Goal: Feedback & Contribution: Contribute content

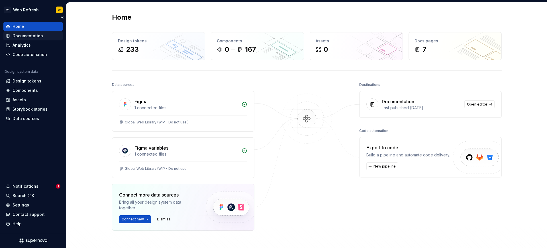
click at [24, 33] on div "Documentation" at bounding box center [28, 36] width 30 height 6
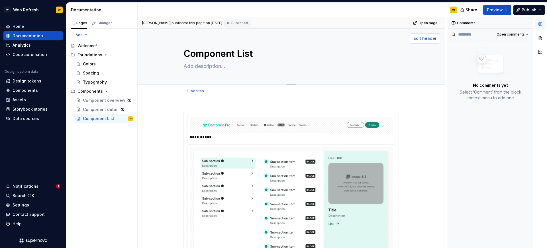
click at [426, 37] on span "Edit header" at bounding box center [425, 39] width 23 height 6
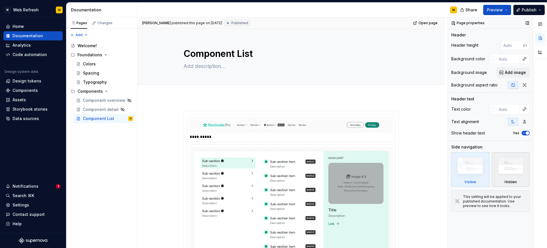
click at [503, 168] on img at bounding box center [510, 167] width 33 height 25
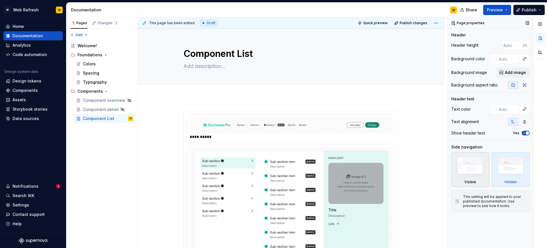
click at [469, 169] on img at bounding box center [470, 167] width 33 height 25
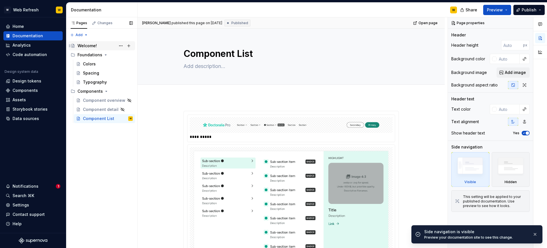
click at [87, 44] on div "Welcome!" at bounding box center [86, 46] width 19 height 6
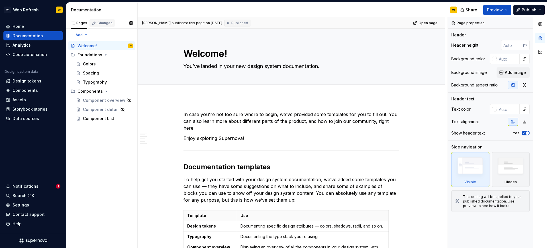
click at [103, 25] on div "Changes" at bounding box center [104, 23] width 15 height 5
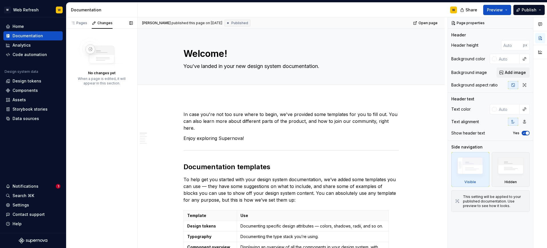
click at [99, 55] on img at bounding box center [102, 54] width 46 height 32
click at [83, 24] on div "Pages" at bounding box center [79, 23] width 17 height 5
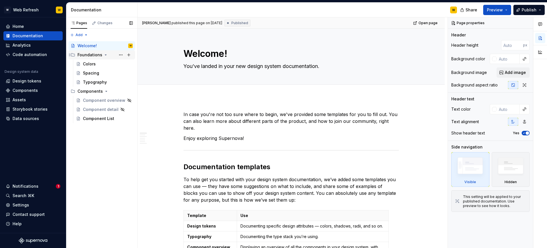
click at [95, 54] on div "Foundations" at bounding box center [89, 55] width 25 height 6
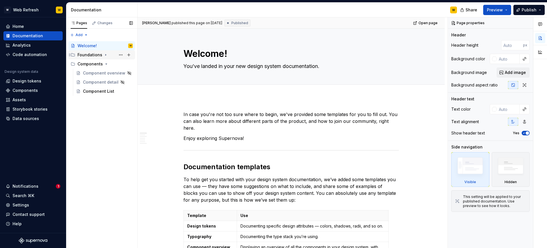
click at [95, 54] on div "Foundations" at bounding box center [89, 55] width 25 height 6
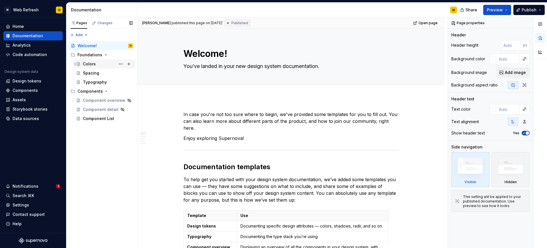
click at [94, 64] on div "Colors" at bounding box center [89, 64] width 13 height 6
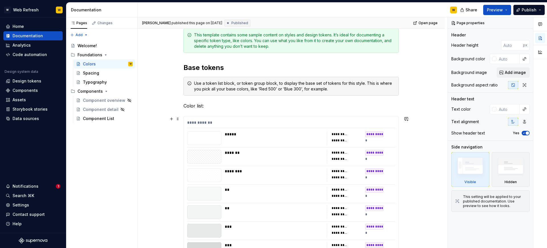
scroll to position [87, 0]
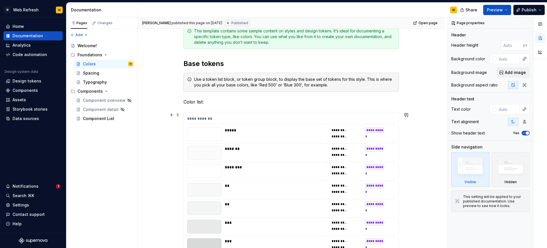
click at [313, 132] on div "*****" at bounding box center [274, 131] width 99 height 6
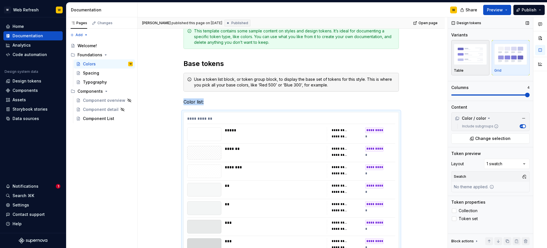
click at [476, 54] on img "button" at bounding box center [470, 54] width 33 height 21
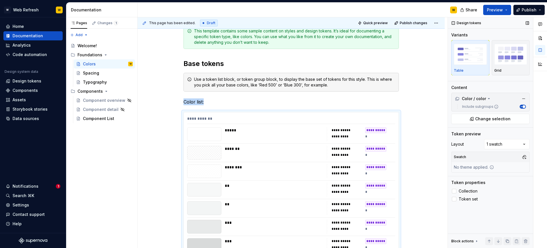
scroll to position [181, 0]
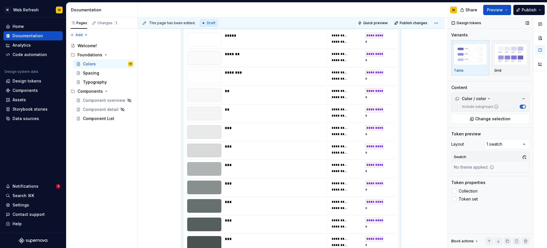
click at [491, 54] on div "Table Grid" at bounding box center [490, 57] width 78 height 35
click at [504, 55] on img "button" at bounding box center [510, 54] width 33 height 21
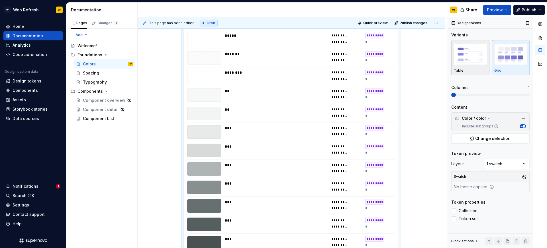
click at [481, 58] on img "button" at bounding box center [470, 54] width 33 height 21
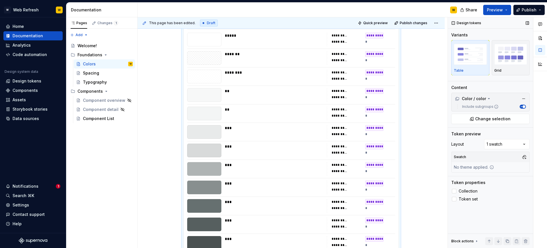
click at [523, 106] on span "button" at bounding box center [523, 106] width 3 height 3
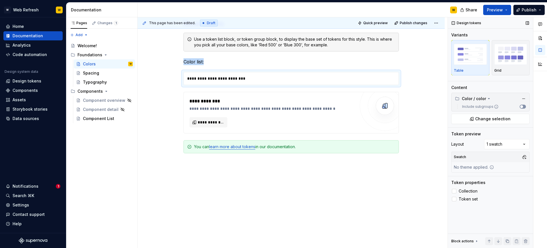
click at [523, 106] on button "Include subgroups" at bounding box center [523, 107] width 6 height 4
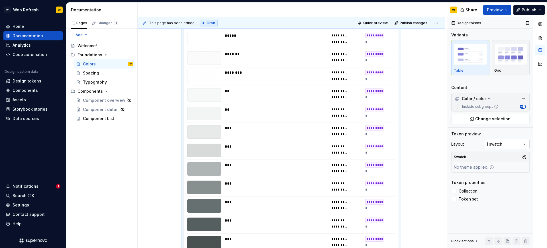
click at [500, 147] on div "Comments Open comments No comments yet Select ‘Comment’ from the block context …" at bounding box center [497, 132] width 99 height 231
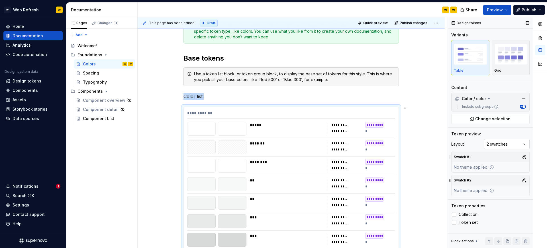
scroll to position [92, 0]
click at [498, 144] on div "Comments Open comments No comments yet Select ‘Comment’ from the block context …" at bounding box center [497, 132] width 99 height 231
click at [511, 45] on div "Comments Open comments No comments yet Select ‘Comment’ from the block context …" at bounding box center [497, 132] width 99 height 231
click at [510, 51] on img "button" at bounding box center [510, 54] width 33 height 21
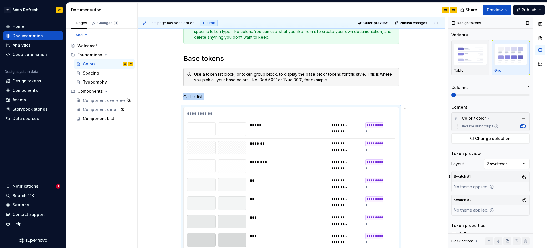
scroll to position [181, 0]
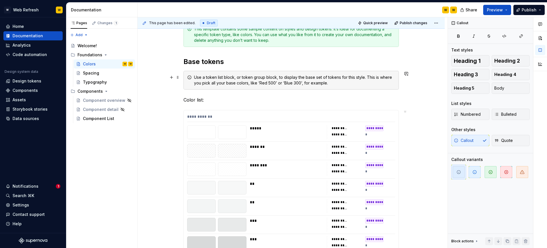
click at [360, 87] on div "Use a token list block, or token group block, to display the base set of tokens…" at bounding box center [290, 80] width 215 height 19
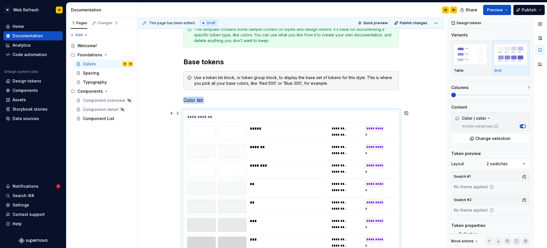
click at [349, 131] on div "**********" at bounding box center [347, 129] width 30 height 6
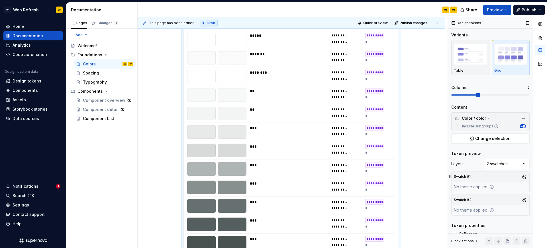
click at [476, 95] on span at bounding box center [478, 95] width 5 height 5
click at [469, 95] on span at bounding box center [464, 95] width 26 height 1
click at [497, 96] on span at bounding box center [490, 95] width 78 height 5
click at [480, 94] on span at bounding box center [490, 95] width 78 height 5
click at [470, 95] on span at bounding box center [464, 95] width 26 height 1
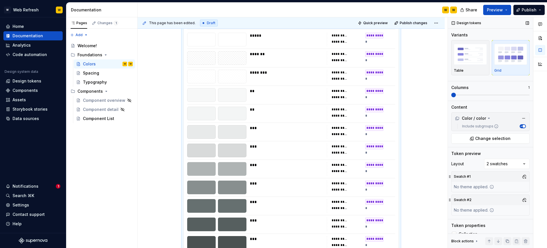
click at [451, 95] on span at bounding box center [451, 95] width 0 height 1
type textarea "*"
click at [125, 11] on div "Documentation" at bounding box center [103, 10] width 64 height 6
click at [130, 9] on div "Documentation" at bounding box center [103, 10] width 64 height 6
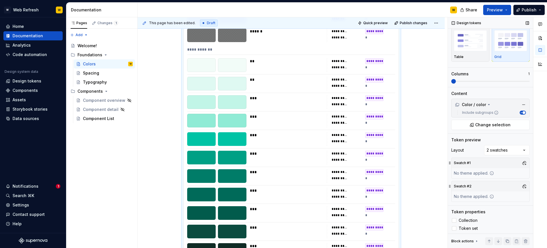
scroll to position [15, 0]
click at [483, 193] on div "No theme applied." at bounding box center [474, 195] width 45 height 10
click at [524, 159] on button "button" at bounding box center [524, 162] width 8 height 8
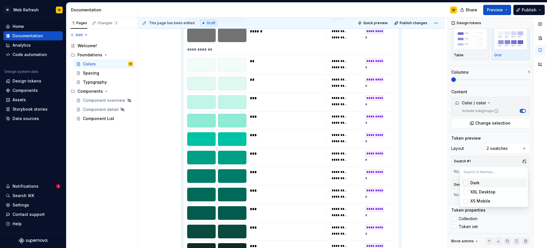
click at [477, 182] on div "Dark" at bounding box center [474, 183] width 9 height 6
click at [478, 192] on div "XXL Desktop" at bounding box center [482, 192] width 25 height 6
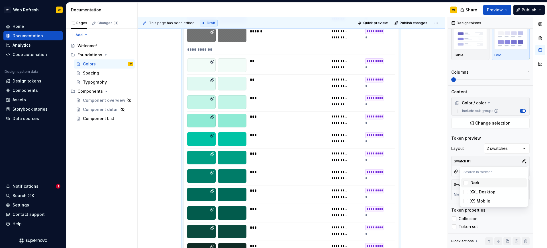
click at [473, 183] on div "Dark" at bounding box center [474, 183] width 9 height 6
click at [538, 173] on div at bounding box center [540, 132] width 14 height 231
click at [524, 184] on button "button" at bounding box center [524, 185] width 8 height 8
click at [487, 205] on div "Dark" at bounding box center [497, 207] width 54 height 6
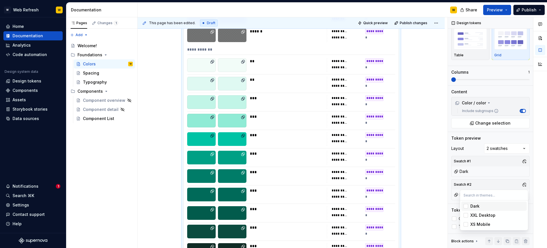
click at [243, 80] on html "**********" at bounding box center [273, 124] width 547 height 248
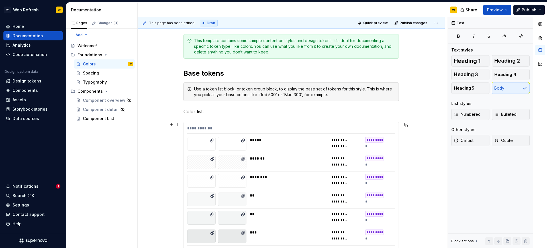
scroll to position [60, 0]
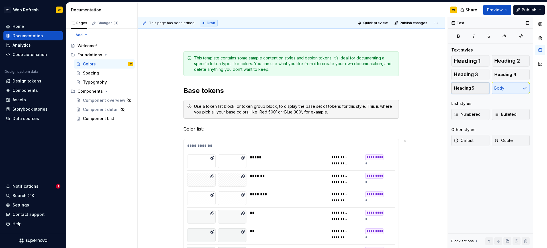
click at [471, 84] on button "Heading 5" at bounding box center [470, 88] width 38 height 11
type textarea "**********"
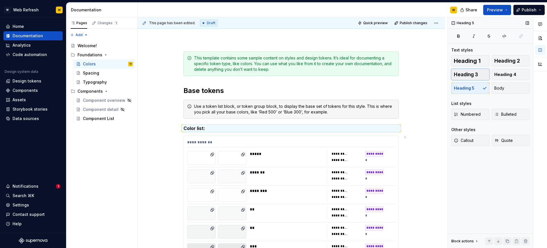
click at [470, 69] on button "Heading 3" at bounding box center [470, 74] width 38 height 11
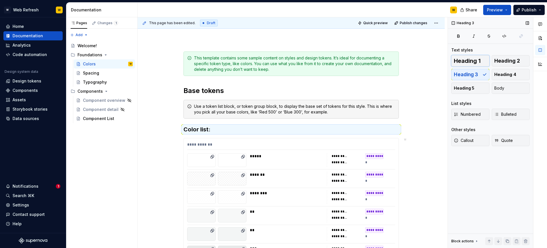
click at [468, 64] on span "Heading 1" at bounding box center [467, 61] width 27 height 6
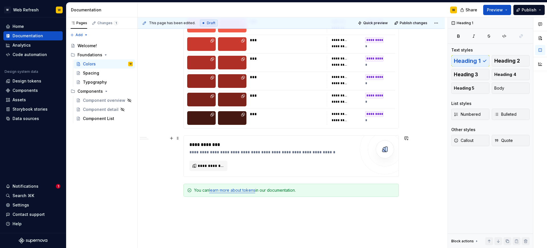
scroll to position [1071, 0]
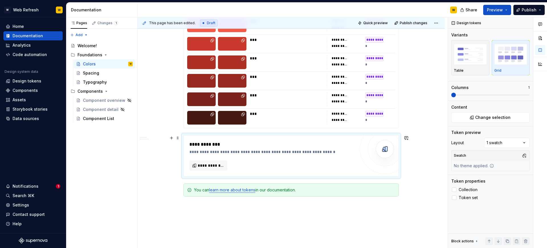
click at [338, 162] on div "**********" at bounding box center [272, 156] width 166 height 30
type textarea "*"
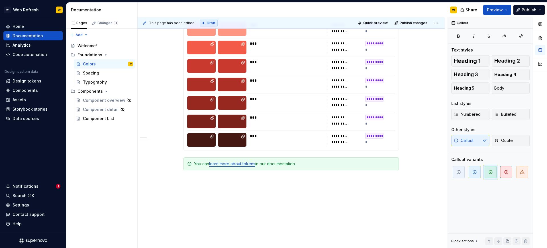
scroll to position [1041, 0]
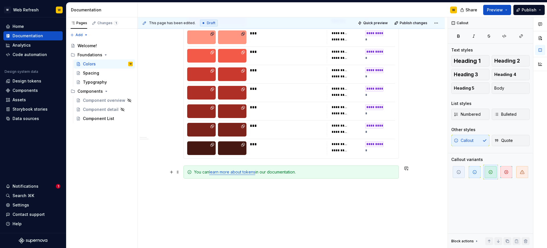
click at [374, 169] on div "You can learn more about tokens in our documentation." at bounding box center [290, 172] width 215 height 13
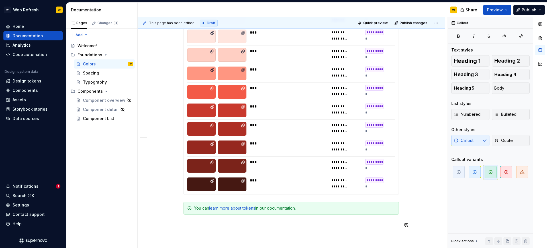
scroll to position [1006, 0]
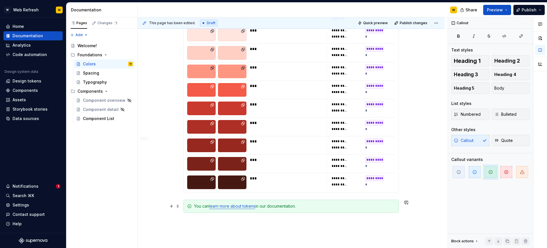
click at [391, 206] on div "You can learn more about tokens in our documentation." at bounding box center [294, 207] width 201 height 6
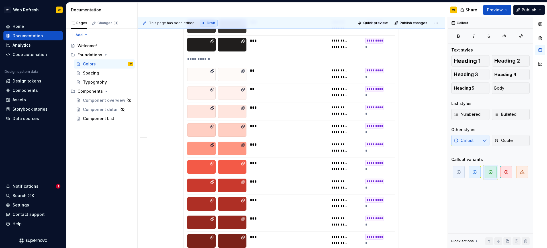
scroll to position [843, 0]
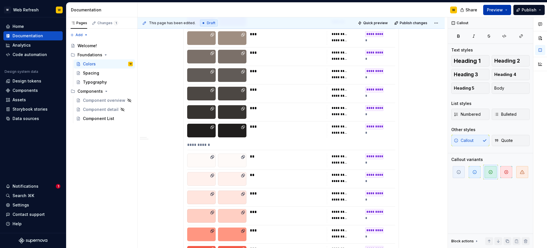
click at [494, 9] on span "Preview" at bounding box center [495, 10] width 16 height 6
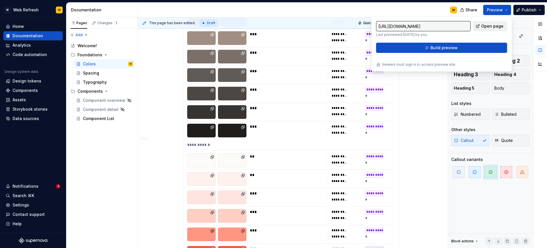
click at [489, 24] on span "Open page" at bounding box center [492, 26] width 22 height 6
click at [115, 23] on span "1" at bounding box center [116, 23] width 5 height 5
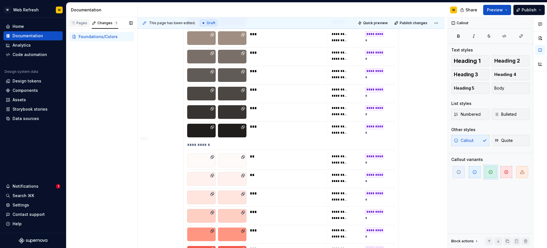
click at [81, 25] on div "Pages" at bounding box center [78, 23] width 21 height 8
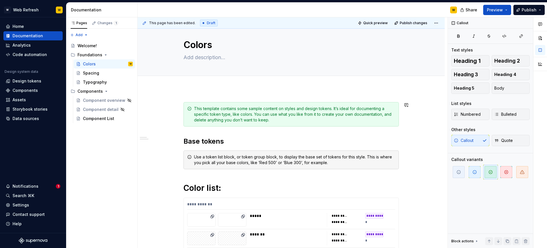
scroll to position [0, 0]
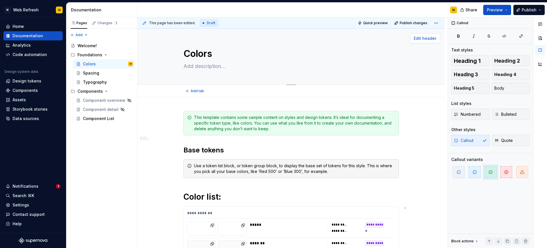
click at [436, 39] on span "Edit header" at bounding box center [425, 39] width 23 height 6
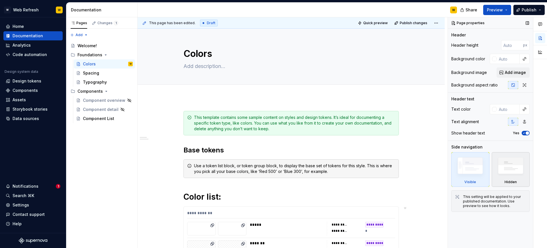
click at [508, 162] on img at bounding box center [510, 167] width 33 height 25
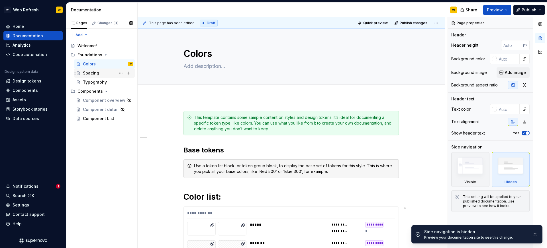
click at [102, 72] on div "Spacing" at bounding box center [108, 73] width 50 height 8
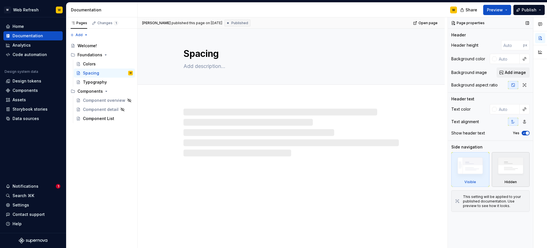
click at [504, 163] on img at bounding box center [510, 167] width 33 height 25
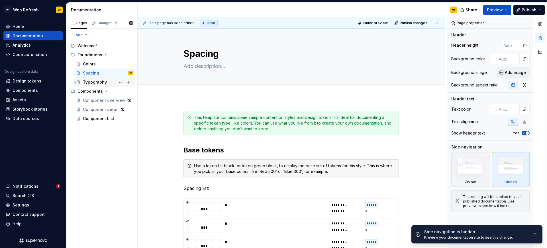
click at [105, 83] on div "Typography" at bounding box center [95, 82] width 24 height 6
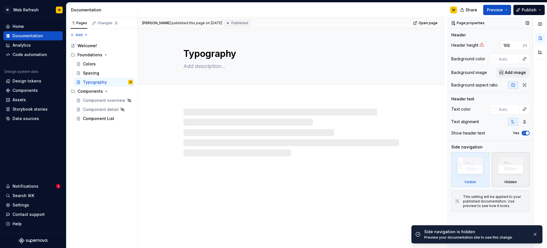
click at [508, 166] on img at bounding box center [510, 167] width 33 height 25
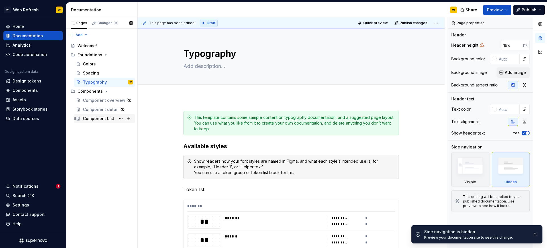
click at [96, 119] on div "Component List" at bounding box center [98, 119] width 31 height 6
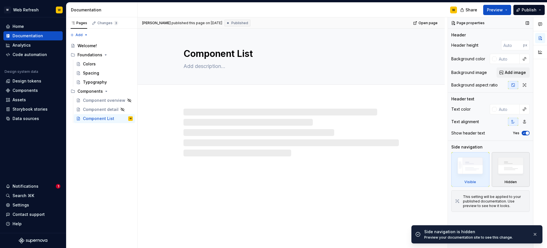
click at [526, 166] on img at bounding box center [510, 167] width 33 height 25
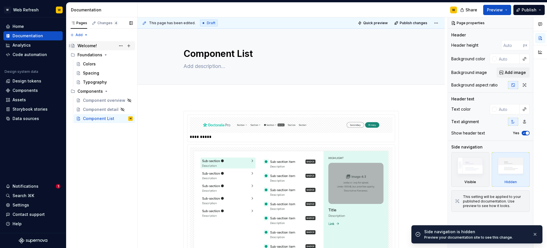
click at [94, 46] on div "Welcome!" at bounding box center [86, 46] width 19 height 6
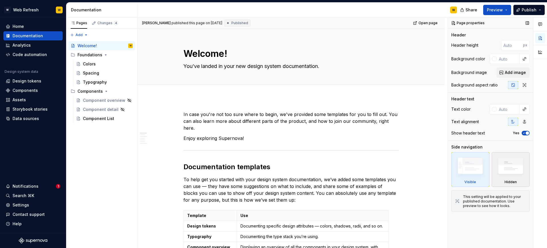
click at [514, 171] on img at bounding box center [510, 167] width 33 height 25
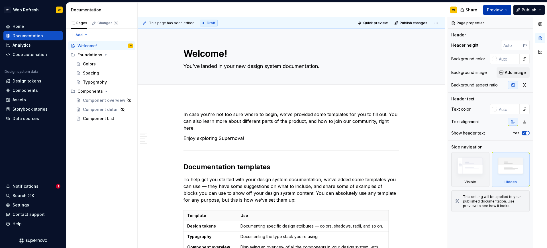
click at [488, 11] on span "Preview" at bounding box center [495, 10] width 16 height 6
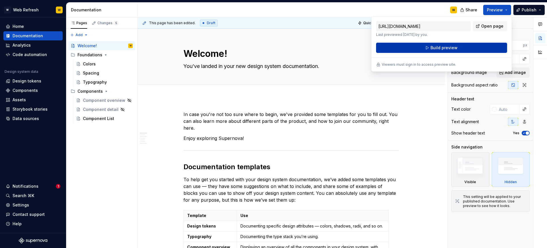
click at [456, 46] on span "Build preview" at bounding box center [443, 48] width 27 height 6
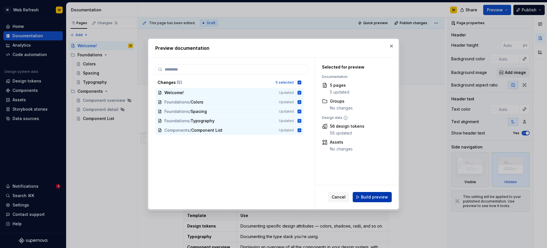
click at [369, 199] on span "Build preview" at bounding box center [374, 198] width 27 height 6
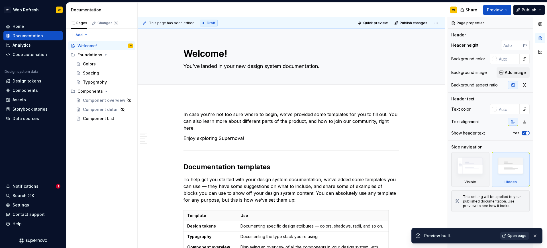
click at [520, 238] on span "Open page" at bounding box center [516, 236] width 19 height 5
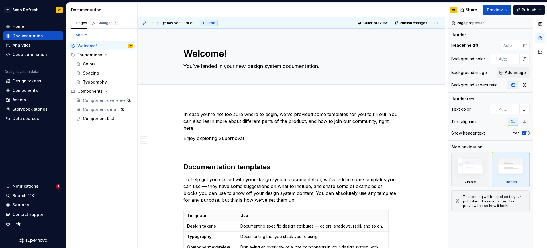
click at [128, 9] on div "Documentation" at bounding box center [103, 10] width 64 height 6
click at [441, 23] on html "W Web Refresh W Home Documentation Analytics Code automation Design system data…" at bounding box center [273, 124] width 547 height 248
click at [214, 111] on html "W Web Refresh W Home Documentation Analytics Code automation Design system data…" at bounding box center [273, 124] width 547 height 248
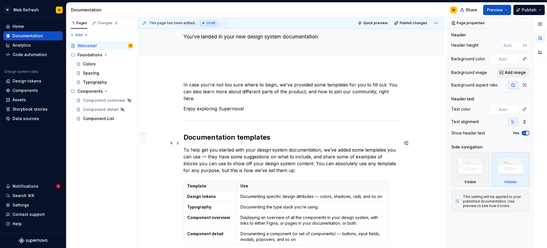
scroll to position [54, 0]
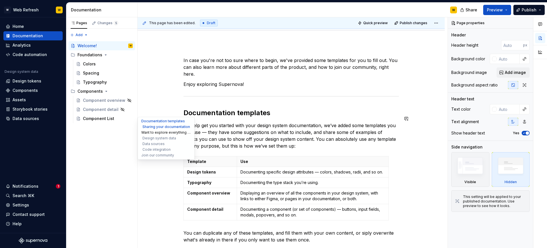
click at [154, 130] on button "Want to explore everything else in Supernova first?" at bounding box center [166, 133] width 54 height 6
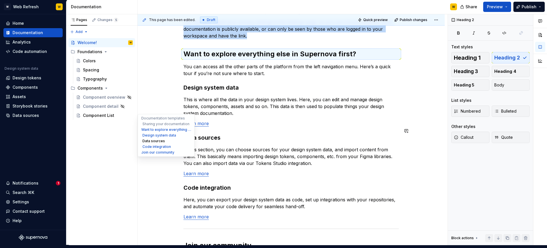
click at [152, 138] on button "Data sources" at bounding box center [166, 141] width 54 height 6
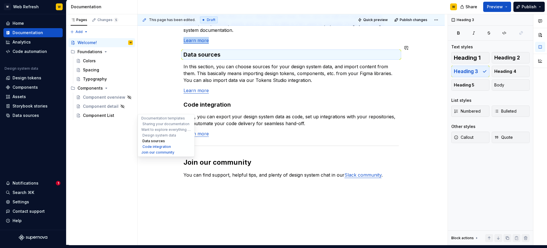
scroll to position [441, 0]
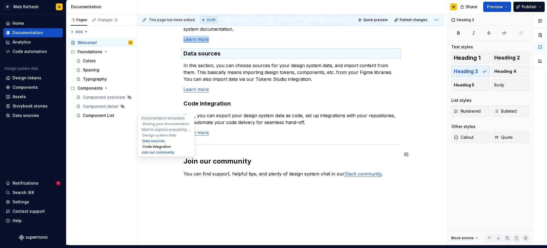
click at [156, 147] on button "Code integration" at bounding box center [166, 147] width 54 height 6
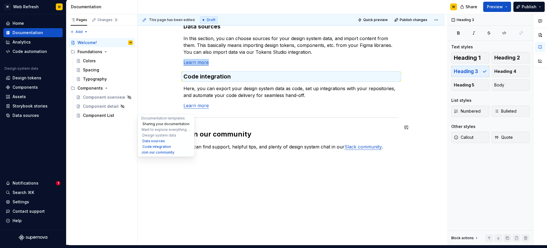
click at [155, 124] on button "Sharing your documentation" at bounding box center [166, 124] width 54 height 6
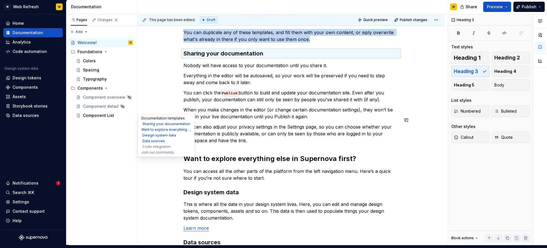
click at [156, 118] on button "Documentation templates" at bounding box center [166, 119] width 54 height 6
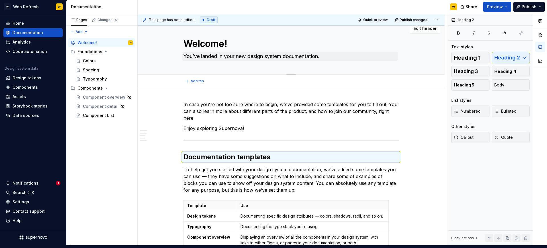
scroll to position [0, 0]
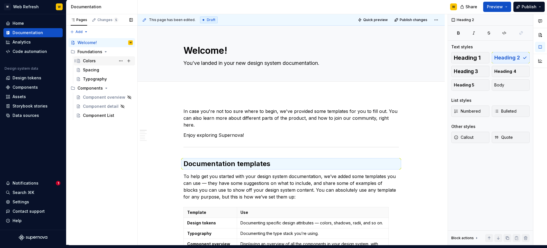
click at [105, 62] on div "Colors" at bounding box center [108, 61] width 50 height 8
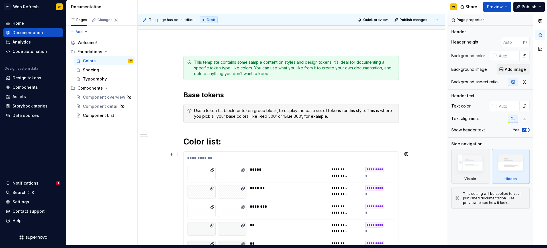
scroll to position [52, 0]
click at [270, 160] on div "**********" at bounding box center [291, 159] width 208 height 8
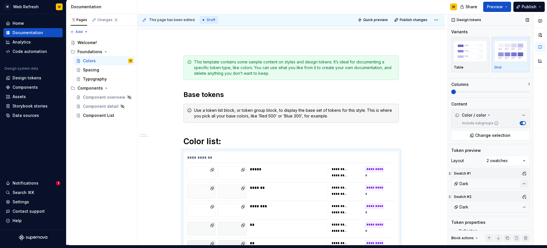
click at [524, 183] on button "button" at bounding box center [524, 184] width 8 height 8
click at [522, 205] on button "button" at bounding box center [524, 207] width 8 height 8
click at [495, 162] on div "Comments Open comments No comments yet Select ‘Comment’ from the block context …" at bounding box center [497, 129] width 99 height 231
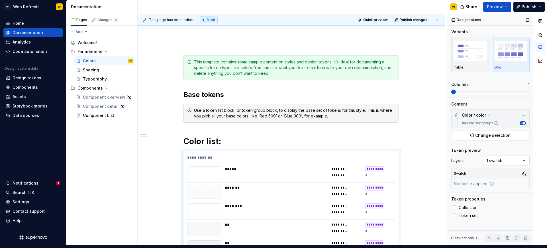
click at [494, 160] on div "Comments Open comments No comments yet Select ‘Comment’ from the block context …" at bounding box center [497, 129] width 99 height 231
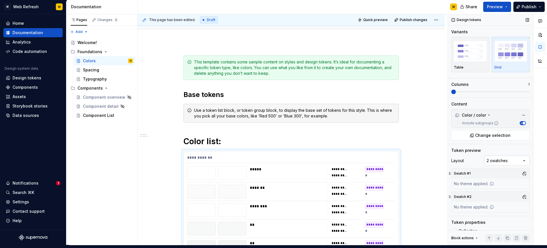
click at [494, 160] on div "Comments Open comments No comments yet Select ‘Comment’ from the block context …" at bounding box center [497, 129] width 99 height 231
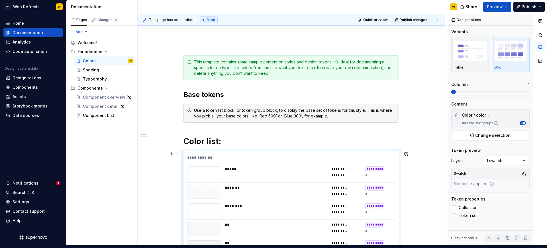
scroll to position [64, 0]
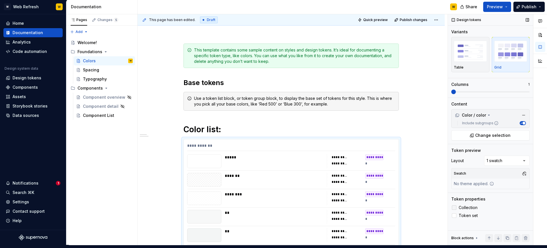
click at [465, 207] on span "Collection" at bounding box center [468, 208] width 19 height 5
click at [465, 214] on span "Token set" at bounding box center [468, 216] width 19 height 5
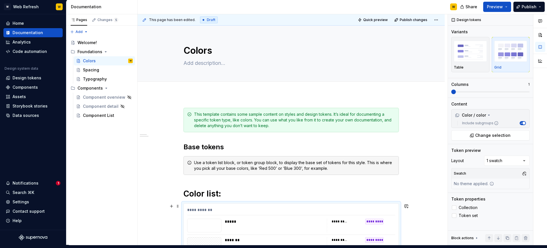
scroll to position [121, 0]
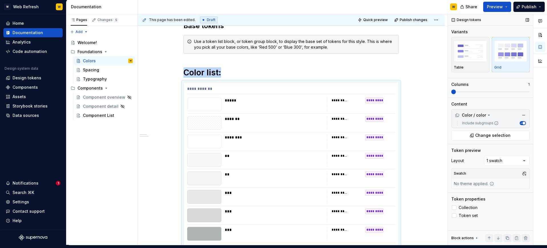
click at [486, 91] on span at bounding box center [490, 91] width 78 height 1
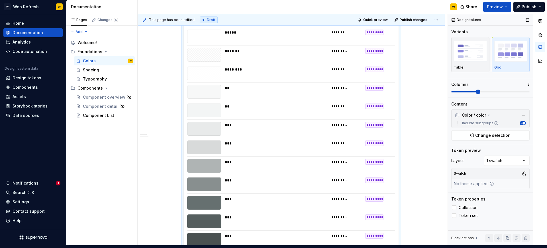
click at [500, 90] on span at bounding box center [490, 92] width 78 height 5
click at [495, 92] on span at bounding box center [477, 91] width 52 height 1
click at [477, 92] on span at bounding box center [464, 91] width 26 height 1
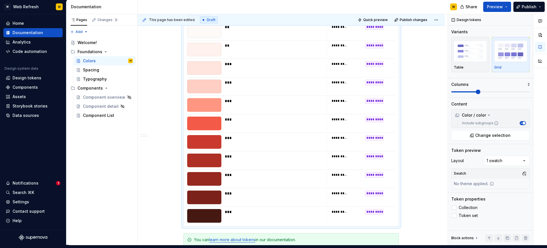
scroll to position [1066, 0]
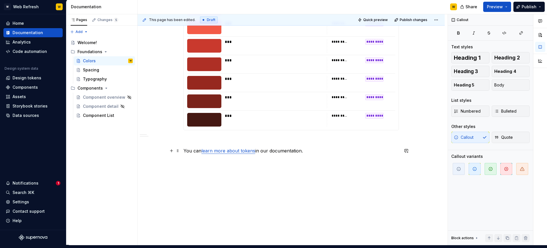
click at [325, 150] on p "You can learn more about tokens in our documentation." at bounding box center [290, 151] width 215 height 7
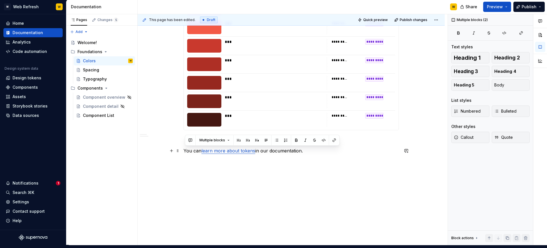
click at [325, 150] on p "You can learn more about tokens in our documentation." at bounding box center [290, 151] width 215 height 7
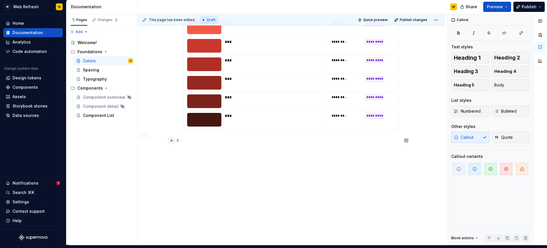
click at [173, 140] on button "button" at bounding box center [171, 141] width 8 height 8
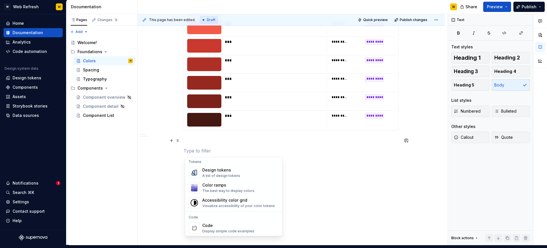
scroll to position [415, 0]
click at [221, 189] on div "The best way to display colors" at bounding box center [228, 190] width 52 height 5
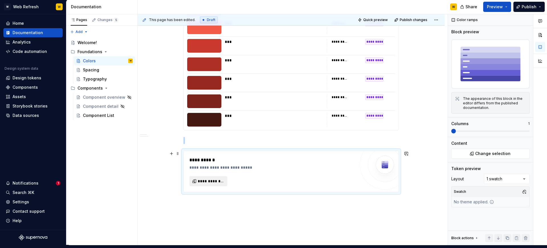
click at [213, 181] on span "**********" at bounding box center [211, 182] width 26 height 6
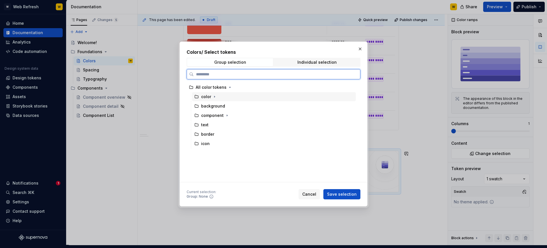
click at [209, 97] on div "color" at bounding box center [206, 97] width 10 height 6
click at [213, 96] on icon "button" at bounding box center [214, 97] width 5 height 5
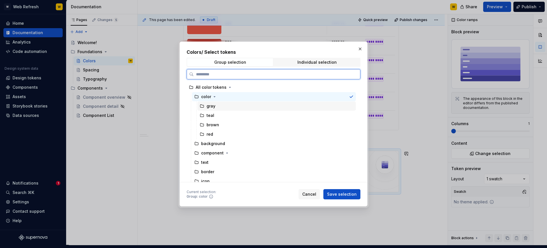
click at [223, 106] on div "gray" at bounding box center [276, 106] width 158 height 9
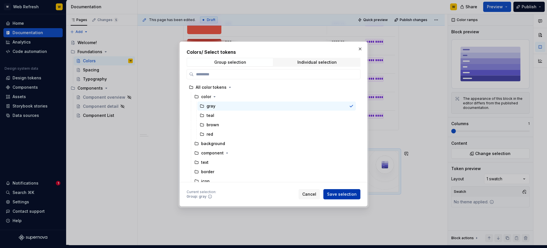
click at [343, 197] on span "Save selection" at bounding box center [342, 195] width 30 height 6
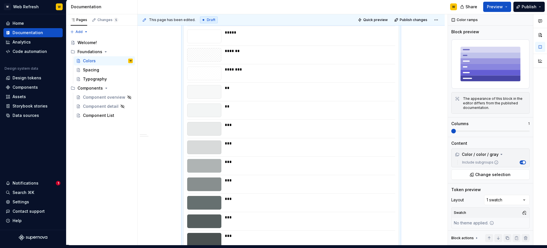
type textarea "*"
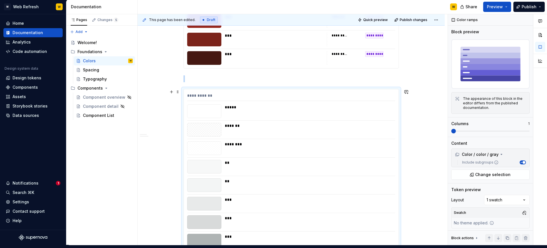
scroll to position [1135, 0]
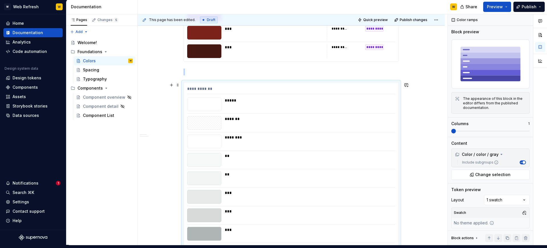
click at [493, 133] on span at bounding box center [490, 131] width 78 height 5
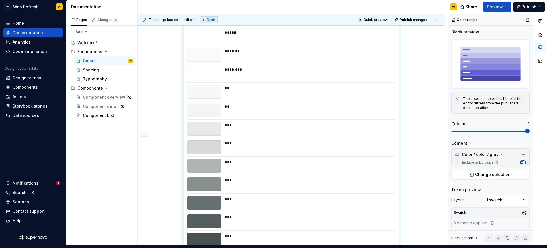
click at [489, 131] on span at bounding box center [490, 131] width 78 height 1
click at [512, 131] on span at bounding box center [490, 131] width 78 height 1
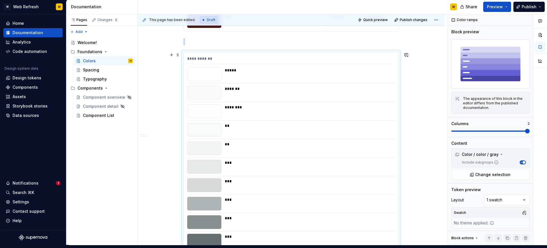
scroll to position [1145, 0]
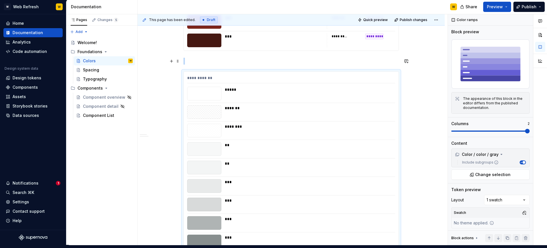
click at [220, 61] on p at bounding box center [290, 61] width 215 height 7
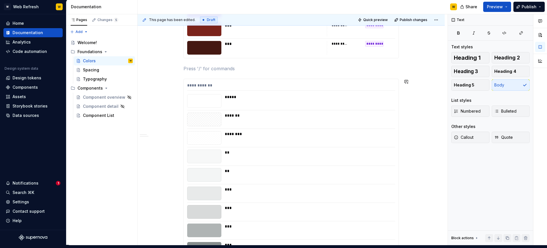
scroll to position [1136, 0]
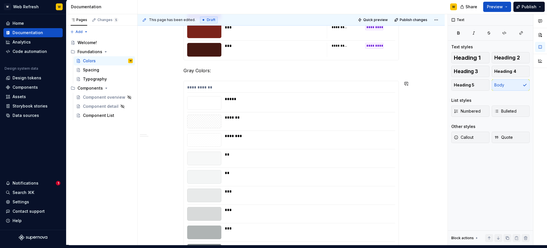
click at [174, 71] on button "button" at bounding box center [171, 71] width 8 height 8
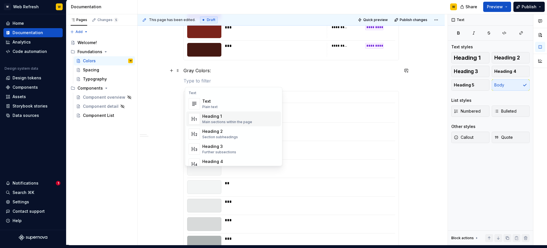
click at [215, 116] on div "Heading 1" at bounding box center [227, 117] width 50 height 6
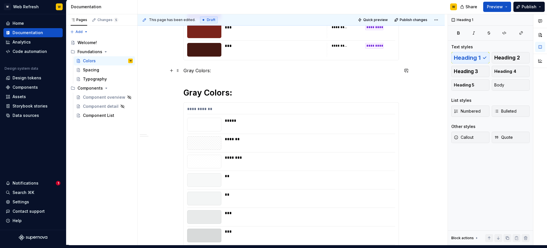
click at [209, 71] on p "Gray Colors:" at bounding box center [290, 70] width 215 height 7
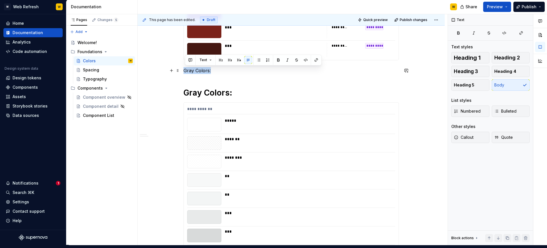
click at [209, 71] on p "Gray Colors:" at bounding box center [290, 70] width 215 height 7
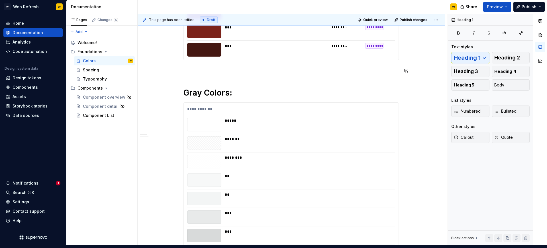
click at [149, 139] on button "Color list:" at bounding box center [166, 139] width 54 height 6
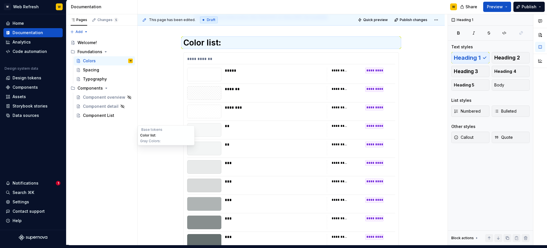
scroll to position [146, 0]
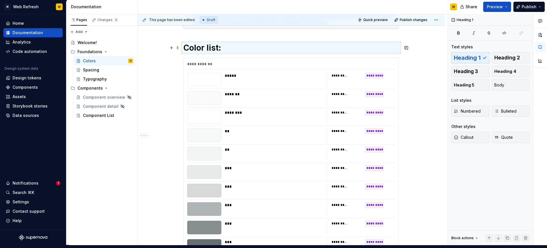
click at [224, 48] on h1 "Color list:" at bounding box center [290, 48] width 215 height 10
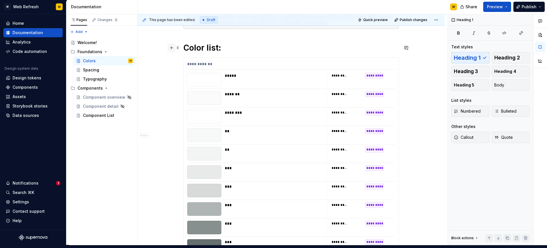
click at [173, 48] on button "button" at bounding box center [171, 48] width 8 height 8
click at [232, 46] on h1 "Color list:" at bounding box center [290, 48] width 215 height 10
click at [220, 47] on h1 "Color list:" at bounding box center [290, 48] width 215 height 10
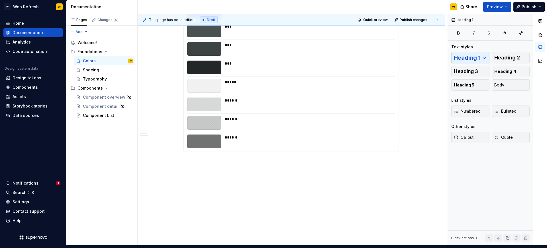
scroll to position [1446, 0]
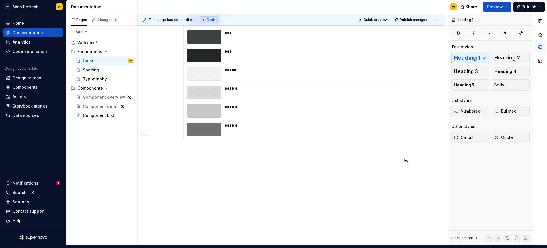
click at [260, 153] on p at bounding box center [290, 150] width 215 height 7
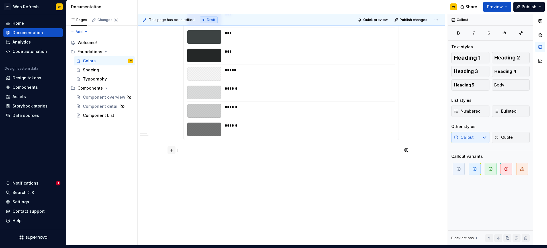
click at [172, 151] on button "button" at bounding box center [171, 150] width 8 height 8
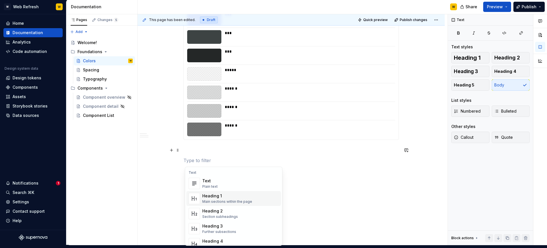
click at [227, 198] on div "Heading 1" at bounding box center [227, 196] width 50 height 6
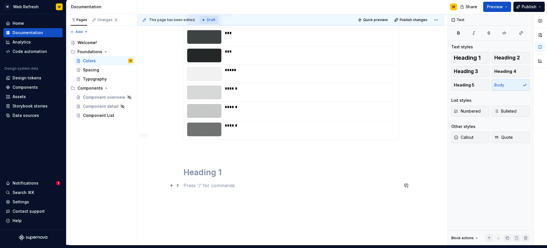
click at [202, 189] on p at bounding box center [290, 185] width 215 height 7
click at [171, 186] on button "button" at bounding box center [171, 186] width 8 height 8
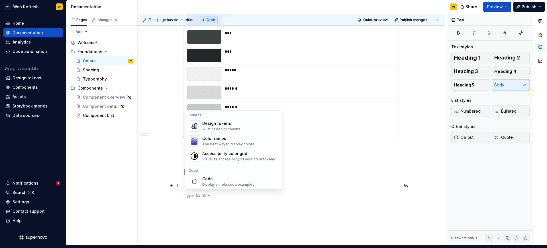
scroll to position [405, 0]
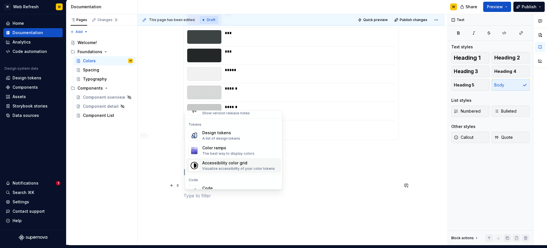
click at [221, 166] on div "Accessibility color grid Visualize accessibility of your color tokens" at bounding box center [238, 165] width 73 height 11
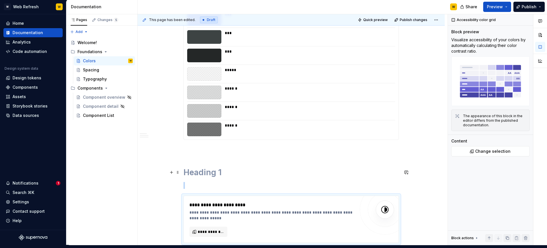
scroll to position [1491, 0]
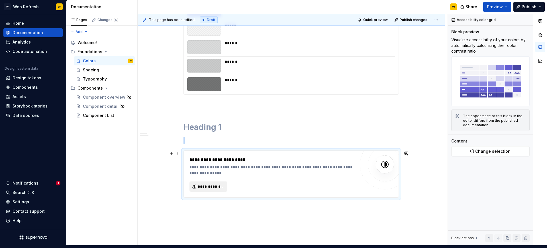
click at [205, 189] on span "**********" at bounding box center [211, 187] width 26 height 6
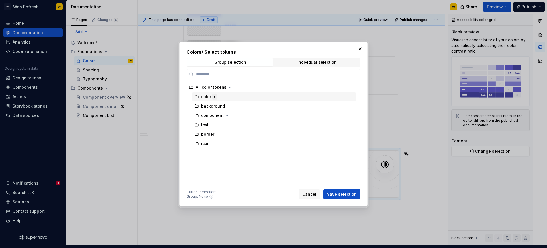
click at [216, 96] on button "button" at bounding box center [215, 97] width 6 height 6
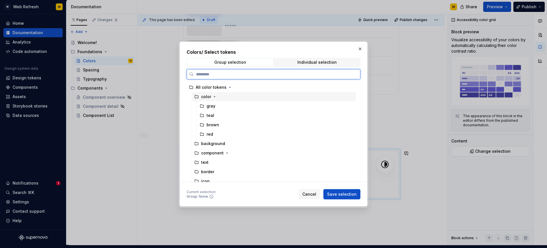
click at [208, 97] on div "color" at bounding box center [206, 97] width 10 height 6
click at [350, 194] on span "Save selection" at bounding box center [342, 195] width 30 height 6
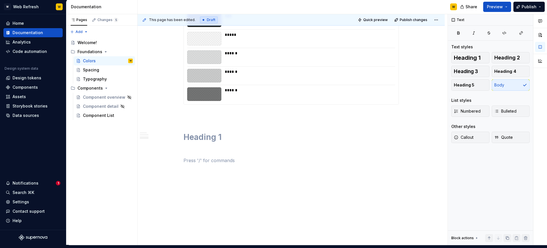
scroll to position [1481, 0]
click at [174, 160] on button "button" at bounding box center [171, 161] width 8 height 8
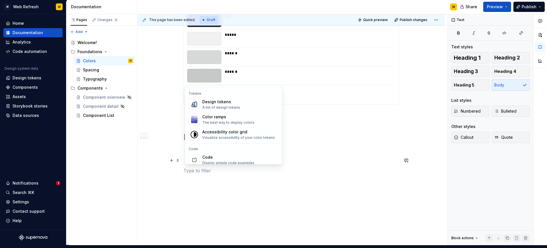
scroll to position [401, 0]
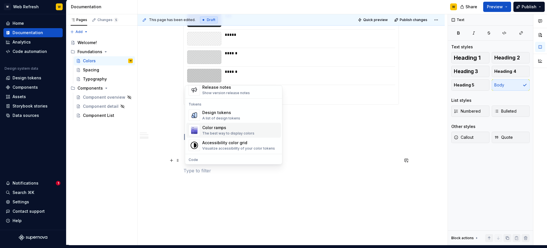
click at [221, 137] on span "Color ramps The best way to display colors" at bounding box center [233, 130] width 95 height 15
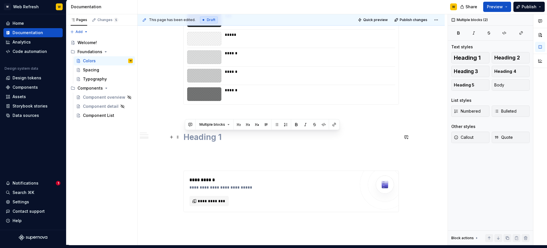
click at [221, 137] on h1 at bounding box center [290, 137] width 215 height 10
click at [212, 163] on p at bounding box center [290, 160] width 215 height 7
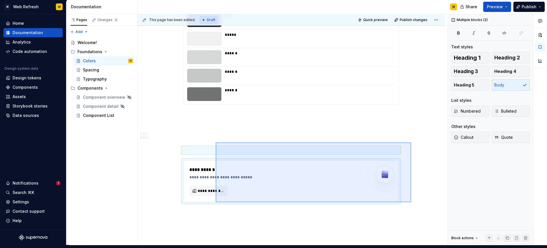
drag, startPoint x: 411, startPoint y: 203, endPoint x: 216, endPoint y: 143, distance: 204.4
click at [216, 143] on div "**********" at bounding box center [293, 129] width 310 height 231
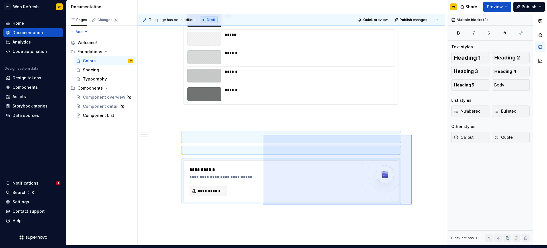
drag, startPoint x: 406, startPoint y: 201, endPoint x: 263, endPoint y: 135, distance: 157.3
click at [263, 135] on div "**********" at bounding box center [293, 129] width 310 height 231
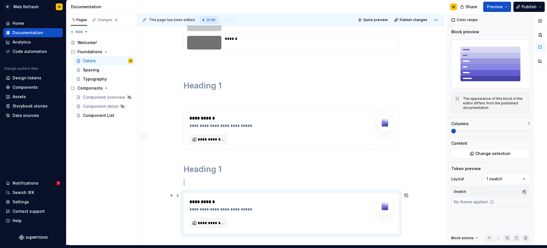
scroll to position [1584, 0]
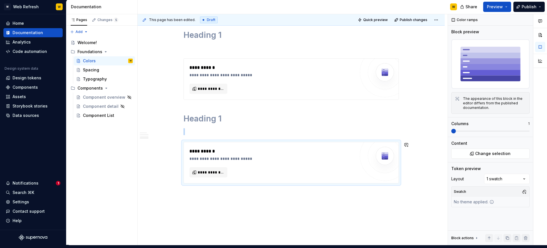
click at [207, 130] on p at bounding box center [290, 131] width 215 height 7
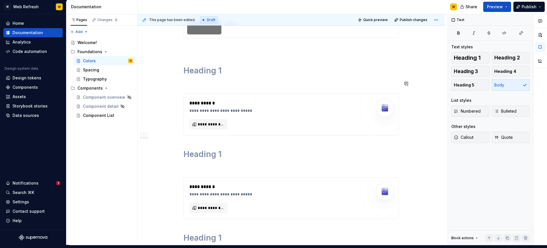
scroll to position [1527, 0]
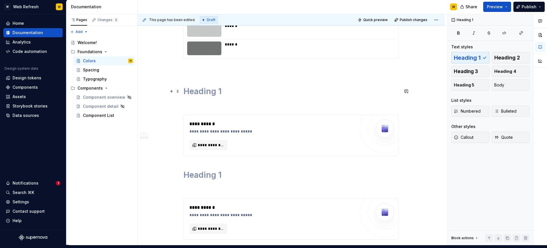
click at [211, 94] on h1 at bounding box center [290, 91] width 215 height 10
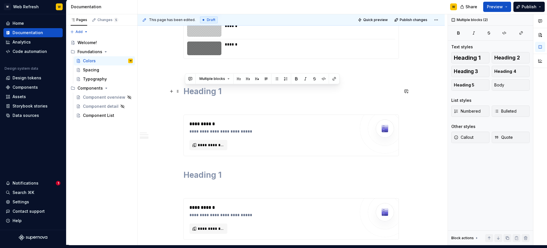
click at [211, 94] on h1 at bounding box center [290, 91] width 215 height 10
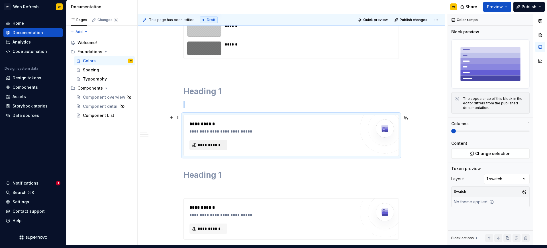
click at [213, 142] on span "**********" at bounding box center [211, 145] width 26 height 6
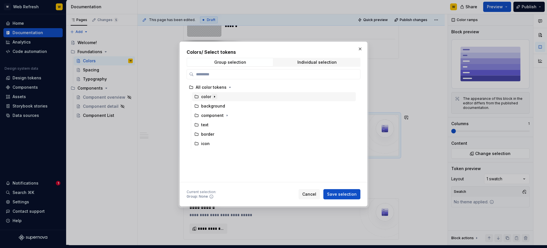
click at [212, 95] on icon "button" at bounding box center [214, 97] width 5 height 5
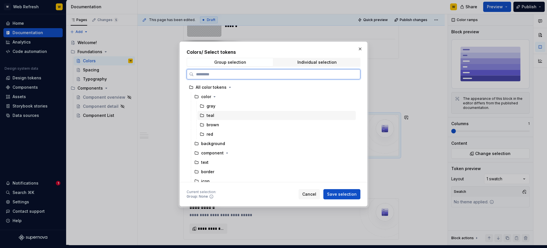
click at [217, 114] on div "teal" at bounding box center [276, 115] width 158 height 9
click at [332, 191] on button "Save selection" at bounding box center [341, 194] width 37 height 10
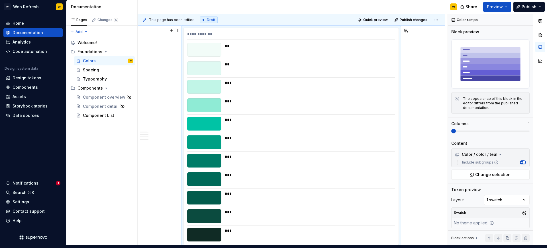
scroll to position [1528, 0]
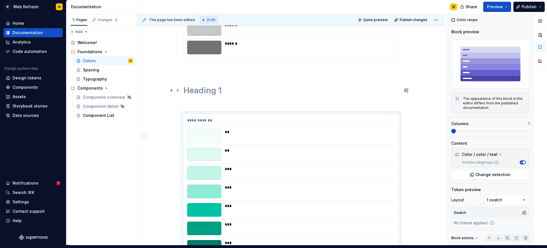
click at [217, 89] on h1 at bounding box center [290, 90] width 215 height 10
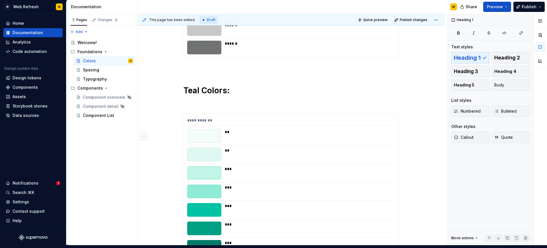
scroll to position [1528, 0]
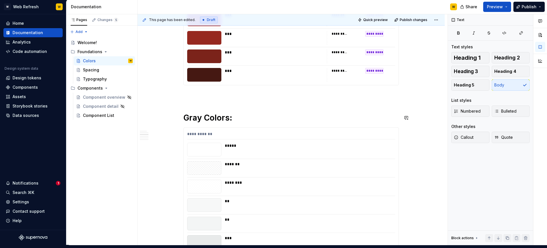
scroll to position [1102, 0]
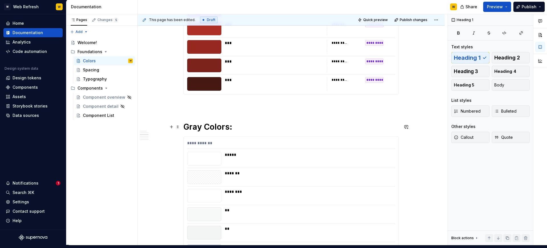
click at [244, 129] on h1 "Gray Colors:" at bounding box center [290, 127] width 215 height 10
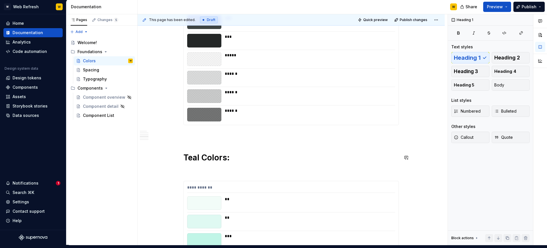
scroll to position [1472, 0]
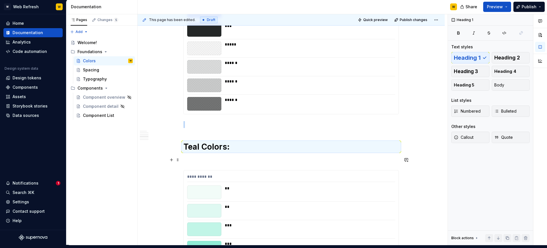
click at [205, 161] on p at bounding box center [290, 160] width 215 height 7
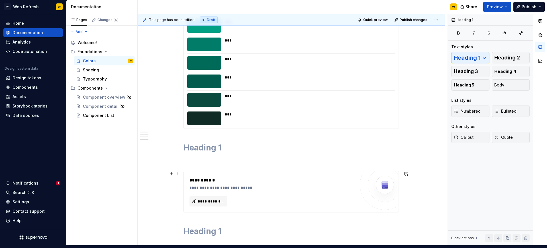
scroll to position [1738, 0]
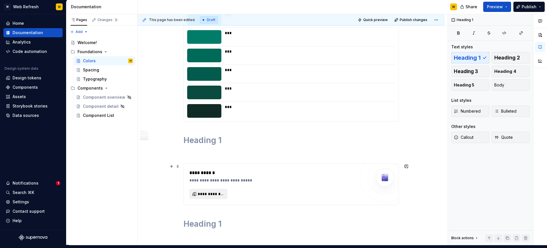
click at [210, 191] on button "**********" at bounding box center [208, 194] width 38 height 10
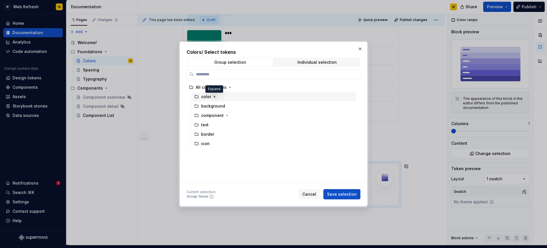
click at [214, 96] on icon "button" at bounding box center [214, 97] width 5 height 5
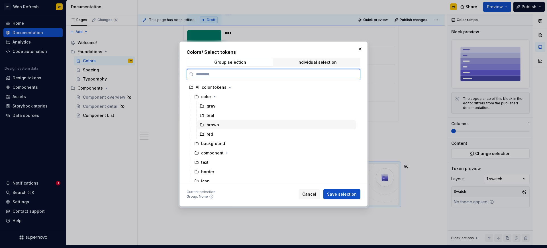
click at [213, 123] on div "brown" at bounding box center [213, 125] width 13 height 6
click at [338, 197] on span "Save selection" at bounding box center [342, 195] width 30 height 6
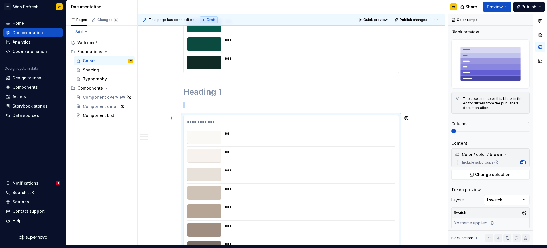
scroll to position [1779, 0]
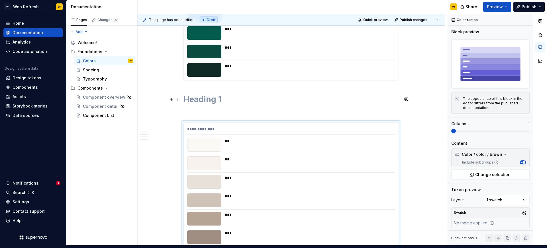
click at [215, 100] on h1 at bounding box center [290, 99] width 215 height 10
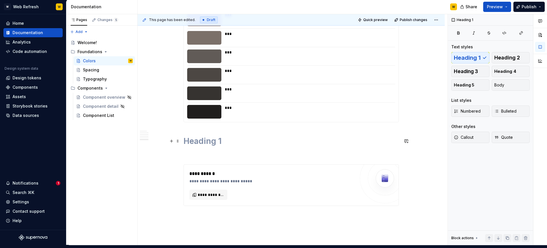
scroll to position [1999, 0]
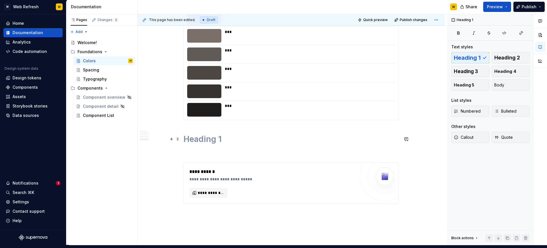
click at [239, 141] on h1 at bounding box center [290, 139] width 215 height 10
click at [207, 188] on button "**********" at bounding box center [208, 193] width 38 height 10
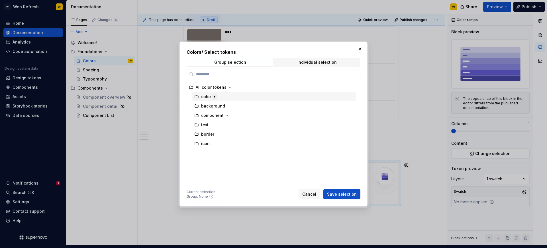
click at [213, 97] on icon "button" at bounding box center [214, 97] width 5 height 5
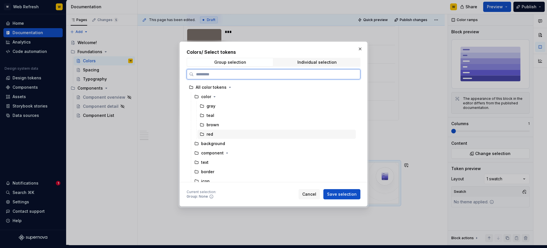
click at [219, 131] on div "red" at bounding box center [276, 134] width 158 height 9
click at [332, 195] on span "Save selection" at bounding box center [342, 195] width 30 height 6
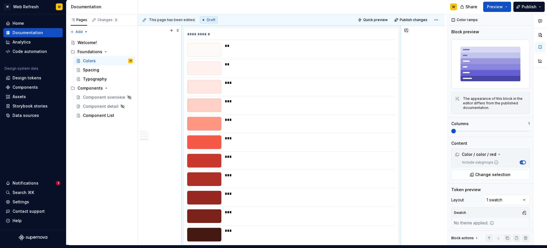
scroll to position [2028, 0]
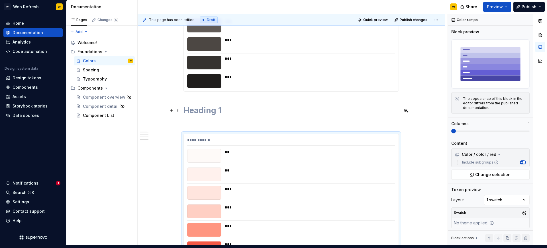
click at [216, 111] on h1 at bounding box center [290, 110] width 215 height 10
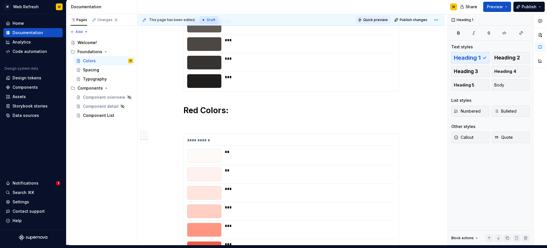
click at [382, 20] on span "Quick preview" at bounding box center [375, 20] width 24 height 5
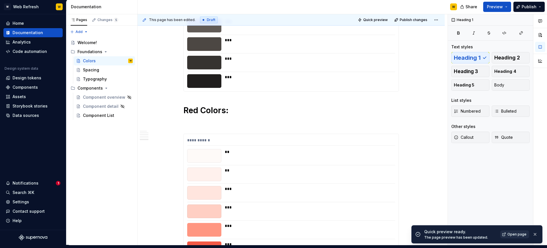
click at [509, 234] on span "Open page" at bounding box center [516, 234] width 19 height 5
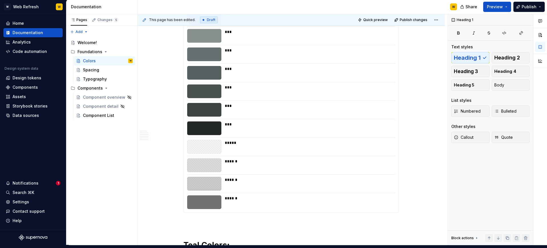
scroll to position [1310, 0]
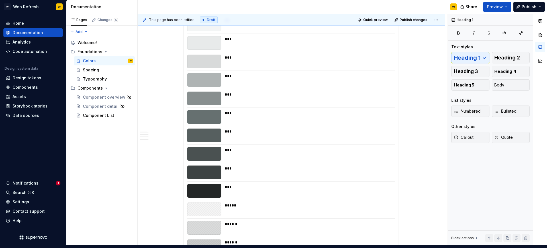
click at [270, 108] on div "**********" at bounding box center [291, 102] width 215 height 347
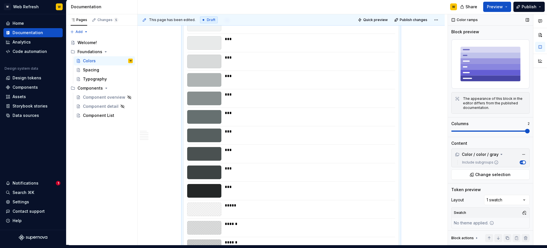
click at [451, 130] on div "Color ramps Block preview The appearance of this block in the editor differs fr…" at bounding box center [490, 129] width 85 height 231
click at [452, 131] on span at bounding box center [490, 131] width 78 height 1
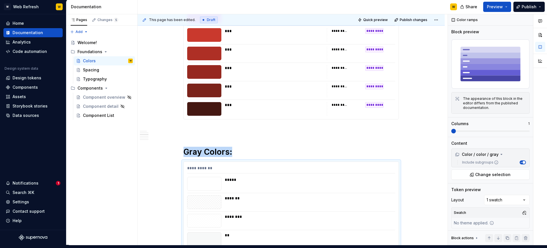
scroll to position [1043, 0]
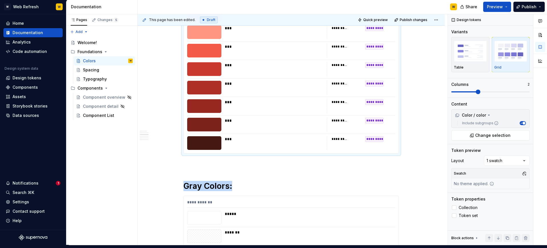
click at [391, 122] on div "**********" at bounding box center [380, 121] width 30 height 6
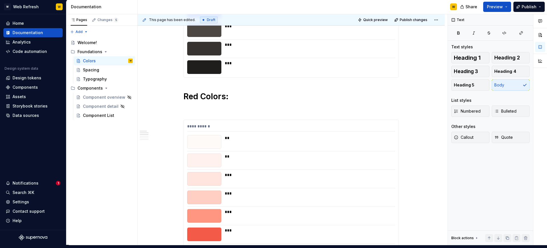
scroll to position [43, 0]
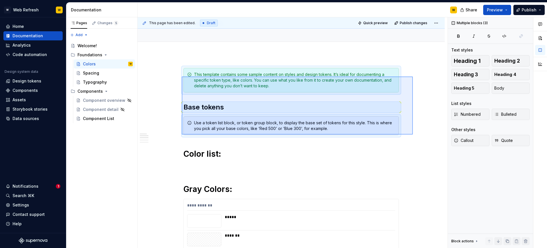
drag, startPoint x: 413, startPoint y: 135, endPoint x: 181, endPoint y: 76, distance: 238.9
click at [181, 76] on div "**********" at bounding box center [293, 132] width 310 height 231
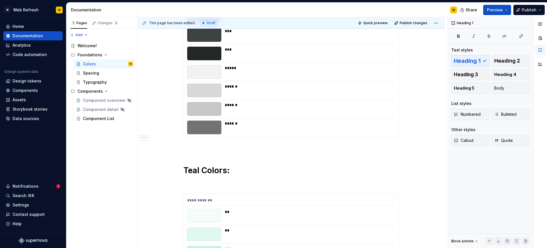
scroll to position [338, 0]
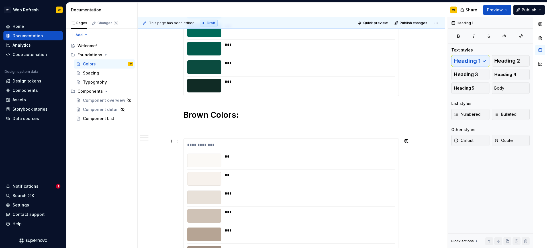
scroll to position [649, 0]
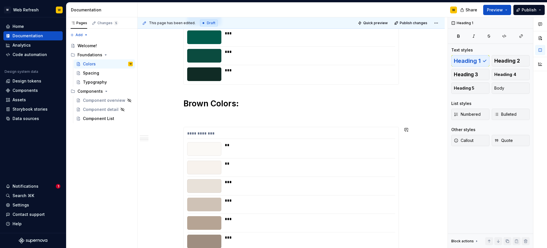
click at [229, 122] on div "**********" at bounding box center [290, 33] width 215 height 1143
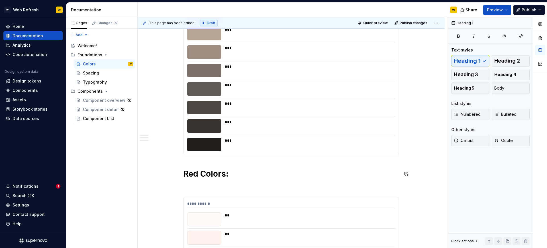
scroll to position [911, 0]
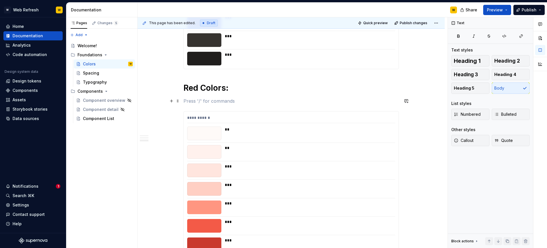
click at [225, 101] on p at bounding box center [290, 101] width 215 height 7
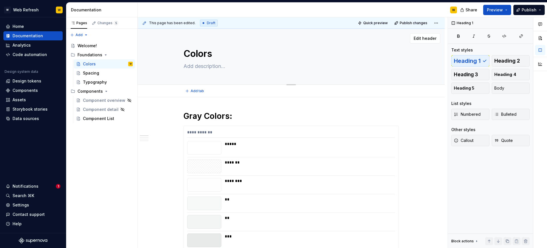
scroll to position [3, 0]
click at [213, 67] on textarea at bounding box center [289, 64] width 215 height 9
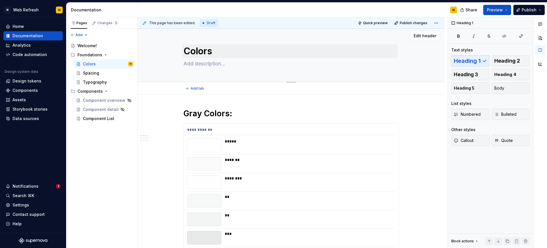
paste textarea "Color tokens are the chromatic foundation of our Design System, enabling visual…"
type textarea "*"
type textarea "Color tokens are the chromatic foundation of our Design System, enabling visual…"
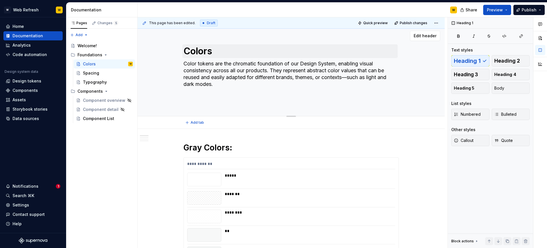
type textarea "*"
type textarea "Color tokens are the chromatic foundation of our Design System, enabling visual…"
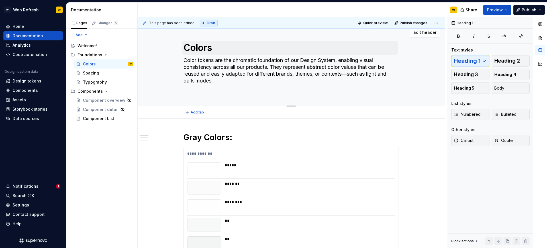
type textarea "*"
type textarea "Color tokens are the chromatic foundation of our Design System, enabling visual…"
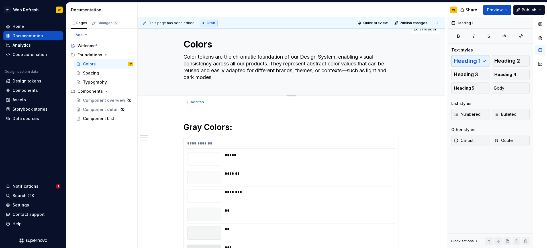
scroll to position [0, 0]
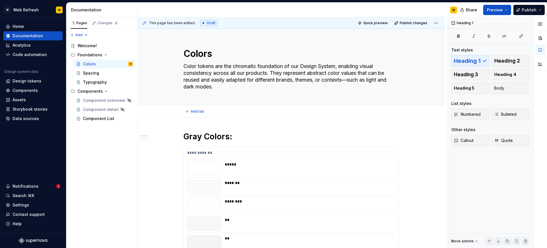
type textarea "*"
type textarea "Color tokens are the chromatic foundation of our Design System, enabling visual…"
click at [376, 24] on span "Quick preview" at bounding box center [375, 23] width 24 height 5
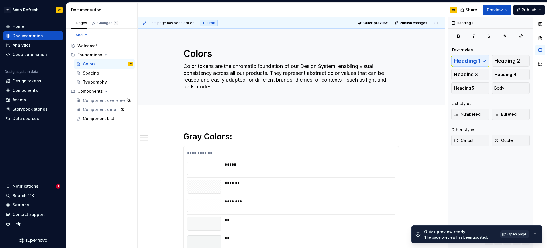
click at [509, 236] on span "Open page" at bounding box center [516, 234] width 19 height 5
click at [207, 23] on span "Draft" at bounding box center [211, 23] width 9 height 5
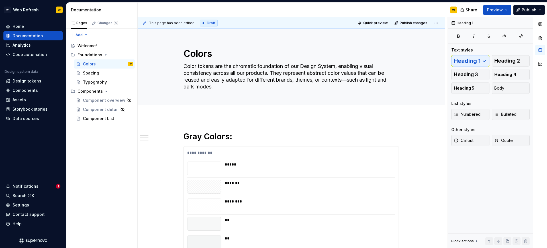
click at [440, 23] on html "W Web Refresh W Home Documentation Analytics Code automation Design system data…" at bounding box center [273, 124] width 547 height 248
click at [419, 32] on div "Open preview" at bounding box center [420, 34] width 37 height 6
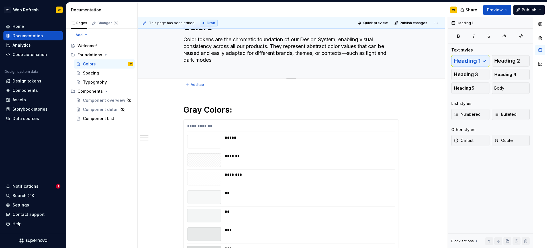
scroll to position [19, 0]
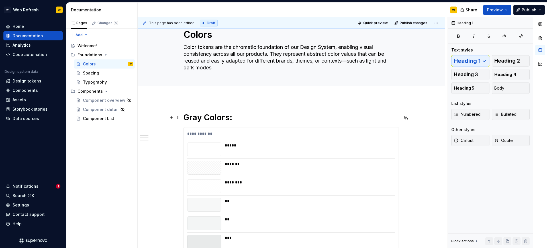
click at [246, 113] on h1 "Gray Colors:" at bounding box center [290, 118] width 215 height 10
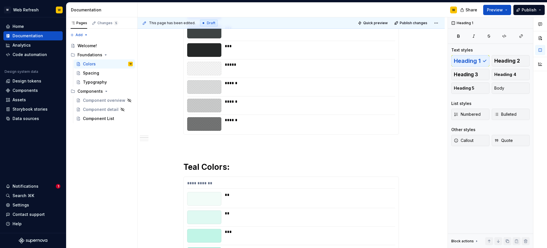
scroll to position [355, 0]
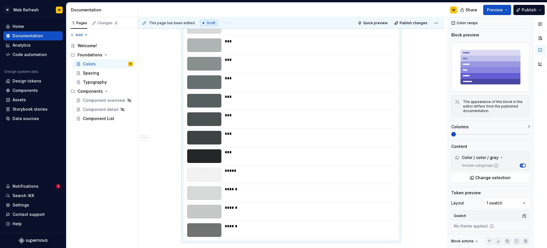
scroll to position [0, 0]
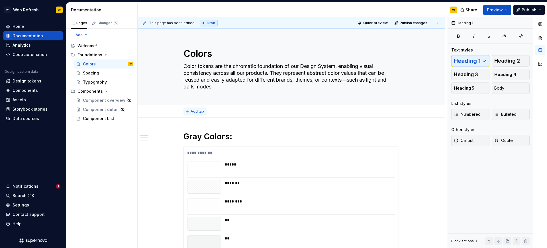
click at [191, 112] on button "Add tab" at bounding box center [194, 112] width 23 height 8
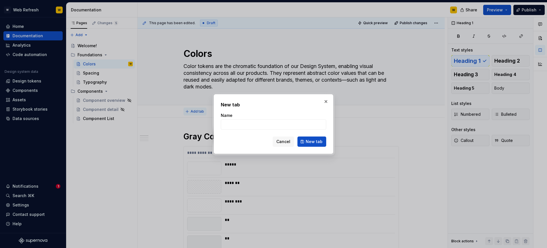
type textarea "*"
type input "Spacing"
click button "New tab" at bounding box center [311, 142] width 29 height 10
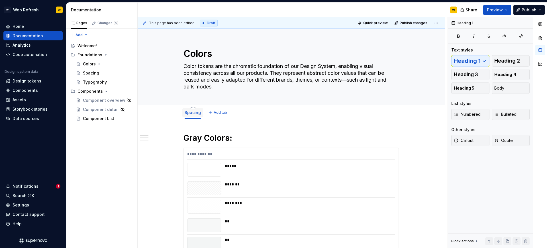
click at [197, 115] on link "Spacing" at bounding box center [193, 112] width 16 height 5
type textarea "*"
type textarea "Color tokens are the chromatic foundation of our Design System, enabling visual…"
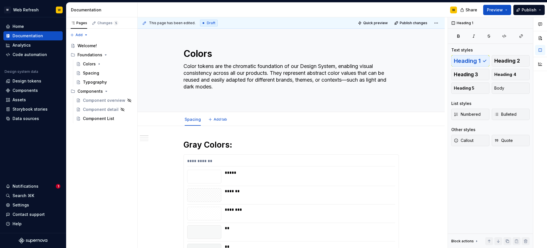
type textarea "*"
type textarea "Color tokens are the chromatic foundation of our Design System, enabling visual…"
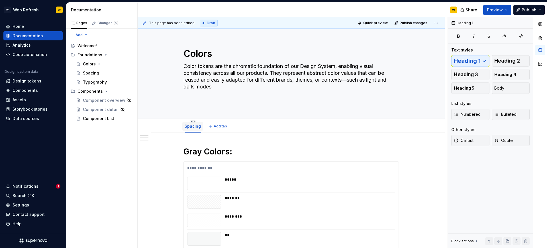
type textarea "*"
type textarea "Color tokens are the chromatic foundation of our Design System, enabling visual…"
click at [199, 128] on link "Spacing" at bounding box center [193, 126] width 16 height 5
type textarea "*"
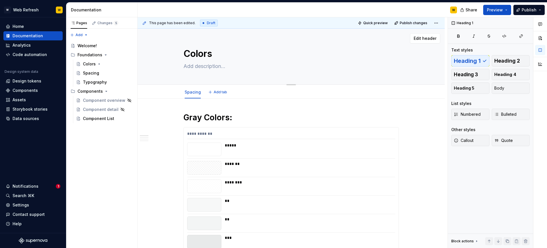
click at [208, 66] on textarea at bounding box center [289, 66] width 215 height 9
paste textarea "Color tokens are the chromatic foundation of our Design System, enabling visual…"
type textarea "*"
type textarea "Color tokens are the chromatic foundation of our Design System, enabling visual…"
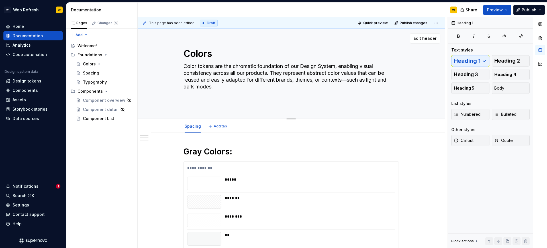
type textarea "*"
type textarea "Color tokens are the chromatic foundation of our Design System, enabling visual…"
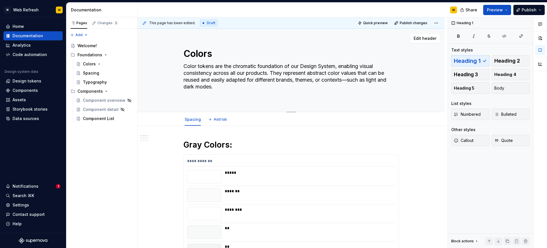
type textarea "*"
type textarea "Color tokens are the chromatic foundation of our Design System, enabling visual…"
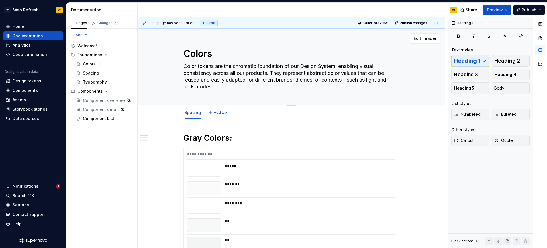
type textarea "*"
type textarea "Color tokens are the chromatic foundation of our Design System, enabling visual…"
click at [193, 113] on link "Spacing" at bounding box center [193, 112] width 16 height 5
click at [192, 113] on link "Spacing" at bounding box center [193, 112] width 16 height 5
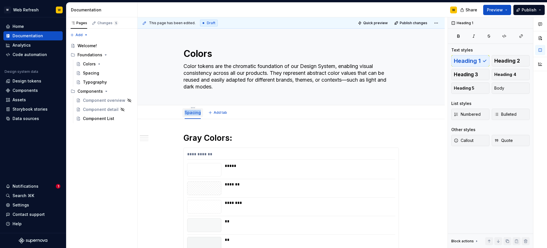
click at [192, 113] on link "Spacing" at bounding box center [193, 112] width 16 height 5
click at [195, 113] on link "Spacing" at bounding box center [193, 112] width 16 height 5
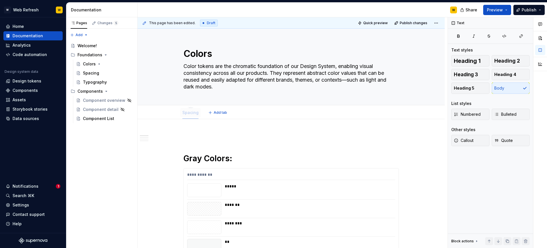
drag, startPoint x: 201, startPoint y: 113, endPoint x: 189, endPoint y: 113, distance: 11.4
click at [193, 107] on html "W Web Refresh W Home Documentation Analytics Code automation Design system data…" at bounding box center [273, 124] width 547 height 248
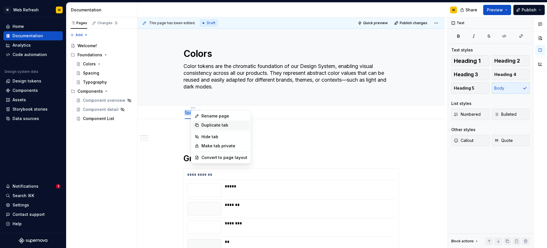
type textarea "*"
click at [212, 115] on div "Rename page" at bounding box center [224, 116] width 46 height 6
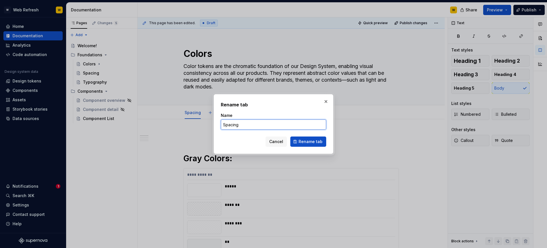
click at [228, 125] on input "Spacing" at bounding box center [273, 125] width 105 height 10
type input "C"
type input "Foundations"
click button "Rename tab" at bounding box center [308, 142] width 36 height 10
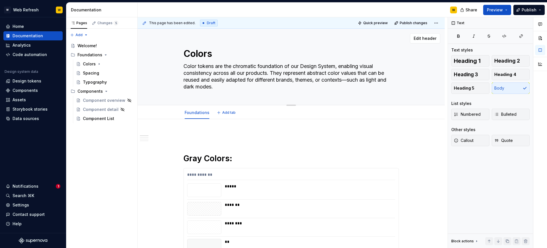
click at [220, 51] on textarea "Colors" at bounding box center [289, 54] width 215 height 14
click at [219, 52] on textarea "Colors" at bounding box center [289, 54] width 215 height 14
type textarea "*"
type textarea "Color"
type textarea "*"
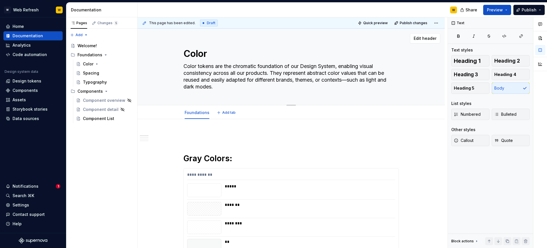
type textarea "Color"
type textarea "*"
type textarea "Color F"
type textarea "*"
type textarea "Color Fo"
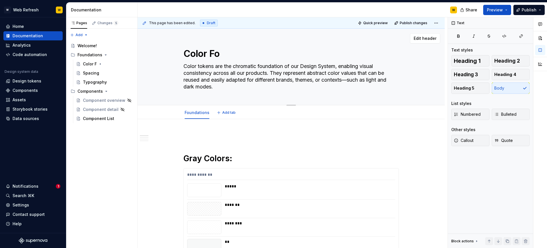
type textarea "*"
type textarea "Color Fou"
type textarea "*"
type textarea "Color Foun"
type textarea "*"
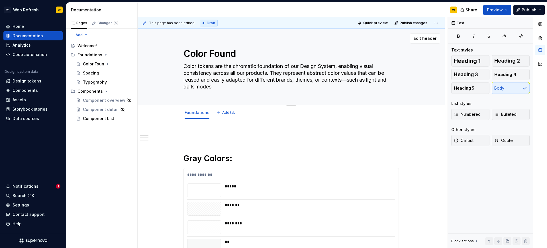
type textarea "Color Founda"
type textarea "*"
type textarea "Color Foundat"
type textarea "*"
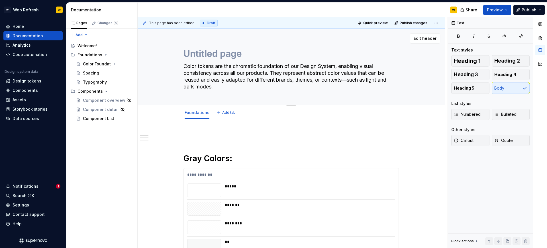
type textarea "Untitled group"
type textarea "*"
type textarea "F"
type textarea "*"
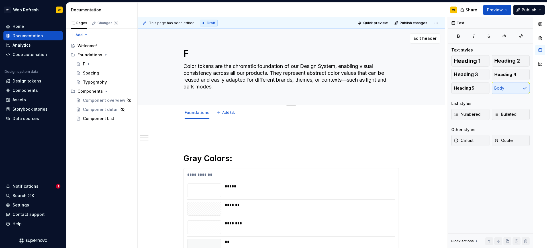
type textarea "Fo"
type textarea "*"
type textarea "Fou"
type textarea "*"
type textarea "Foun"
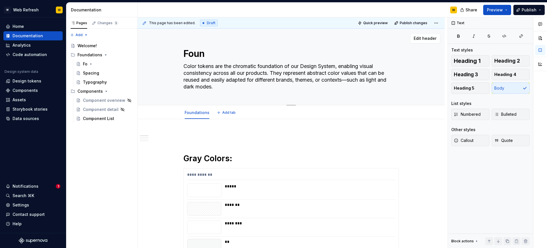
type textarea "*"
type textarea "Found"
type textarea "*"
type textarea "Founda"
type textarea "*"
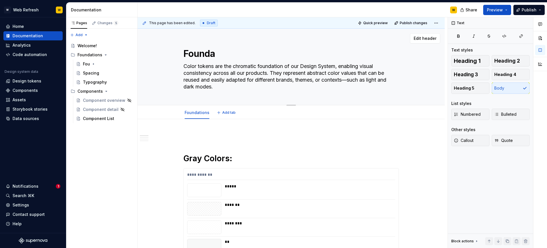
type textarea "Foundat"
type textarea "*"
type textarea "Foundati"
type textarea "*"
type textarea "Foundatio"
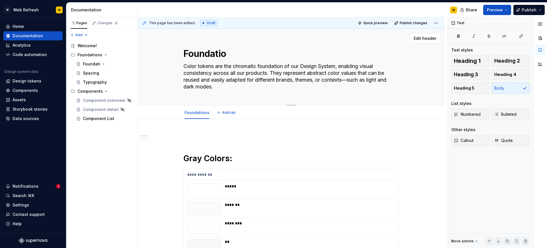
type textarea "*"
type textarea "Foundation"
type textarea "*"
type textarea "Foundations"
type textarea "*"
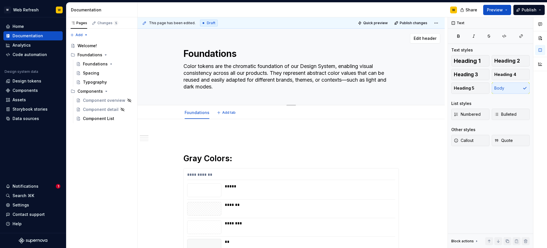
type textarea "Foundations:"
type textarea "*"
type textarea "Foundations:"
type textarea "*"
type textarea "Foundations: C"
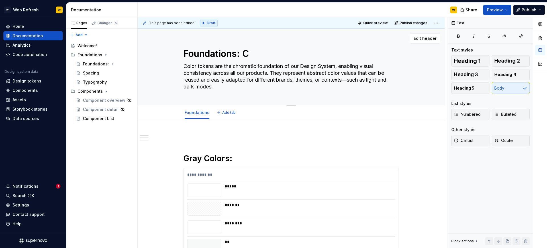
type textarea "*"
type textarea "Foundations: Co"
type textarea "*"
type textarea "Foundations: Col"
type textarea "*"
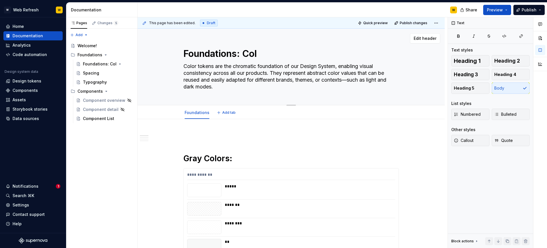
type textarea "Foundations: Colo"
type textarea "*"
type textarea "Foundations: Color"
type textarea "*"
type textarea "Foundations: Colo"
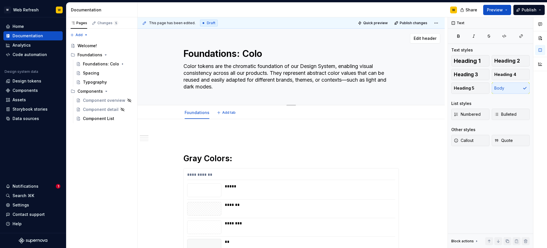
type textarea "*"
type textarea "Foundations: Col"
type textarea "*"
type textarea "Foundations: Co"
type textarea "*"
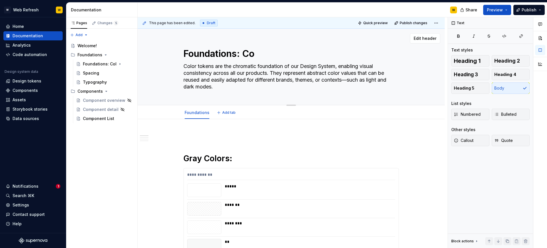
type textarea "Foundations: C"
type textarea "*"
type textarea "Foundations:"
type textarea "*"
type textarea ":"
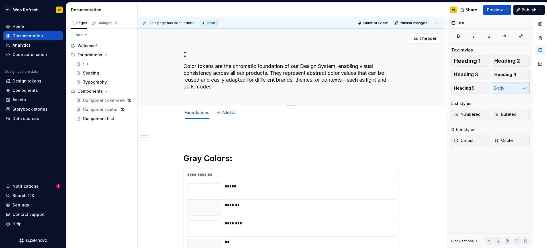
type textarea "*"
type textarea "c:"
type textarea "*"
type textarea "cO:"
type textarea "*"
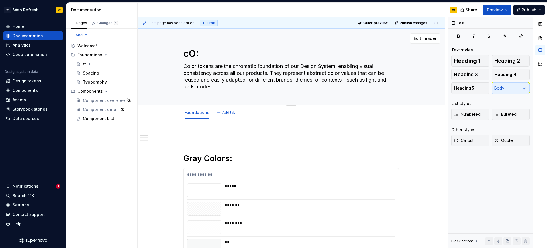
type textarea "cOL:"
type textarea "*"
type textarea "cOLO:"
type textarea "*"
type textarea "cOLOR:"
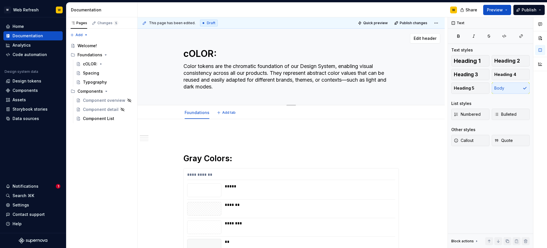
type textarea "*"
type textarea "cOLO:"
type textarea "*"
type textarea "cOL:"
type textarea "*"
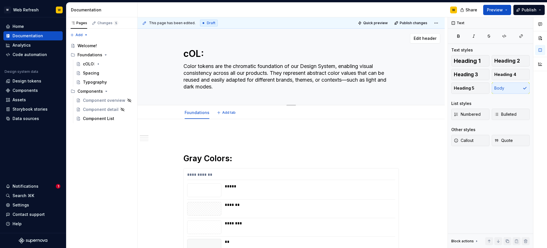
type textarea "cO:"
type textarea "*"
type textarea "c:"
type textarea "*"
type textarea ":"
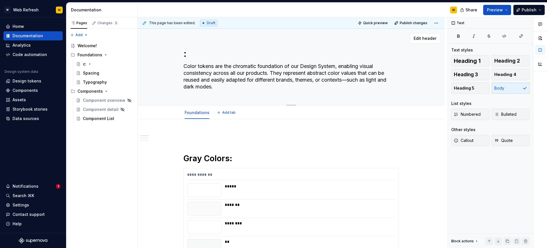
type textarea "*"
type textarea "C:"
type textarea "*"
type textarea "Co:"
type textarea "*"
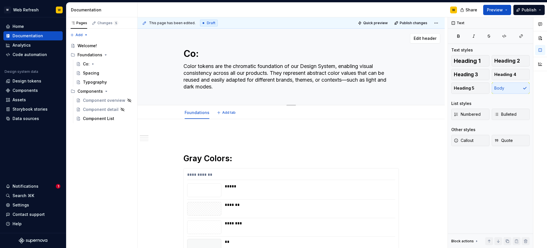
type textarea "Col:"
type textarea "*"
type textarea "Colo:"
type textarea "*"
type textarea "Colos:"
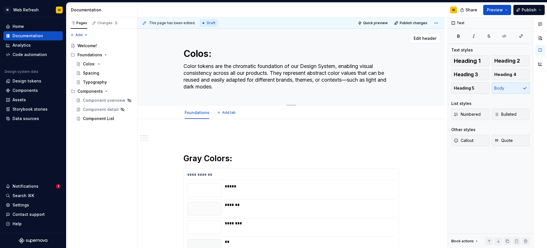
type textarea "*"
type textarea "Colo:"
type textarea "*"
type textarea "Color:"
type textarea "*"
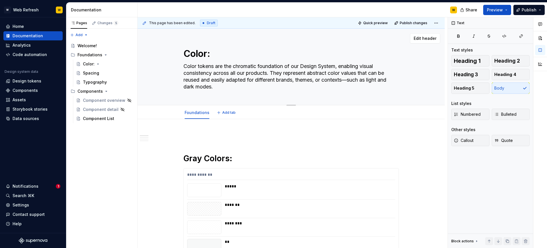
type textarea "Colors:"
type textarea "*"
type textarea "Colors:"
click at [323, 108] on div "Foundations Add tab" at bounding box center [291, 113] width 222 height 13
click at [425, 36] on span "Edit header" at bounding box center [425, 39] width 23 height 6
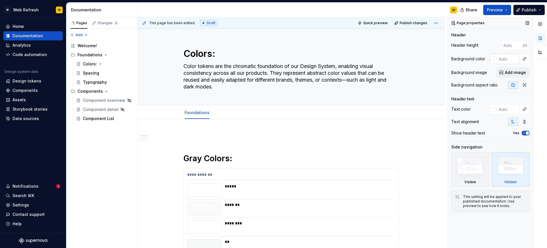
click at [516, 58] on input "text" at bounding box center [508, 59] width 23 height 10
click at [495, 59] on div at bounding box center [494, 59] width 5 height 5
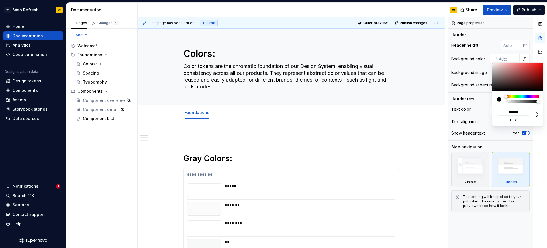
click at [328, 138] on html "W Web Refresh W Home Documentation Analytics Code automation Design system data…" at bounding box center [273, 124] width 547 height 248
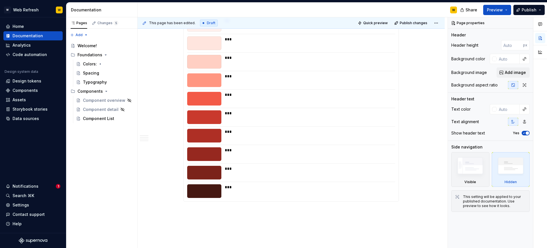
scroll to position [1088, 0]
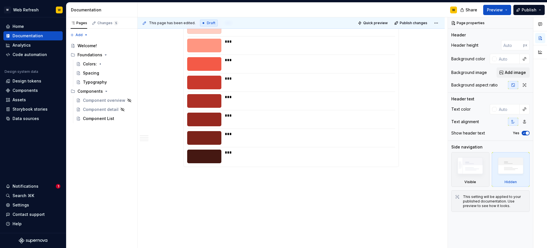
type textarea "*"
click at [509, 61] on input "text" at bounding box center [508, 59] width 23 height 10
paste input "c1f5e7"
type input "c1f5e7"
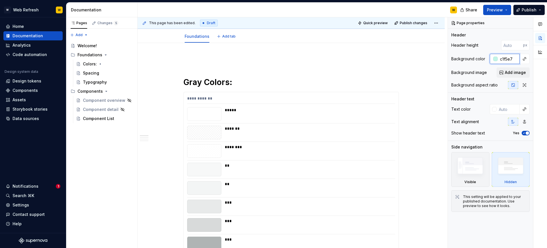
scroll to position [0, 0]
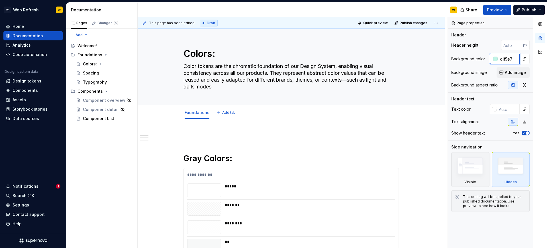
type textarea "*"
type input "c1f5e7"
type textarea "*"
type input "#C1F5E7"
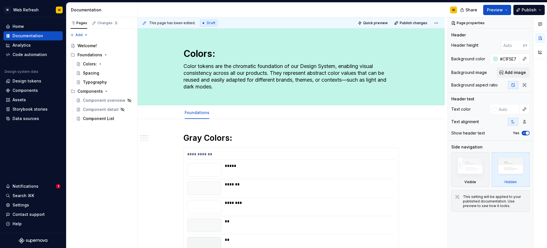
type textarea "*"
click at [508, 57] on input "#C1F5E7" at bounding box center [509, 59] width 22 height 10
paste input "007c68"
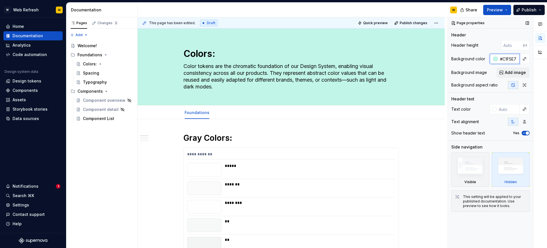
type input "#007c68"
type textarea "*"
type input "#007c68"
type textarea "*"
type input "#007C68"
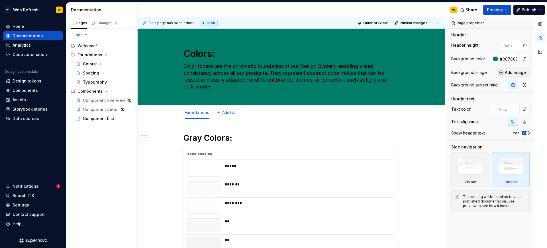
click at [428, 115] on div "Foundations Add tab" at bounding box center [291, 112] width 307 height 14
click at [379, 81] on textarea "Color tokens are the chromatic foundation of our Design System, enabling visual…" at bounding box center [289, 77] width 215 height 30
click at [331, 71] on textarea "Color tokens are the chromatic foundation of our Design System, enabling visual…" at bounding box center [289, 77] width 215 height 30
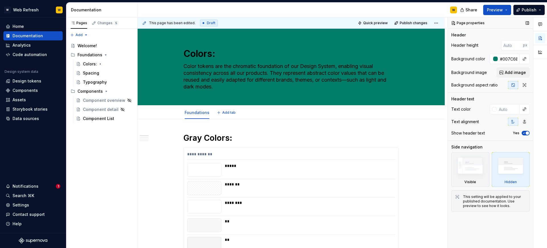
type textarea "*"
click at [495, 110] on div at bounding box center [494, 109] width 5 height 5
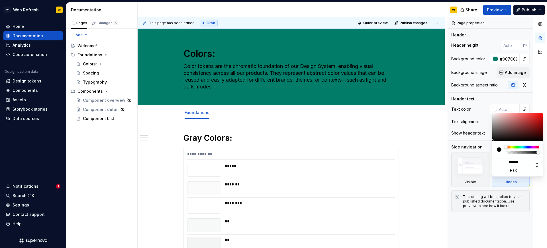
click at [499, 149] on div at bounding box center [499, 150] width 5 height 5
type input "#00000000"
type input "*"
click at [507, 152] on div at bounding box center [522, 152] width 31 height 3
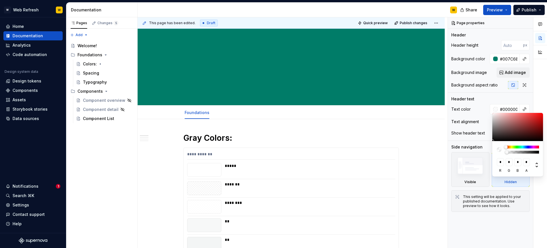
click at [506, 152] on div at bounding box center [506, 152] width 3 height 3
type textarea "*"
type input "#00000008"
type input "**********"
type input "#0000000A"
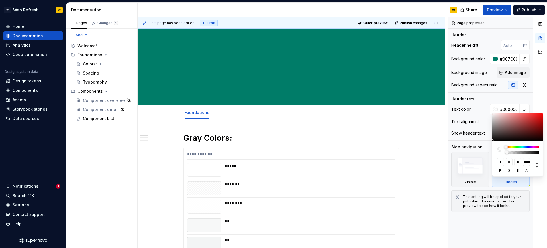
type input "**********"
type input "#00000026"
type input "**********"
type input "#00000059"
type input "**********"
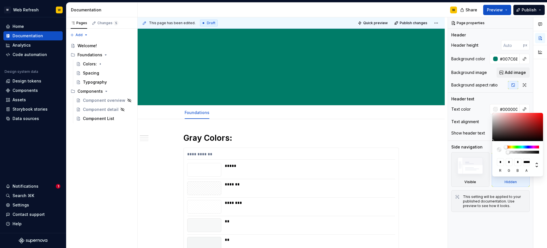
type input "#0000008F"
type input "**********"
type input "#000000CC"
type input "***"
type input "#000000FA"
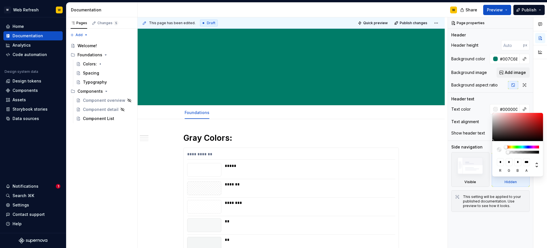
type input "**********"
type textarea "*"
type input "#000000"
type input "*"
drag, startPoint x: 508, startPoint y: 152, endPoint x: 516, endPoint y: 146, distance: 10.4
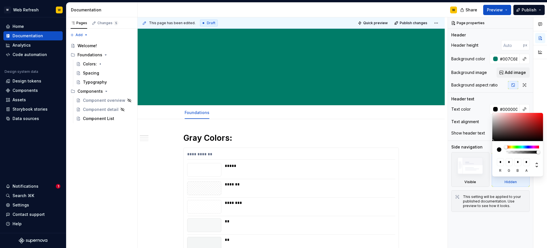
click at [547, 153] on body "W Web Refresh W Home Documentation Analytics Code automation Design system data…" at bounding box center [273, 124] width 547 height 248
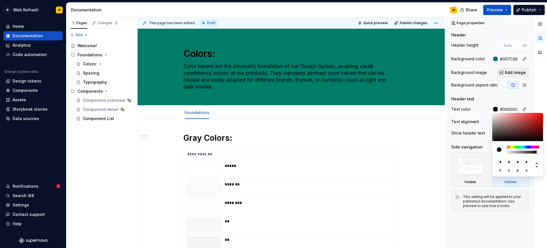
type textarea "*"
type input "#050505"
type input "*"
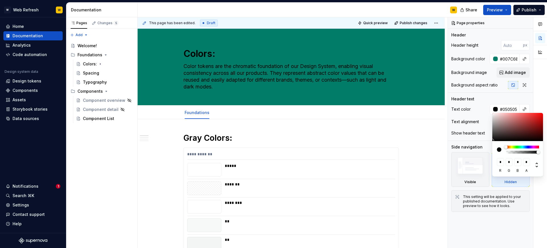
type input "#403F3F"
type input "**"
type input "#898585"
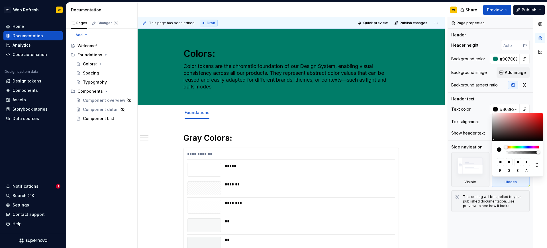
type input "***"
type input "#AAA6A6"
type input "***"
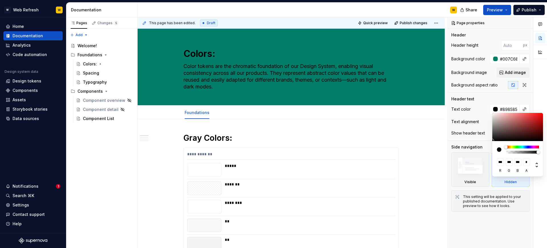
type input "***"
type input "#C1BDBD"
type input "***"
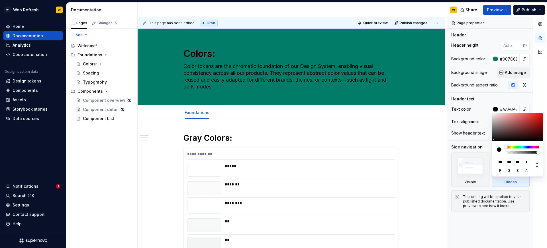
type input "***"
type input "#DBD6D6"
type input "***"
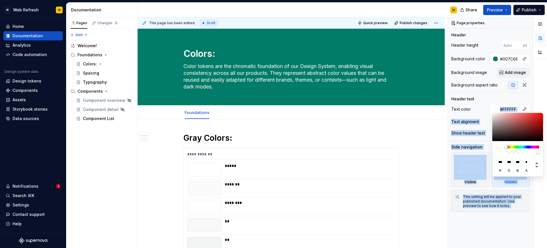
drag, startPoint x: 493, startPoint y: 141, endPoint x: 477, endPoint y: 113, distance: 32.3
click at [491, 112] on body "W Web Refresh W Home Documentation Analytics Code automation Design system data…" at bounding box center [273, 124] width 547 height 248
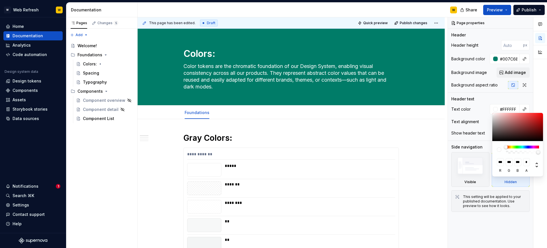
click at [417, 114] on html "W Web Refresh W Home Documentation Analytics Code automation Design system data…" at bounding box center [273, 124] width 547 height 248
click at [91, 71] on div "Pages Changes 5 Add Accessibility guide for tree Page tree. Navigate the tree w…" at bounding box center [101, 132] width 71 height 231
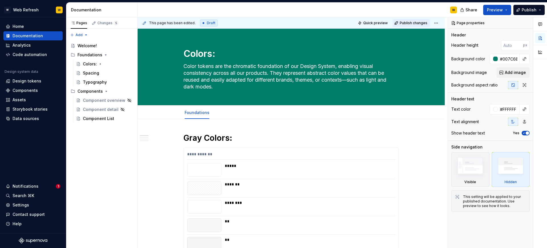
click at [405, 23] on span "Publish changes" at bounding box center [414, 23] width 28 height 5
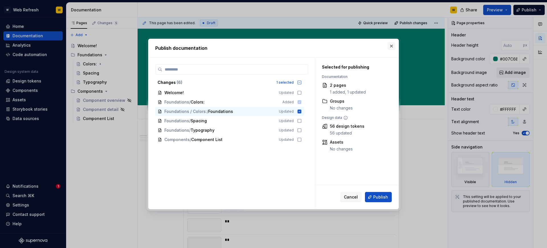
click at [390, 45] on button "button" at bounding box center [391, 46] width 8 height 8
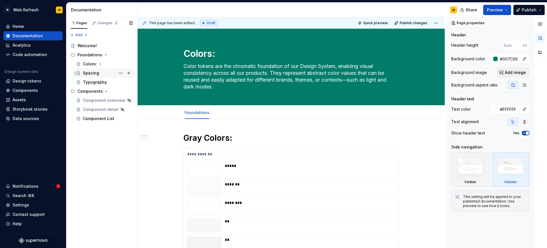
click at [89, 74] on div "Spacing" at bounding box center [91, 73] width 16 height 6
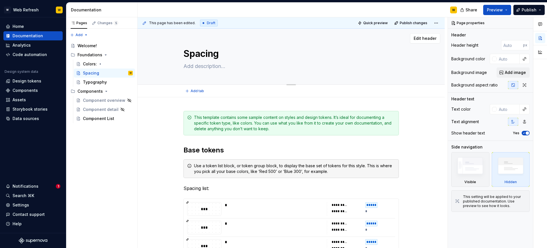
click at [310, 42] on div "Edit header" at bounding box center [289, 38] width 303 height 10
click at [502, 59] on input "text" at bounding box center [508, 59] width 23 height 10
paste input "#007c68"
click at [493, 110] on div at bounding box center [494, 109] width 5 height 5
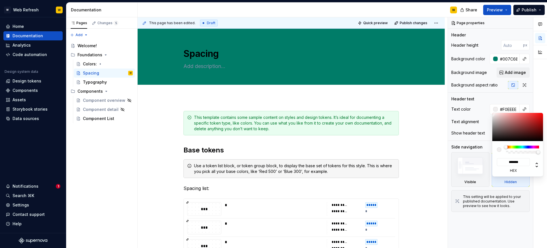
click at [493, 115] on div at bounding box center [517, 127] width 51 height 28
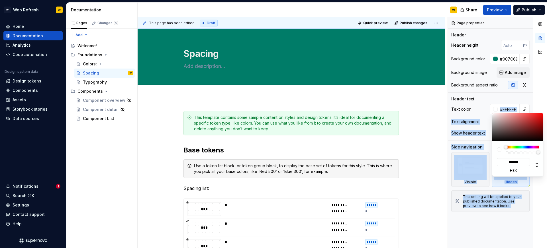
drag, startPoint x: 493, startPoint y: 115, endPoint x: 491, endPoint y: 111, distance: 4.0
click at [491, 111] on body "**********" at bounding box center [273, 124] width 547 height 248
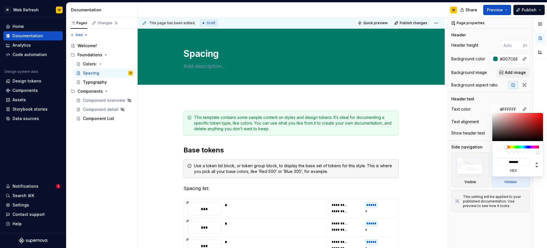
click at [485, 103] on div "Comments Open comments No comments yet Select ‘Comment’ from the block context …" at bounding box center [497, 132] width 99 height 231
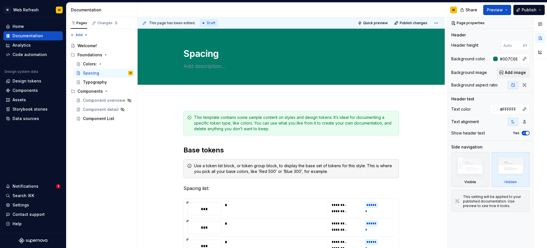
click at [485, 98] on div "Comments Open comments No comments yet Select ‘Comment’ from the block context …" at bounding box center [497, 132] width 99 height 231
click at [477, 165] on img at bounding box center [470, 167] width 33 height 25
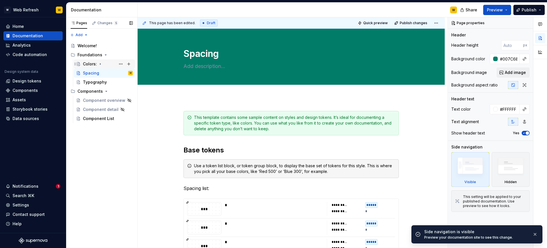
click at [89, 63] on div "Colors:" at bounding box center [90, 64] width 14 height 6
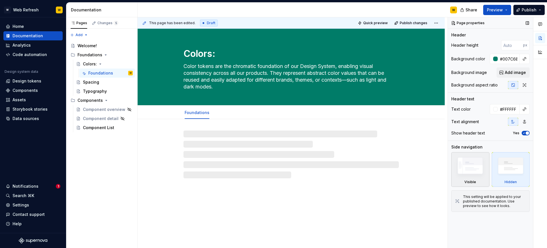
click at [456, 160] on img at bounding box center [470, 167] width 33 height 25
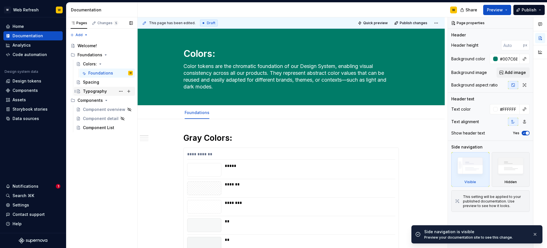
click at [92, 90] on div "Typography" at bounding box center [95, 92] width 24 height 6
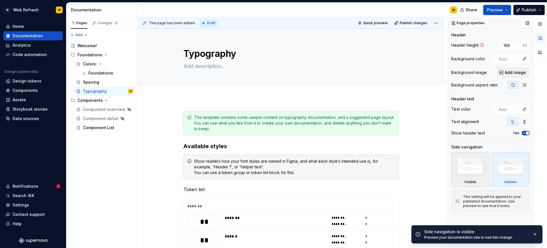
click at [469, 167] on img at bounding box center [470, 167] width 33 height 25
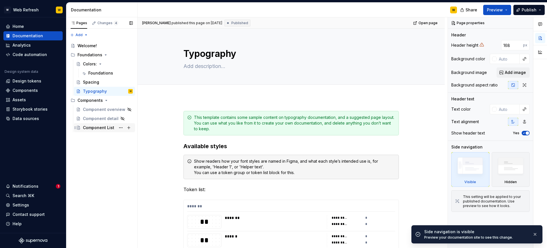
click at [101, 128] on div "Component List" at bounding box center [98, 128] width 31 height 6
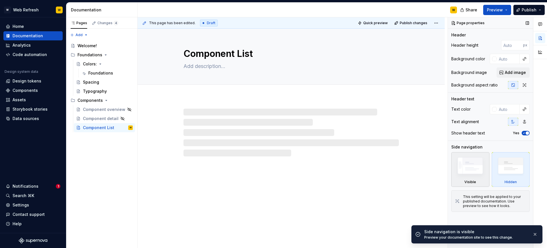
click at [456, 165] on img at bounding box center [470, 167] width 33 height 25
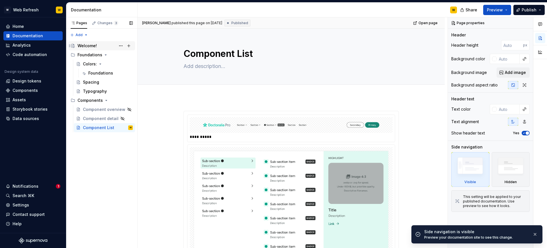
click at [87, 46] on div "Welcome!" at bounding box center [86, 46] width 19 height 6
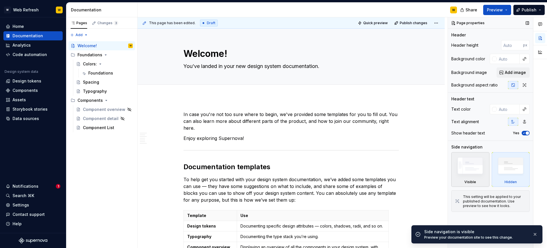
click at [473, 168] on img at bounding box center [470, 167] width 33 height 25
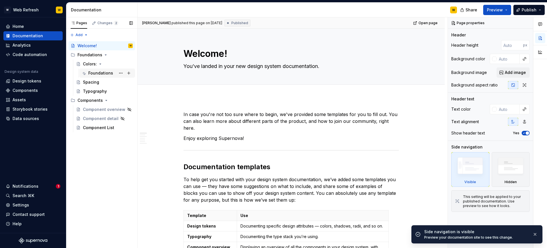
click at [95, 73] on div "Foundations" at bounding box center [100, 73] width 25 height 6
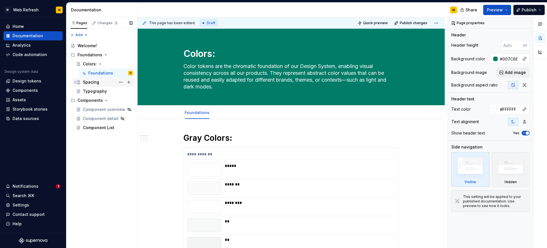
click at [95, 83] on div "Spacing" at bounding box center [91, 82] width 16 height 6
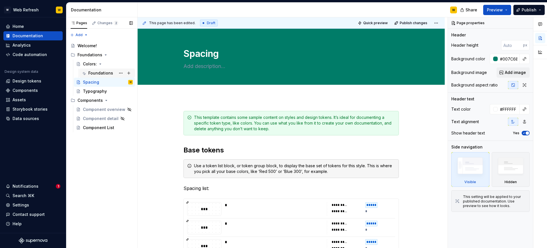
click at [96, 73] on div "Foundations" at bounding box center [100, 73] width 25 height 6
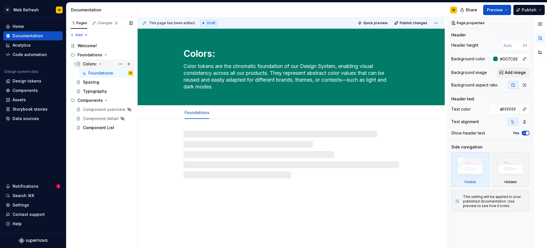
click at [91, 63] on div "Colors:" at bounding box center [90, 64] width 14 height 6
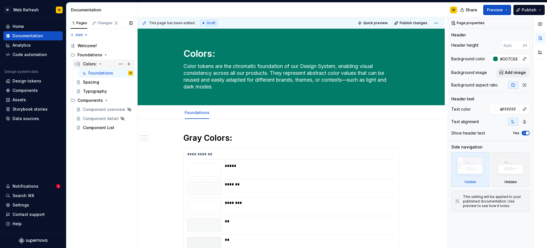
click at [93, 65] on div "Colors:" at bounding box center [90, 64] width 14 height 6
click at [196, 107] on html "**********" at bounding box center [273, 124] width 547 height 248
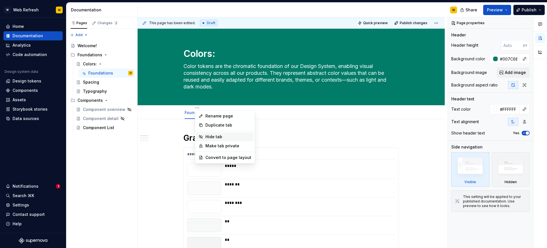
click at [212, 135] on div "Hide tab" at bounding box center [228, 137] width 46 height 6
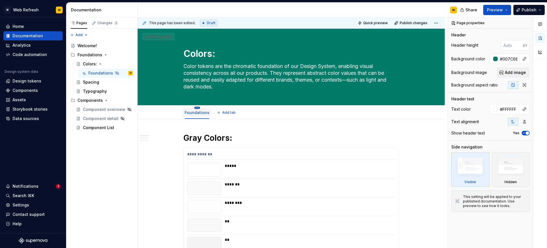
click at [197, 108] on html "**********" at bounding box center [273, 124] width 547 height 248
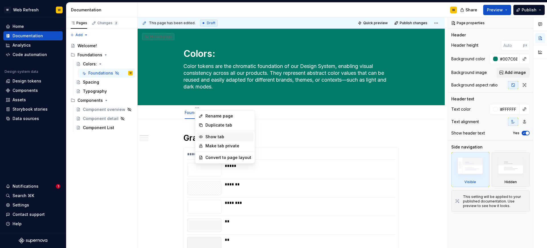
click at [214, 139] on div "Show tab" at bounding box center [228, 137] width 46 height 6
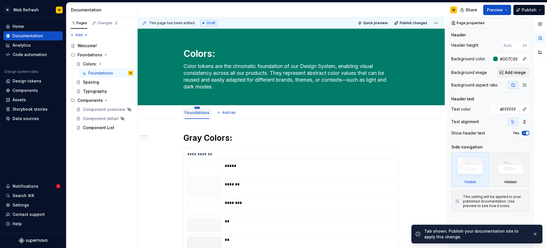
click at [198, 107] on html "**********" at bounding box center [273, 124] width 547 height 248
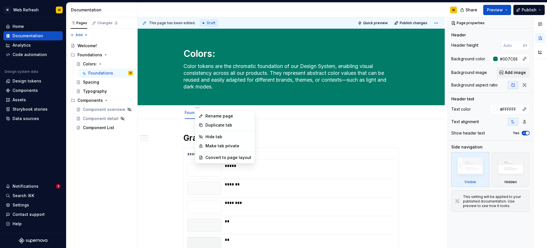
click at [295, 135] on html "**********" at bounding box center [273, 124] width 547 height 248
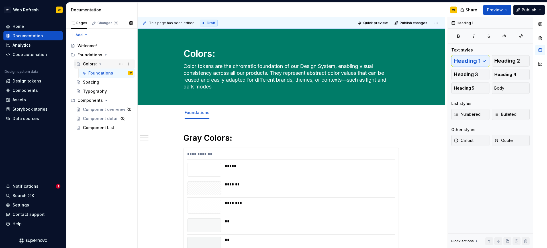
drag, startPoint x: 104, startPoint y: 73, endPoint x: 96, endPoint y: 66, distance: 10.7
click at [96, 66] on div "Colors: Foundations W" at bounding box center [104, 69] width 62 height 18
click at [121, 73] on button "Page tree" at bounding box center [121, 73] width 8 height 8
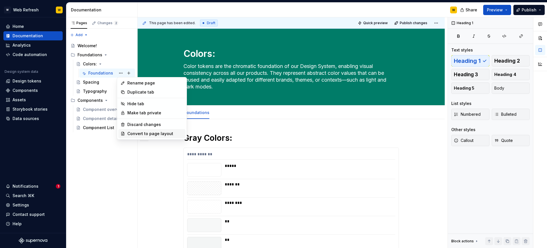
click at [139, 137] on div "Convert to page layout" at bounding box center [151, 133] width 67 height 9
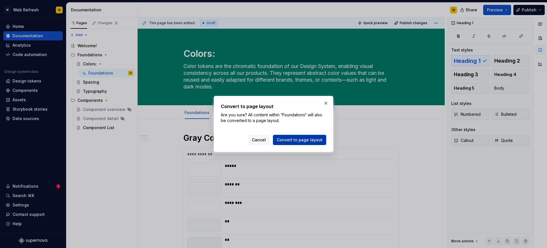
click at [293, 139] on span "Convert to page layout" at bounding box center [300, 140] width 46 height 6
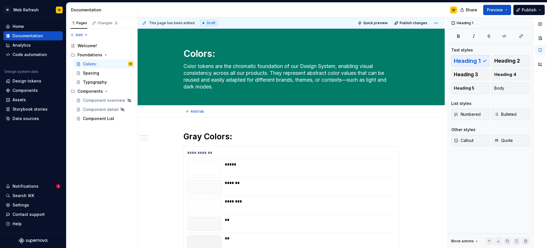
click at [260, 115] on div "Add tab" at bounding box center [290, 112] width 215 height 8
click at [94, 72] on div "Spacing" at bounding box center [91, 73] width 16 height 6
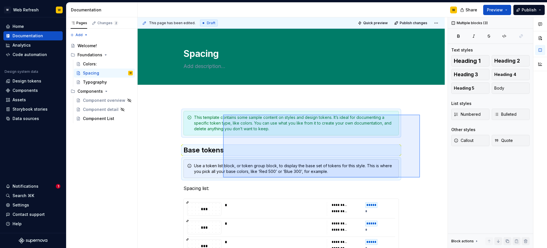
drag, startPoint x: 420, startPoint y: 178, endPoint x: 223, endPoint y: 115, distance: 206.7
click at [223, 115] on div "**********" at bounding box center [293, 132] width 310 height 231
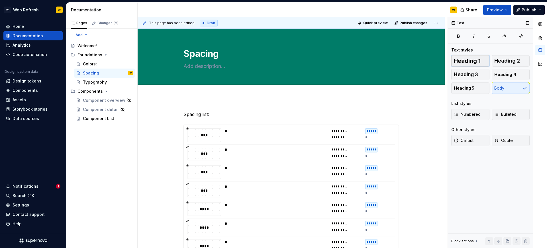
click at [467, 59] on span "Heading 1" at bounding box center [467, 61] width 27 height 6
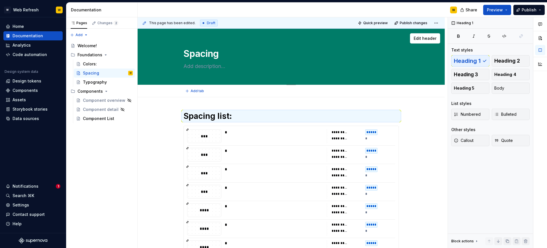
click at [231, 66] on textarea at bounding box center [289, 66] width 215 height 9
paste textarea "Spacing tokens define the system of distance and padding used throughout our pr…"
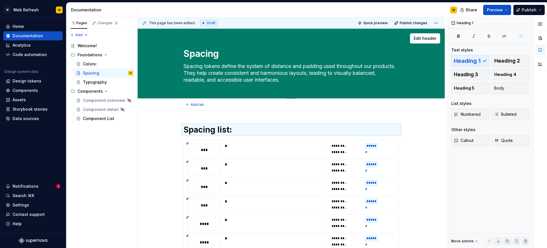
click at [229, 57] on textarea "Spacing" at bounding box center [289, 54] width 215 height 14
click at [101, 64] on div "Colors:" at bounding box center [108, 64] width 50 height 8
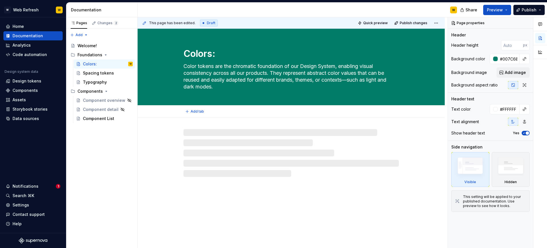
click at [221, 55] on textarea "Colors:" at bounding box center [289, 54] width 215 height 14
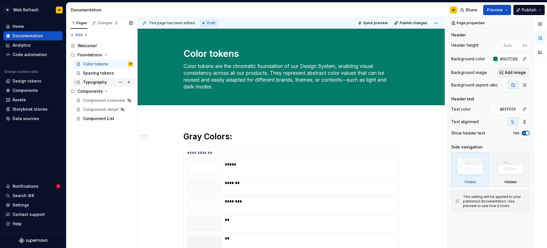
click at [108, 82] on div "Typography" at bounding box center [108, 82] width 50 height 8
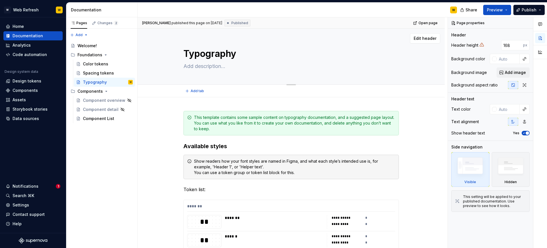
click at [240, 56] on textarea "Typography" at bounding box center [289, 54] width 215 height 14
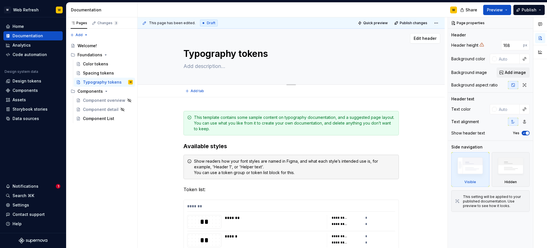
click at [224, 64] on textarea at bounding box center [289, 66] width 215 height 9
paste textarea "Typography tokens define the fundamental typographic styles used throughout our…"
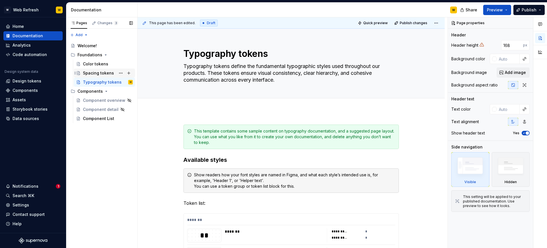
click at [92, 75] on div "Spacing tokens" at bounding box center [98, 73] width 31 height 6
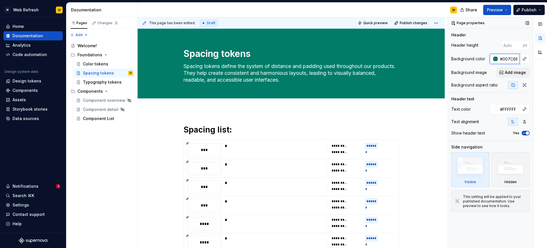
click at [509, 58] on input "#007C68" at bounding box center [509, 59] width 22 height 10
click at [95, 82] on div "Typography tokens" at bounding box center [99, 82] width 33 height 6
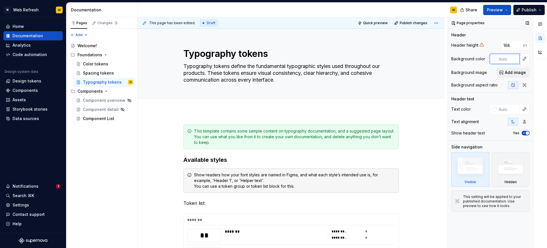
click at [505, 60] on input "text" at bounding box center [508, 59] width 23 height 10
paste input "#007C68"
click at [501, 109] on input "text" at bounding box center [508, 109] width 23 height 10
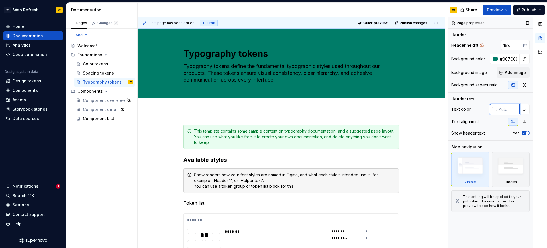
click at [497, 110] on input "text" at bounding box center [508, 109] width 23 height 10
click at [493, 110] on div at bounding box center [494, 109] width 5 height 5
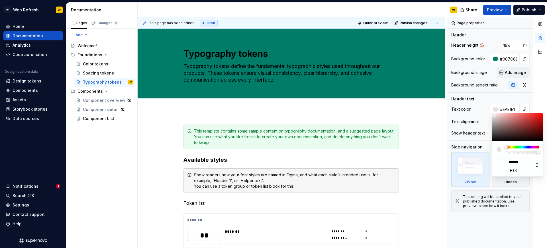
click at [494, 115] on div at bounding box center [517, 127] width 51 height 28
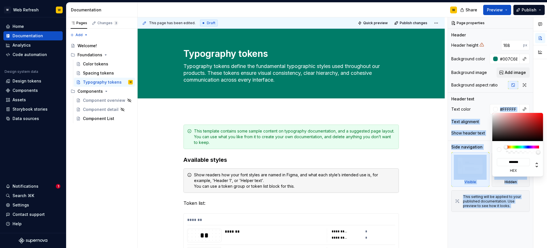
drag, startPoint x: 494, startPoint y: 115, endPoint x: 489, endPoint y: 112, distance: 6.1
click at [489, 112] on body "**********" at bounding box center [273, 124] width 547 height 248
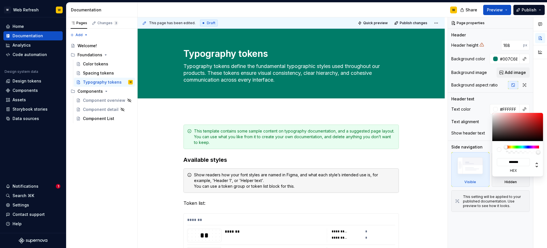
click at [481, 99] on div "Comments Open comments No comments yet Select ‘Comment’ from the block context …" at bounding box center [497, 132] width 99 height 231
click at [97, 71] on div "Pages Changes 3 Add Accessibility guide for tree Page tree. Navigate the tree w…" at bounding box center [101, 132] width 71 height 231
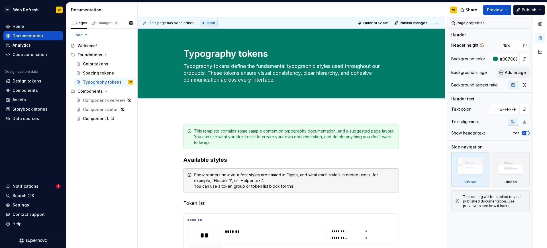
click at [97, 71] on div "Spacing tokens" at bounding box center [98, 73] width 31 height 6
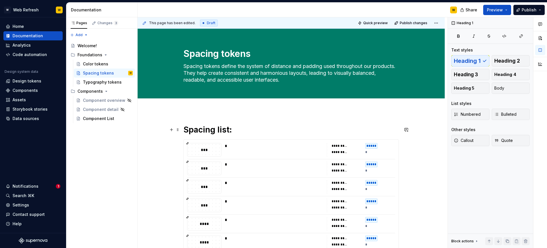
click at [267, 125] on h1 "Spacing list:" at bounding box center [290, 130] width 215 height 10
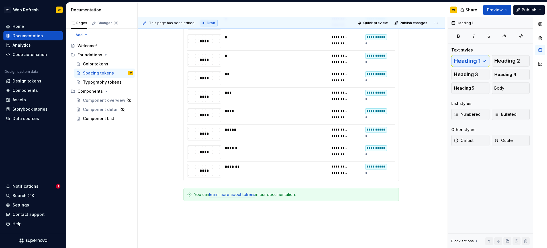
scroll to position [1202, 0]
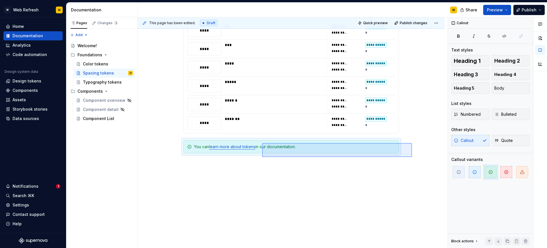
drag, startPoint x: 412, startPoint y: 157, endPoint x: 262, endPoint y: 143, distance: 150.5
click at [262, 143] on div "**********" at bounding box center [293, 132] width 310 height 231
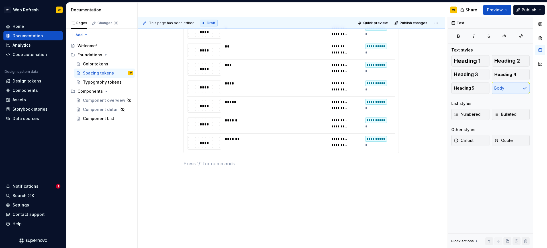
scroll to position [1182, 0]
click at [179, 164] on span at bounding box center [177, 164] width 5 height 8
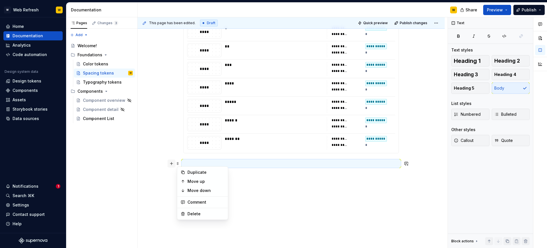
click at [173, 165] on button "button" at bounding box center [171, 164] width 8 height 8
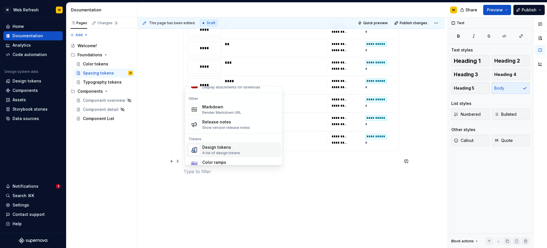
scroll to position [379, 0]
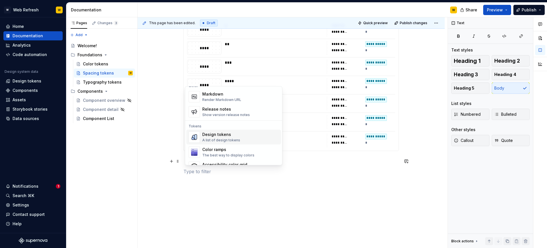
click at [214, 139] on div "A list of design tokens" at bounding box center [221, 140] width 38 height 5
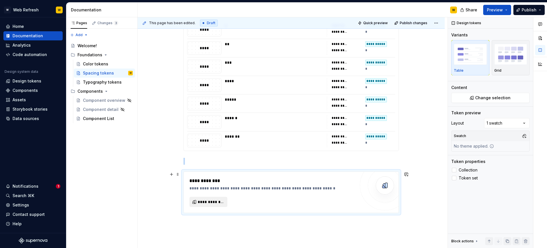
click at [212, 201] on span "**********" at bounding box center [211, 202] width 26 height 6
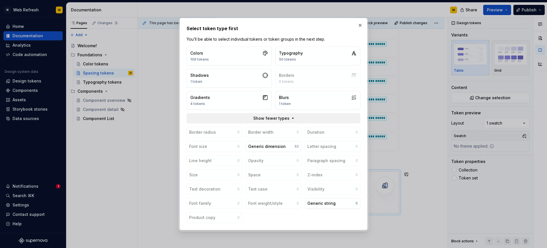
click at [285, 119] on span "Show fewer types" at bounding box center [271, 119] width 36 height 6
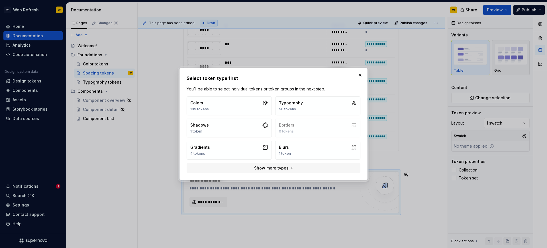
click at [293, 128] on div "Colors 109 tokens Typography 50 tokens Shadows 1 token Borders 0 tokens Gradien…" at bounding box center [274, 128] width 174 height 63
click at [275, 166] on span "Show more types" at bounding box center [271, 169] width 34 height 6
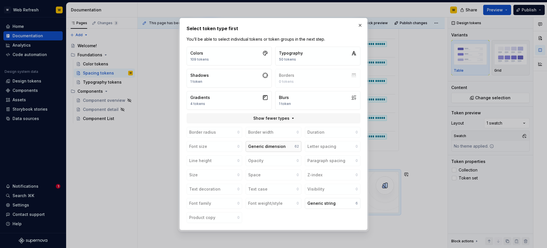
click at [273, 146] on div "Generic dimension" at bounding box center [267, 147] width 38 height 6
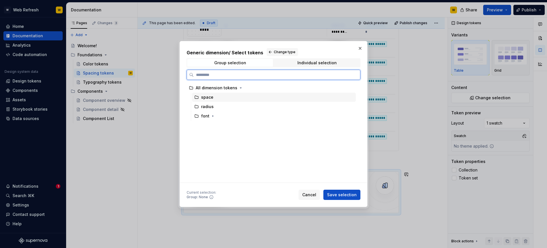
click at [209, 99] on div "space" at bounding box center [207, 98] width 12 height 6
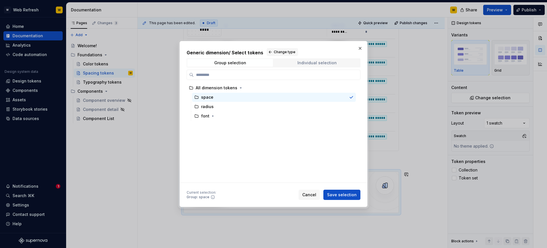
click at [313, 63] on div "Individual selection" at bounding box center [316, 63] width 39 height 5
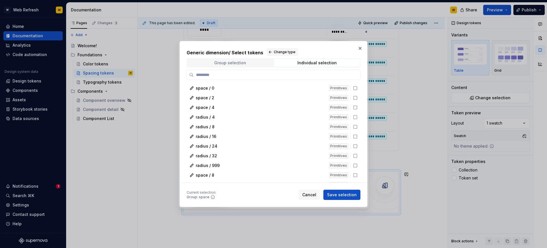
click at [240, 64] on div "Group selection" at bounding box center [230, 63] width 32 height 5
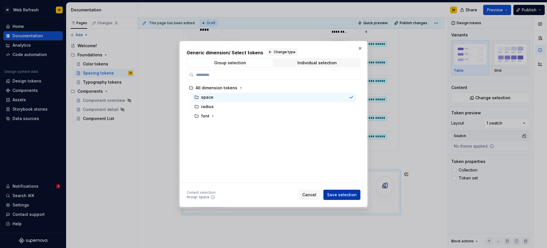
click at [341, 194] on span "Save selection" at bounding box center [342, 195] width 30 height 6
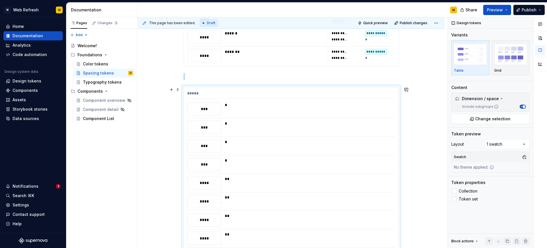
scroll to position [1253, 0]
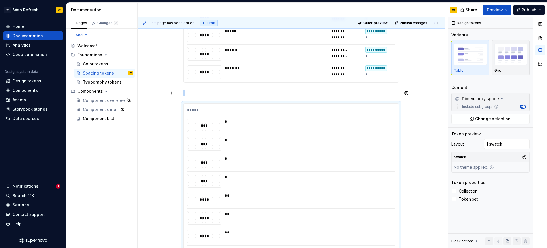
click at [229, 96] on p at bounding box center [290, 93] width 215 height 7
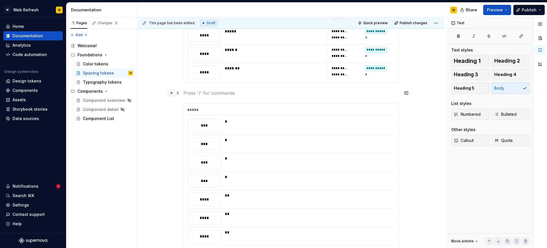
click at [174, 94] on button "button" at bounding box center [171, 93] width 8 height 8
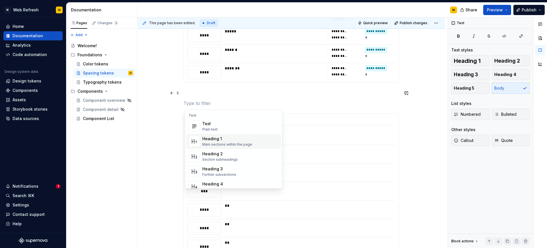
click at [215, 140] on div "Heading 1" at bounding box center [227, 139] width 50 height 6
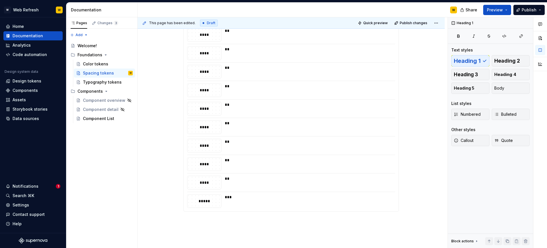
scroll to position [1526, 0]
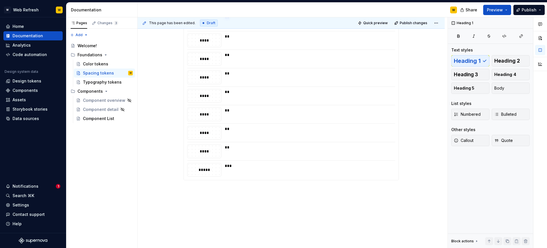
click at [306, 169] on div "***" at bounding box center [308, 170] width 167 height 14
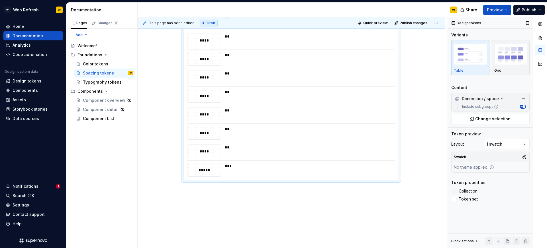
click at [462, 192] on span "Collection" at bounding box center [468, 191] width 19 height 5
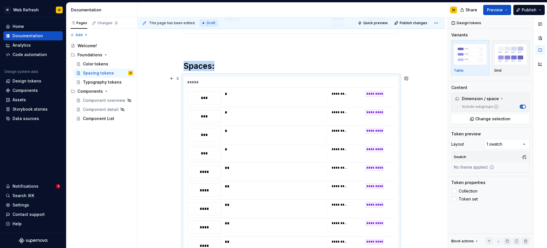
scroll to position [1296, 0]
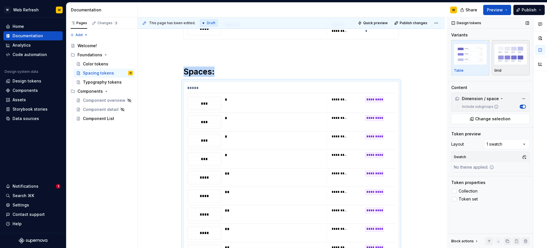
click at [505, 54] on img "button" at bounding box center [510, 54] width 33 height 21
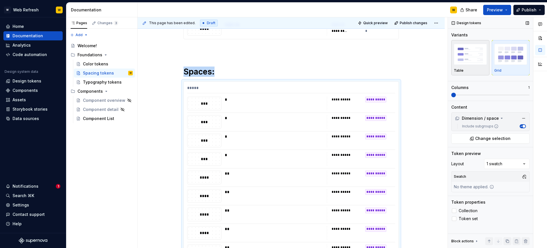
scroll to position [1360, 0]
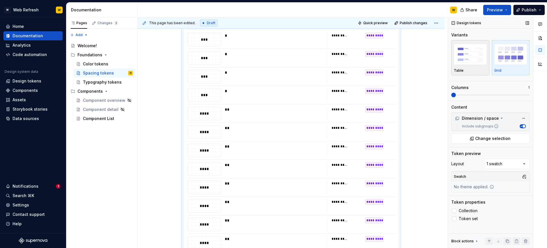
click at [479, 56] on img "button" at bounding box center [470, 54] width 33 height 21
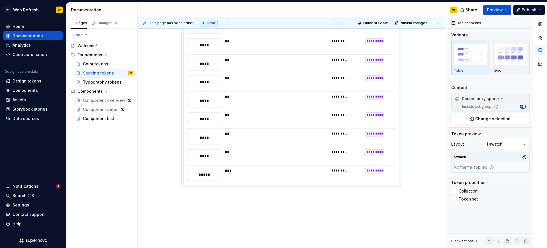
scroll to position [1540, 0]
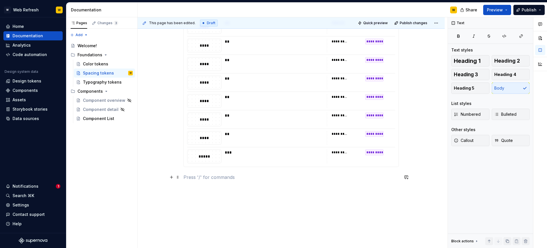
click at [179, 177] on span at bounding box center [177, 177] width 5 height 8
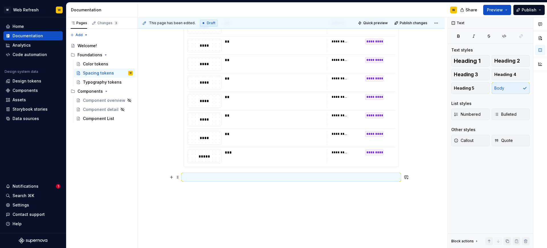
click at [265, 174] on p at bounding box center [290, 177] width 215 height 7
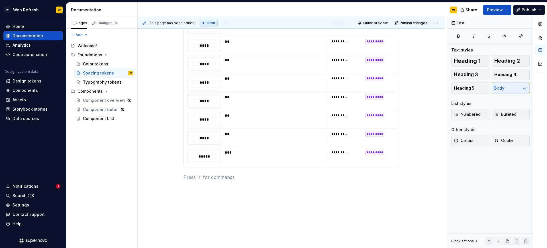
click at [235, 132] on div "**" at bounding box center [274, 134] width 99 height 6
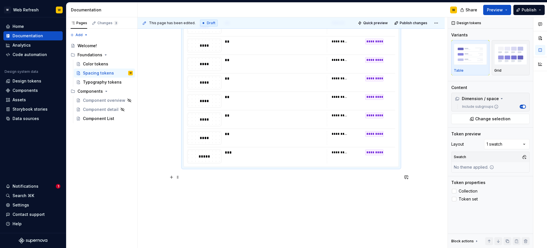
click at [205, 180] on p at bounding box center [290, 177] width 215 height 7
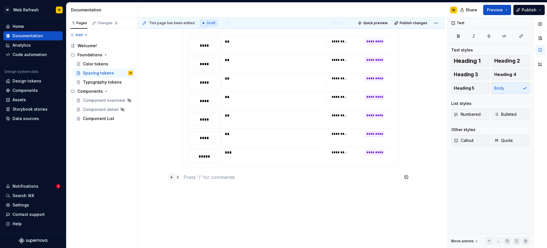
click at [173, 178] on button "button" at bounding box center [171, 177] width 8 height 8
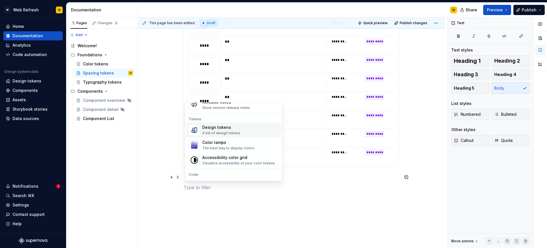
scroll to position [403, 0]
click at [224, 130] on div "A list of design tokens" at bounding box center [221, 132] width 38 height 5
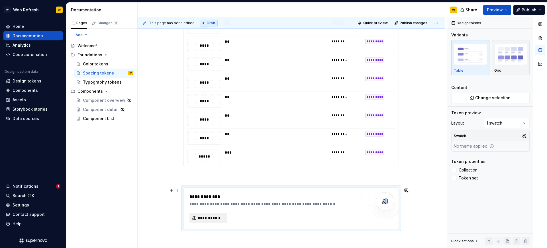
click at [215, 217] on span "**********" at bounding box center [211, 218] width 26 height 6
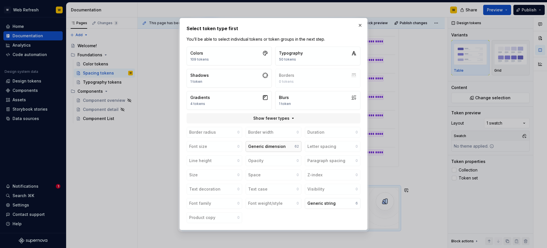
click at [276, 148] on div "Generic dimension" at bounding box center [267, 147] width 38 height 6
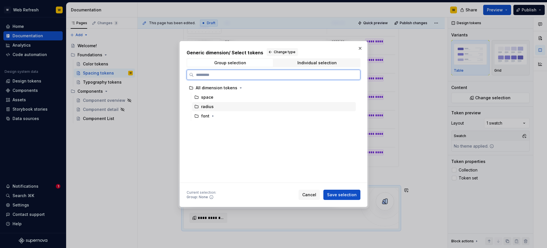
click at [226, 109] on div "radius" at bounding box center [274, 106] width 164 height 9
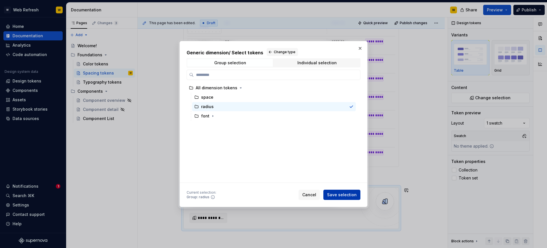
click at [342, 195] on span "Save selection" at bounding box center [342, 195] width 30 height 6
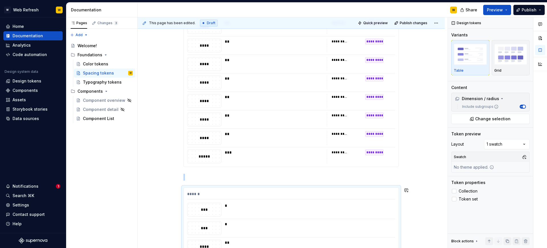
scroll to position [1604, 0]
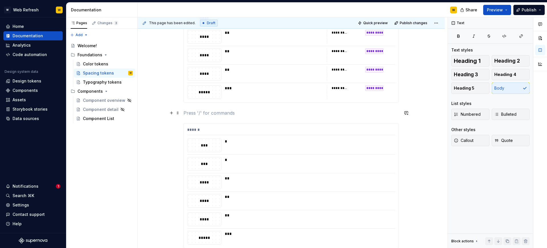
click at [209, 112] on p at bounding box center [290, 113] width 215 height 7
click at [173, 112] on button "button" at bounding box center [171, 113] width 8 height 8
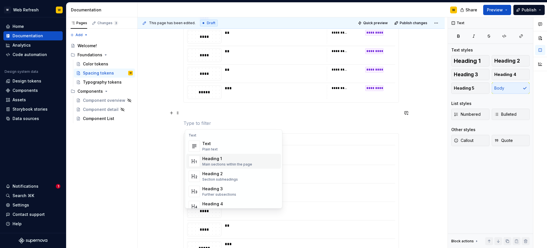
click at [211, 158] on div "Heading 1" at bounding box center [227, 159] width 50 height 6
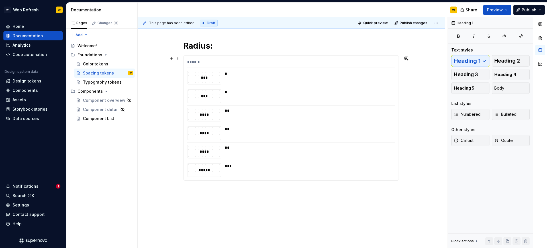
scroll to position [1707, 0]
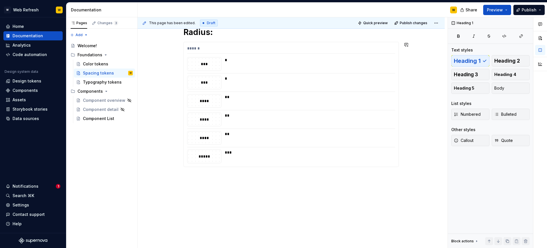
click at [298, 120] on div "**" at bounding box center [308, 120] width 167 height 14
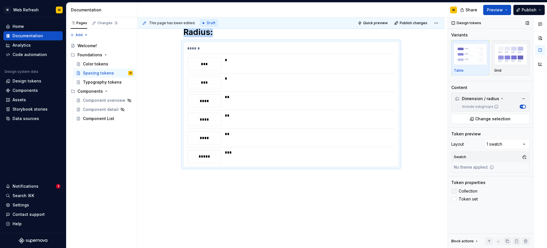
click at [469, 193] on span "Collection" at bounding box center [468, 191] width 19 height 5
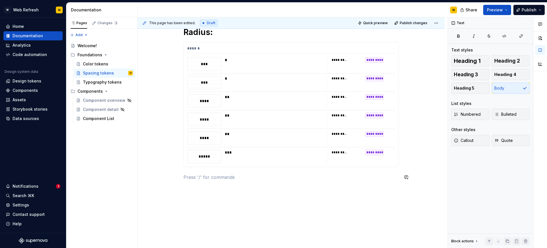
click at [171, 179] on button "button" at bounding box center [171, 177] width 8 height 8
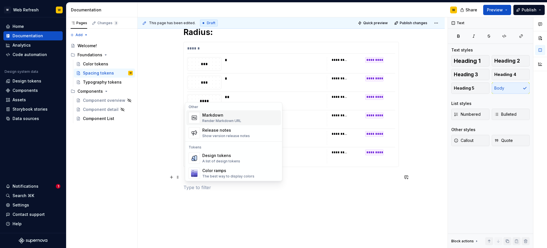
scroll to position [390, 0]
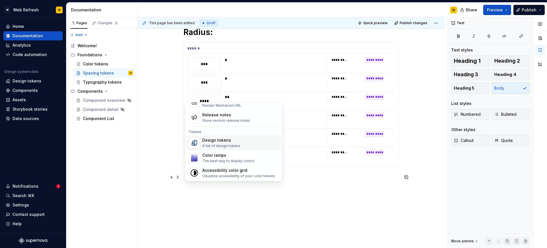
click at [223, 142] on div "Design tokens" at bounding box center [221, 141] width 38 height 6
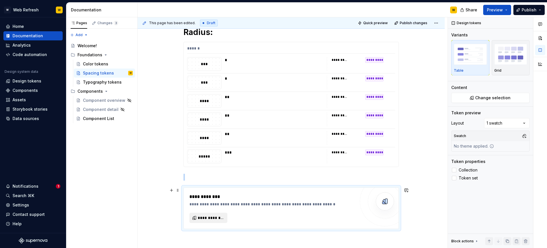
click at [207, 220] on span "**********" at bounding box center [211, 218] width 26 height 6
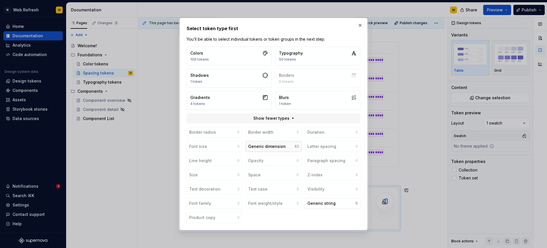
click at [256, 148] on div "Generic dimension" at bounding box center [267, 147] width 38 height 6
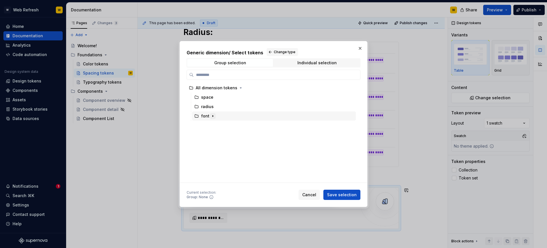
click at [213, 117] on icon "button" at bounding box center [213, 116] width 5 height 5
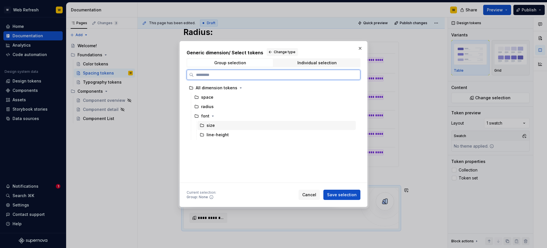
click at [213, 125] on div "size" at bounding box center [211, 126] width 8 height 6
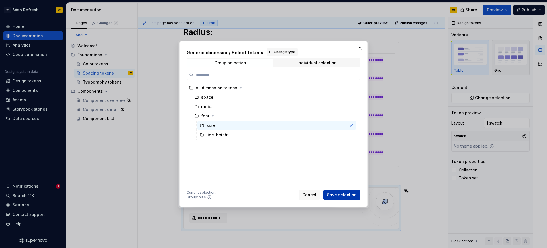
click at [339, 194] on span "Save selection" at bounding box center [342, 195] width 30 height 6
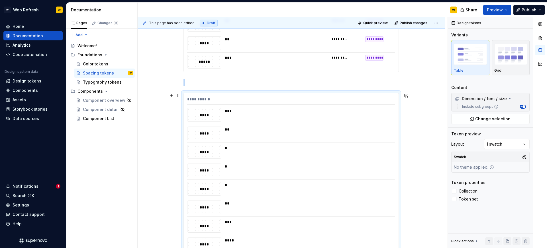
scroll to position [1791, 0]
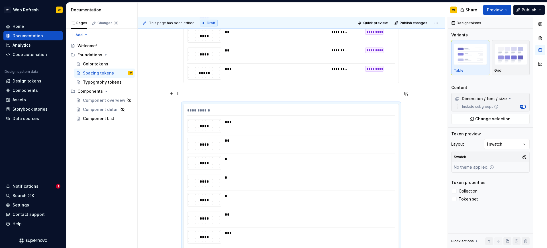
click at [201, 95] on p at bounding box center [290, 93] width 215 height 7
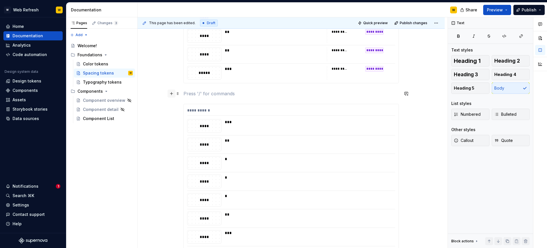
click at [170, 93] on button "button" at bounding box center [171, 94] width 8 height 8
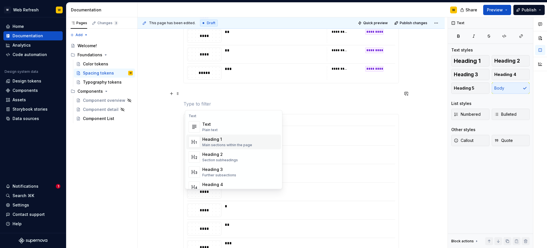
click at [224, 144] on div "Main sections within the page" at bounding box center [227, 145] width 50 height 5
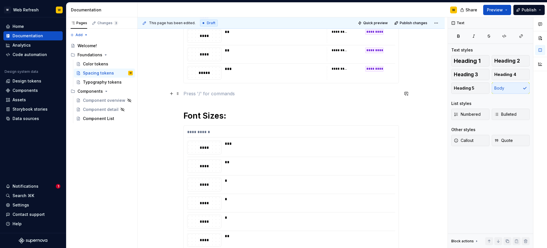
click at [233, 96] on p at bounding box center [290, 93] width 215 height 7
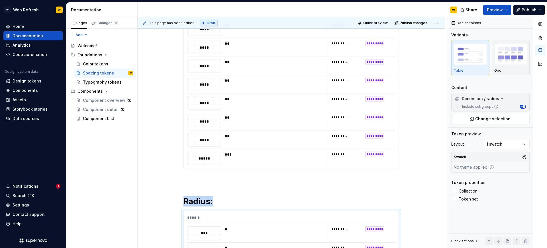
scroll to position [1506, 0]
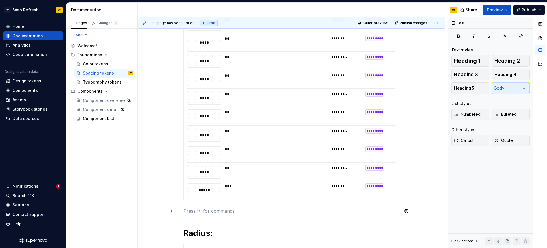
click at [201, 208] on p at bounding box center [290, 211] width 215 height 7
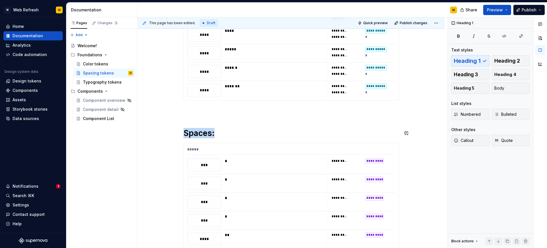
click at [213, 110] on p at bounding box center [290, 110] width 215 height 7
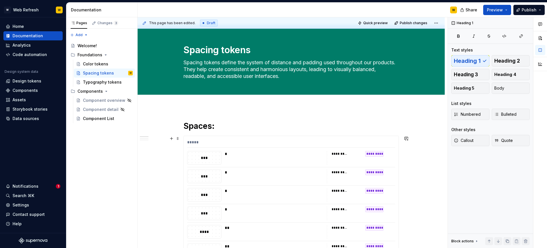
scroll to position [0, 0]
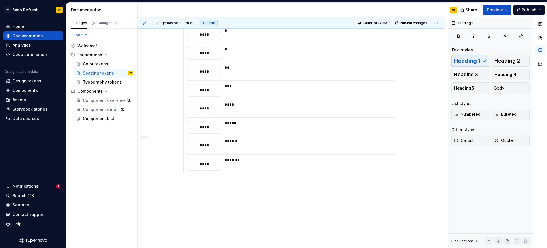
scroll to position [702, 0]
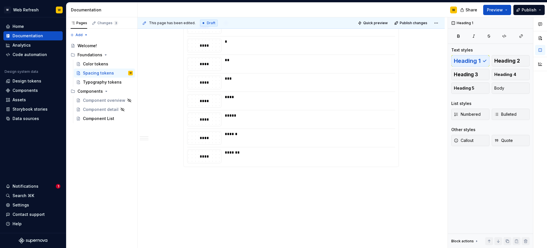
click at [179, 178] on span at bounding box center [177, 177] width 5 height 8
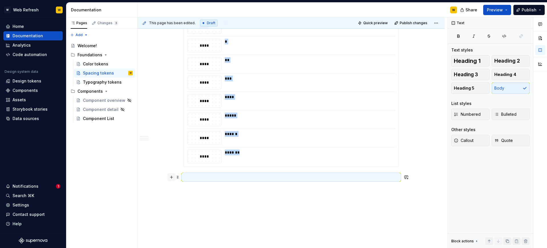
click at [170, 178] on button "button" at bounding box center [171, 177] width 8 height 8
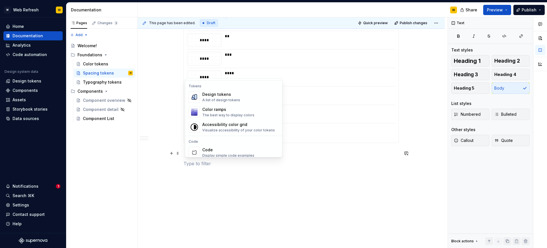
scroll to position [407, 0]
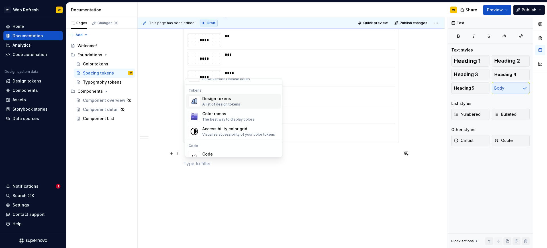
click at [224, 103] on div "A list of design tokens" at bounding box center [221, 104] width 38 height 5
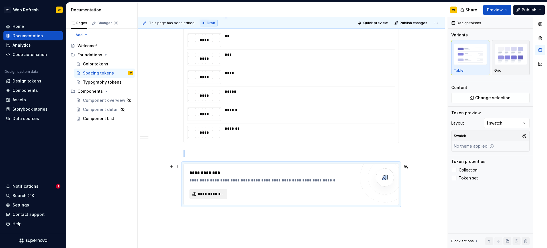
click at [221, 191] on span "**********" at bounding box center [211, 194] width 26 height 6
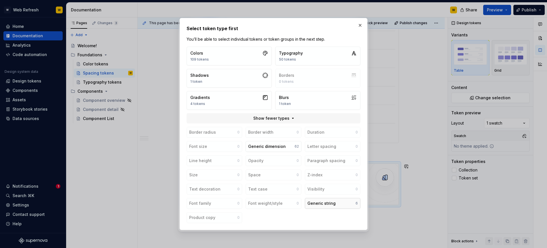
click at [323, 200] on button "Generic string 6" at bounding box center [333, 203] width 56 height 11
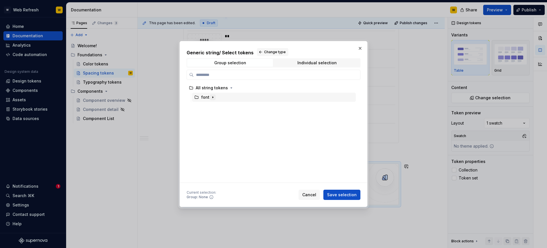
click at [213, 98] on icon "button" at bounding box center [213, 97] width 5 height 5
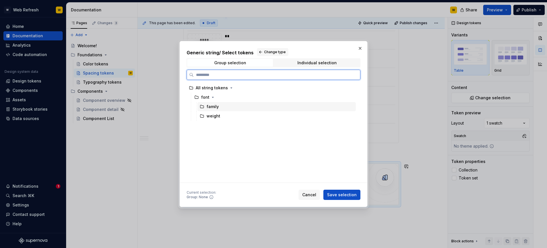
click at [217, 109] on div "family" at bounding box center [213, 107] width 12 height 6
click at [220, 113] on div "weight" at bounding box center [276, 116] width 158 height 9
click at [219, 107] on div "family" at bounding box center [276, 106] width 158 height 9
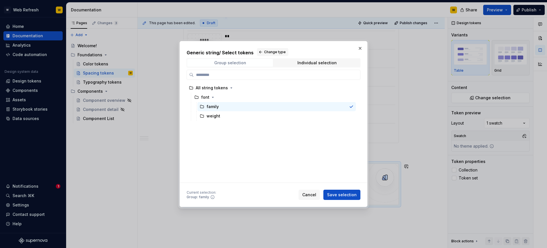
click at [233, 63] on div "Group selection" at bounding box center [230, 63] width 32 height 5
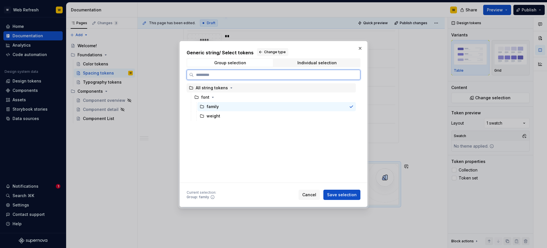
click at [212, 90] on div "All string tokens" at bounding box center [212, 88] width 32 height 6
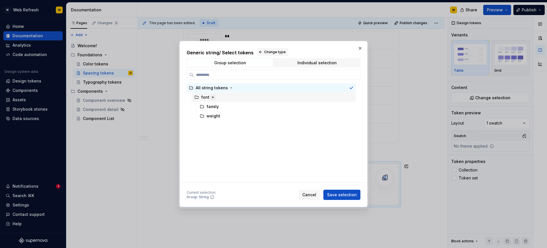
click at [211, 99] on icon "button" at bounding box center [213, 97] width 5 height 5
click at [264, 49] on button "Change type" at bounding box center [272, 52] width 31 height 8
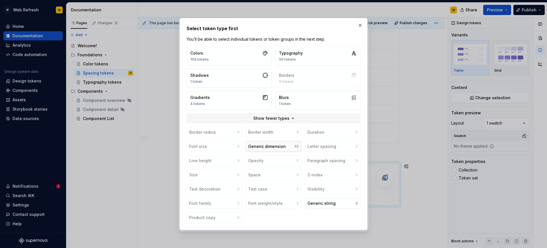
click at [256, 143] on button "Generic dimension 62" at bounding box center [274, 146] width 56 height 11
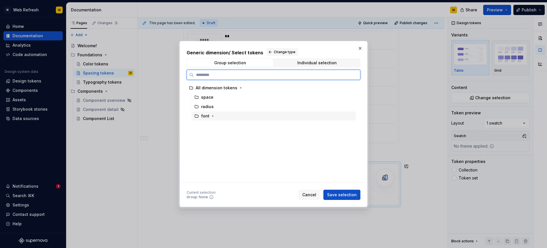
click at [207, 114] on div "font" at bounding box center [205, 116] width 8 height 6
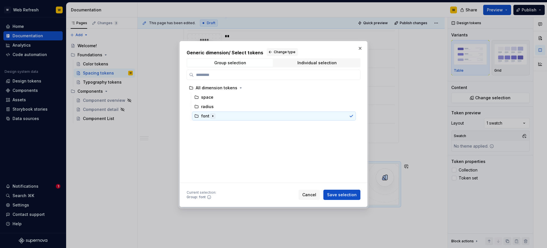
click at [211, 115] on icon "button" at bounding box center [213, 116] width 5 height 5
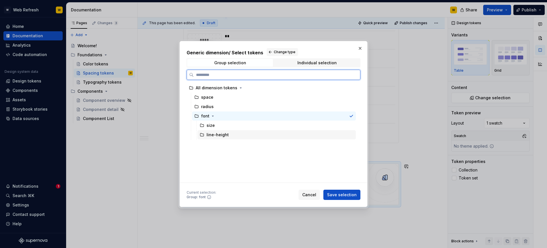
click at [217, 134] on div "line-height" at bounding box center [218, 135] width 22 height 6
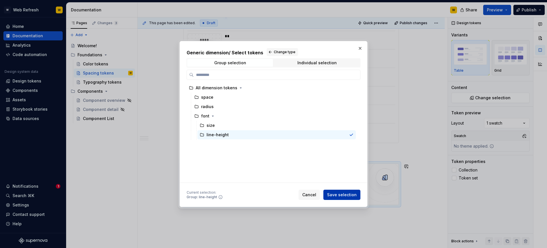
click at [343, 192] on button "Save selection" at bounding box center [341, 195] width 37 height 10
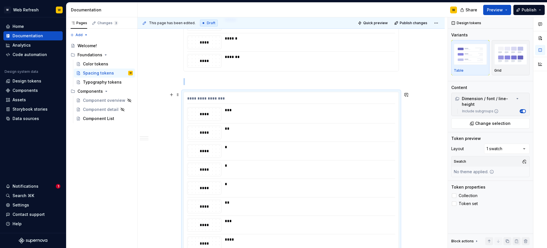
scroll to position [794, 0]
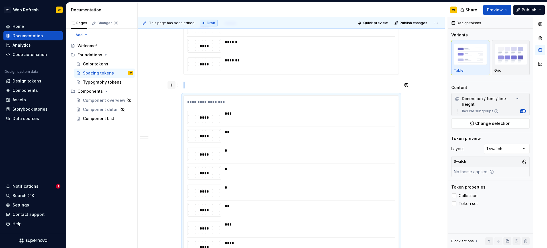
click at [174, 85] on button "button" at bounding box center [171, 85] width 8 height 8
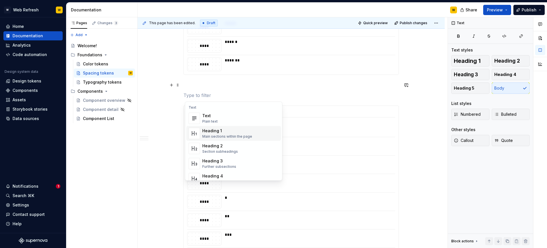
click at [218, 133] on div "Heading 1" at bounding box center [227, 131] width 50 height 6
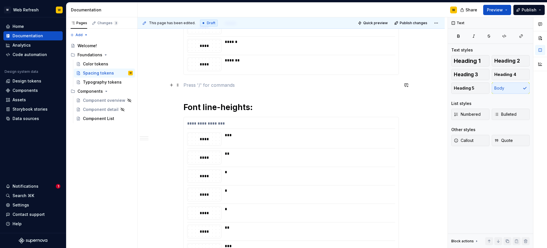
click at [223, 85] on p at bounding box center [290, 85] width 215 height 7
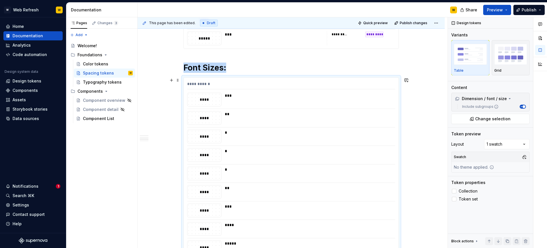
scroll to position [565, 0]
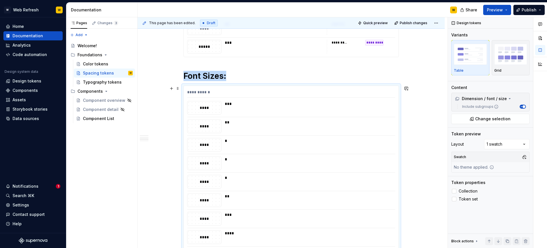
click at [424, 110] on div "**********" at bounding box center [291, 89] width 307 height 1086
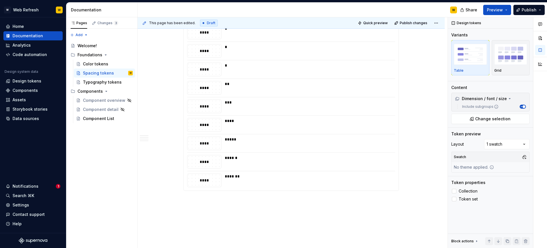
scroll to position [948, 0]
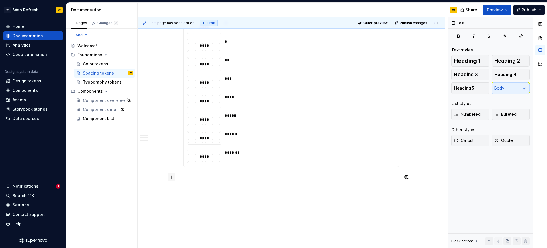
click at [174, 176] on button "button" at bounding box center [171, 177] width 8 height 8
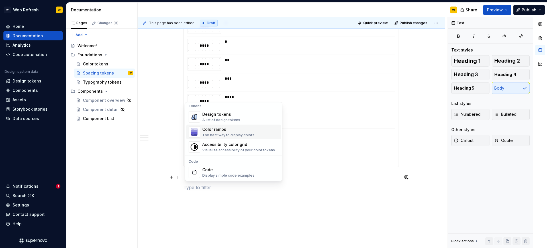
scroll to position [411, 0]
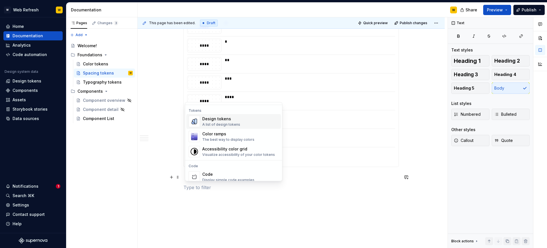
click at [221, 120] on div "Design tokens" at bounding box center [221, 119] width 38 height 6
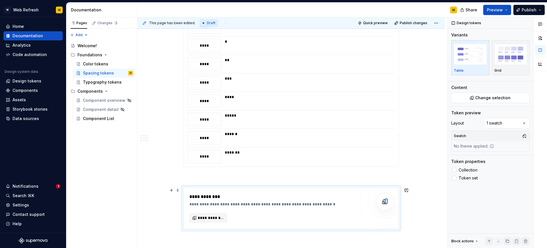
click at [216, 213] on div "**********" at bounding box center [272, 209] width 166 height 30
click at [215, 216] on span "**********" at bounding box center [211, 218] width 26 height 6
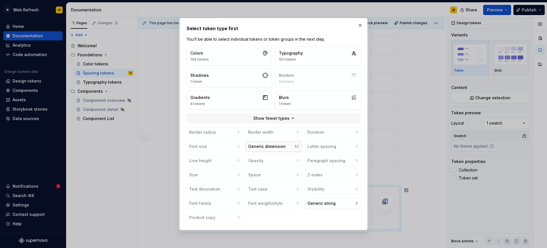
click at [279, 148] on div "Generic dimension" at bounding box center [267, 147] width 38 height 6
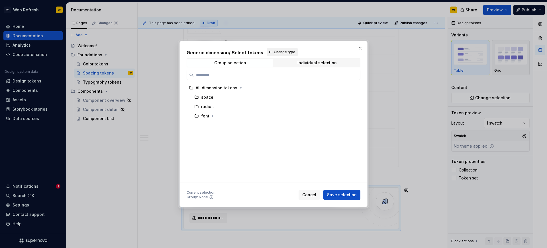
click at [270, 51] on button "Change type" at bounding box center [282, 52] width 31 height 8
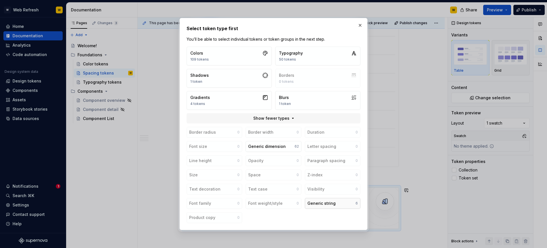
click at [330, 203] on div "Generic string" at bounding box center [321, 204] width 28 height 6
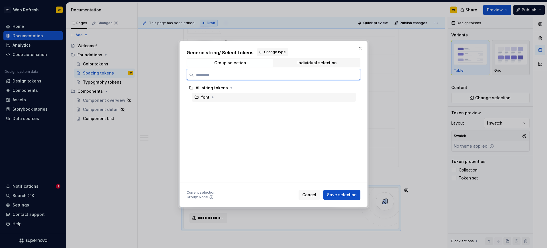
click at [206, 99] on div "font" at bounding box center [205, 98] width 8 height 6
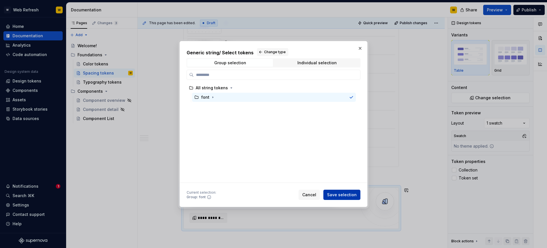
click at [342, 193] on span "Save selection" at bounding box center [342, 195] width 30 height 6
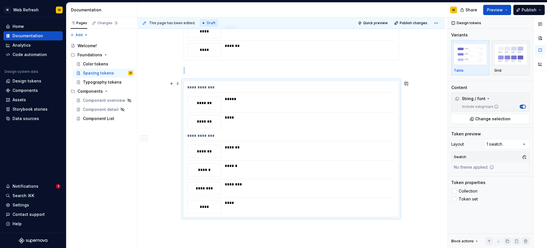
scroll to position [1023, 0]
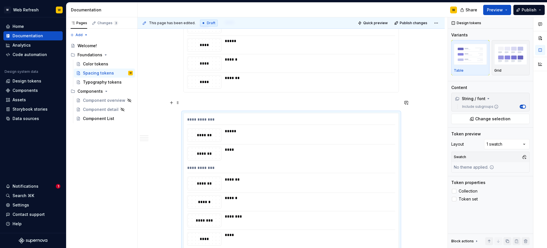
click at [208, 102] on p at bounding box center [290, 102] width 215 height 7
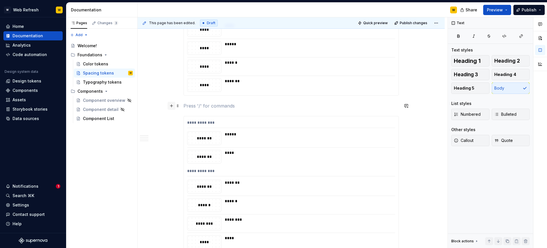
click at [175, 104] on button "button" at bounding box center [171, 106] width 8 height 8
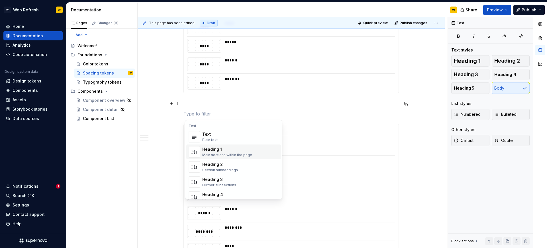
click at [213, 147] on div "Heading 1" at bounding box center [227, 150] width 50 height 6
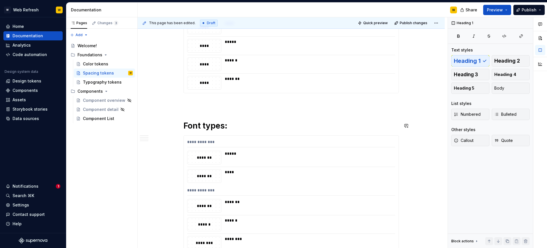
click at [210, 100] on p at bounding box center [290, 103] width 215 height 7
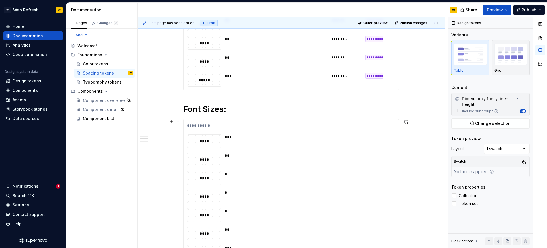
scroll to position [562, 0]
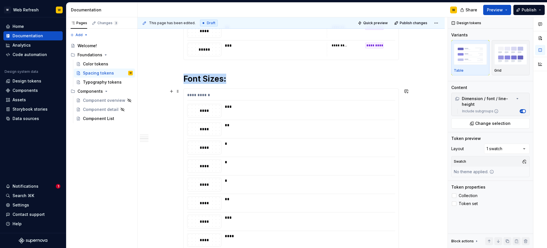
click at [291, 141] on div "*" at bounding box center [308, 144] width 167 height 6
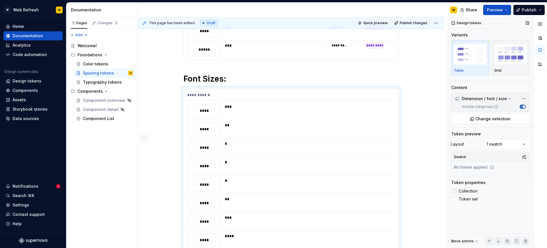
click at [466, 193] on span "Collection" at bounding box center [468, 191] width 19 height 5
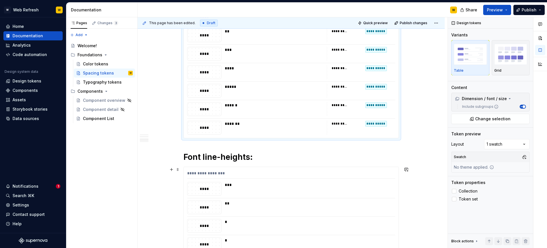
scroll to position [785, 0]
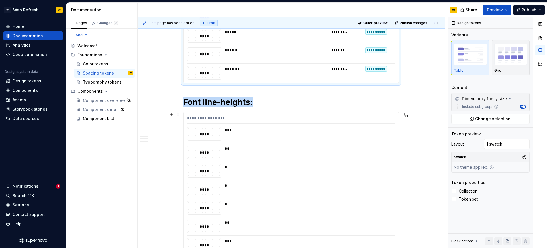
click at [345, 167] on div "*" at bounding box center [308, 167] width 167 height 6
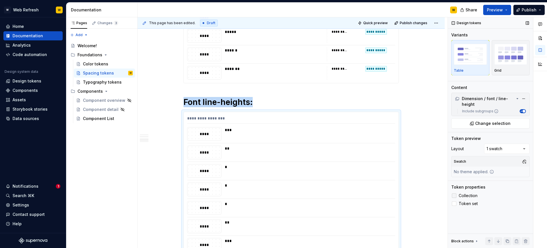
click at [468, 196] on span "Collection" at bounding box center [468, 196] width 19 height 5
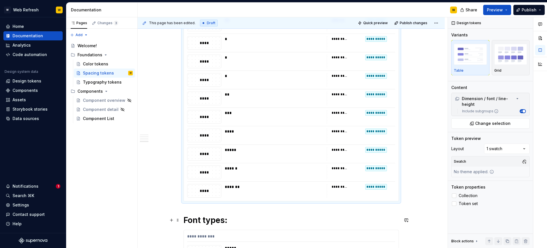
scroll to position [1053, 0]
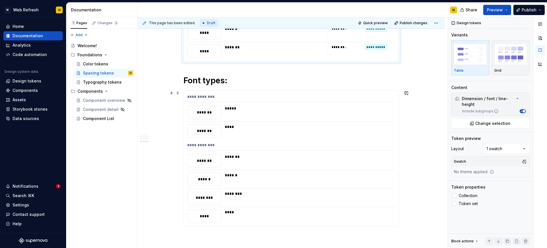
click at [340, 163] on div "*******" at bounding box center [308, 161] width 167 height 14
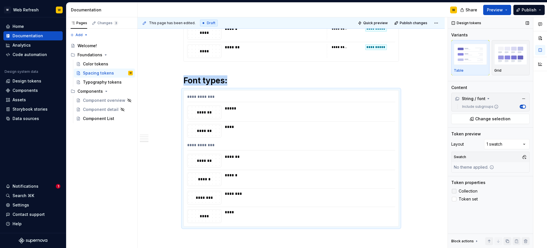
click at [461, 191] on span "Collection" at bounding box center [468, 191] width 19 height 5
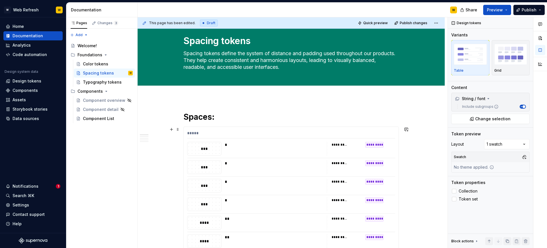
scroll to position [0, 0]
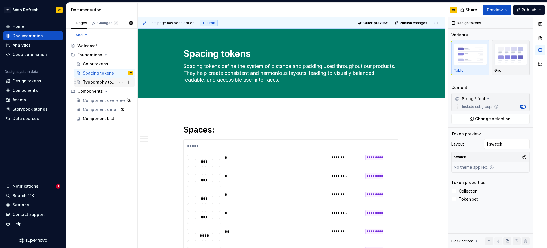
click at [95, 81] on div "Typography tokens" at bounding box center [99, 82] width 33 height 6
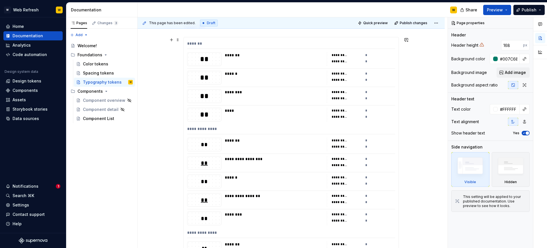
scroll to position [178, 0]
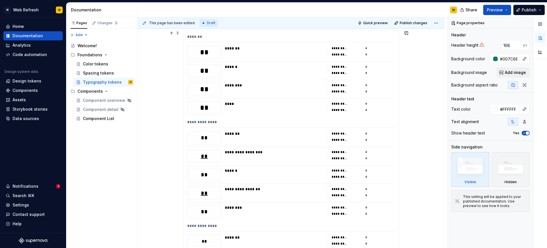
click at [260, 134] on div "*******" at bounding box center [274, 134] width 99 height 6
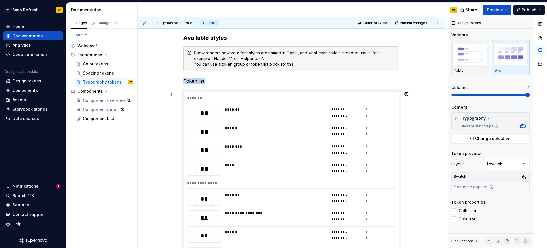
scroll to position [104, 0]
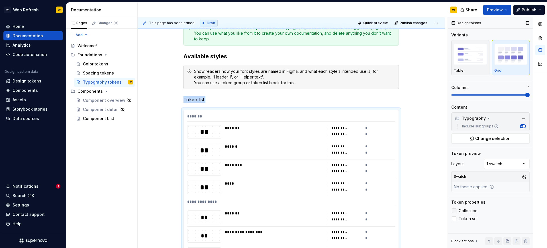
click at [451, 214] on label "Collection" at bounding box center [490, 211] width 78 height 7
click at [454, 219] on icon at bounding box center [454, 219] width 0 height 0
click at [454, 219] on div at bounding box center [454, 219] width 5 height 5
click at [454, 211] on div at bounding box center [454, 211] width 5 height 5
click at [454, 211] on polyline at bounding box center [454, 211] width 0 height 0
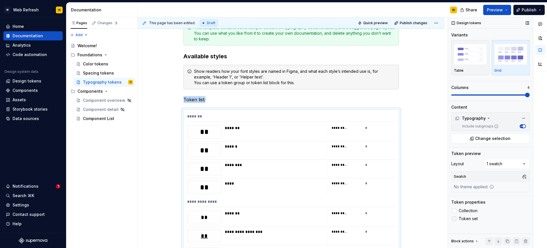
click at [454, 219] on icon at bounding box center [454, 219] width 0 height 0
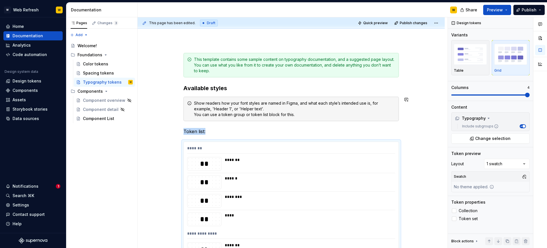
scroll to position [70, 0]
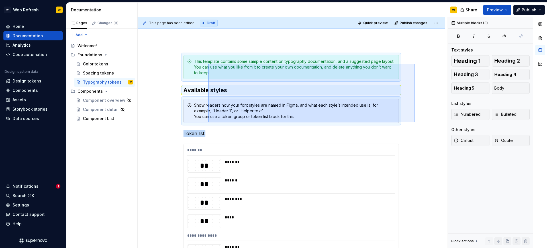
drag, startPoint x: 415, startPoint y: 122, endPoint x: 206, endPoint y: 64, distance: 217.5
click at [206, 64] on div "**********" at bounding box center [293, 132] width 310 height 231
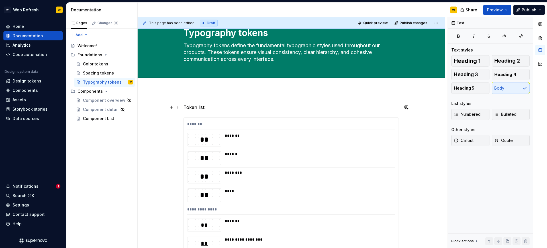
scroll to position [0, 0]
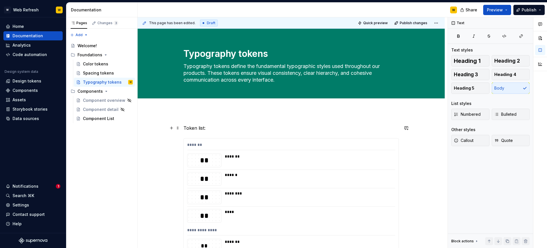
click at [201, 127] on p "Token list:" at bounding box center [290, 128] width 215 height 7
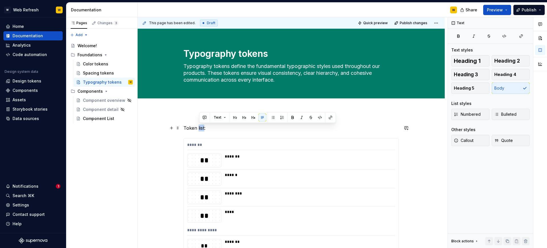
click at [201, 127] on p "Token list:" at bounding box center [290, 128] width 215 height 7
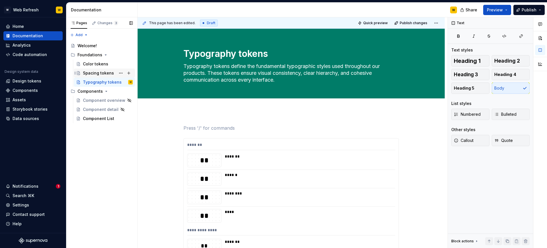
click at [104, 76] on div "Spacing tokens" at bounding box center [98, 73] width 31 height 6
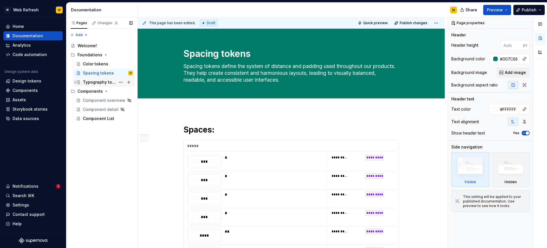
click at [104, 81] on div "Typography tokens" at bounding box center [99, 82] width 33 height 6
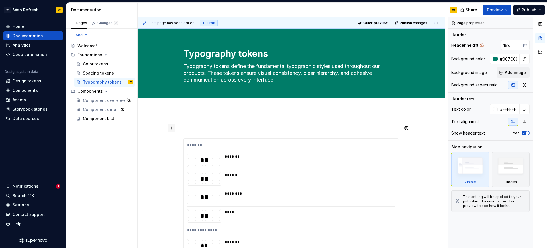
click at [173, 127] on button "button" at bounding box center [171, 128] width 8 height 8
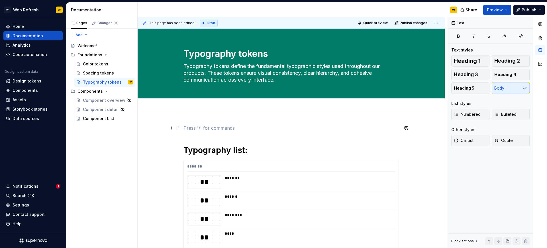
click at [199, 131] on p at bounding box center [290, 128] width 215 height 7
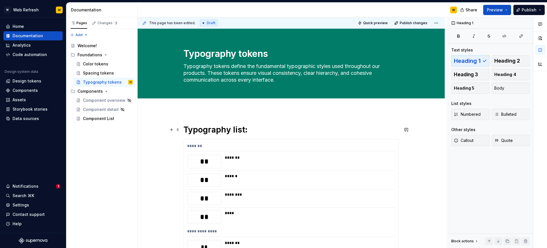
click at [263, 127] on h1 "Typography list:" at bounding box center [290, 130] width 215 height 10
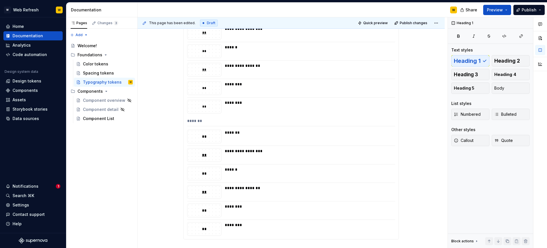
scroll to position [1040, 0]
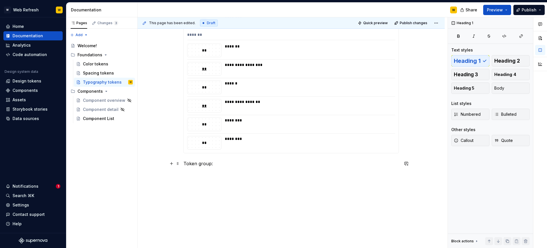
click at [227, 163] on p "Token group:" at bounding box center [290, 163] width 215 height 7
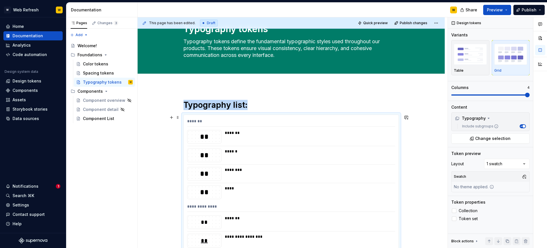
scroll to position [0, 0]
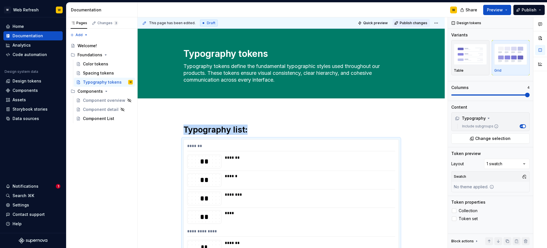
click at [404, 24] on span "Publish changes" at bounding box center [414, 23] width 28 height 5
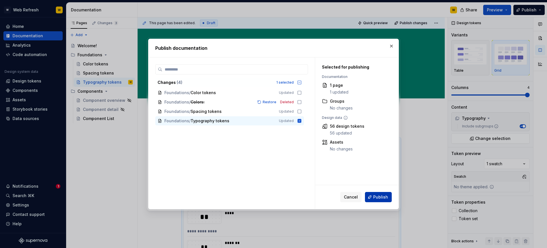
click at [379, 196] on span "Publish" at bounding box center [380, 198] width 15 height 6
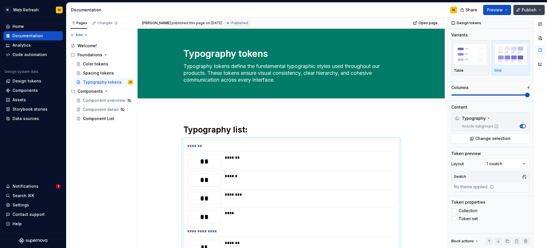
click at [521, 9] on button "Publish" at bounding box center [528, 10] width 31 height 10
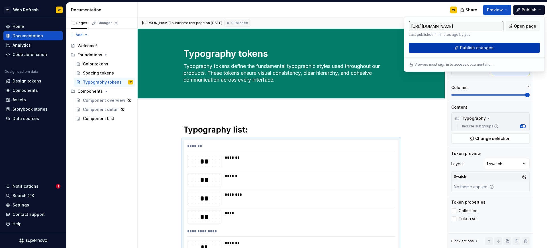
click at [484, 46] on span "Publish changes" at bounding box center [476, 48] width 33 height 6
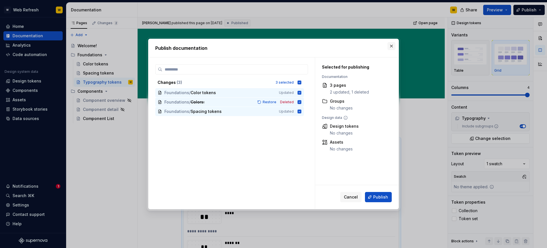
click at [391, 46] on button "button" at bounding box center [391, 46] width 8 height 8
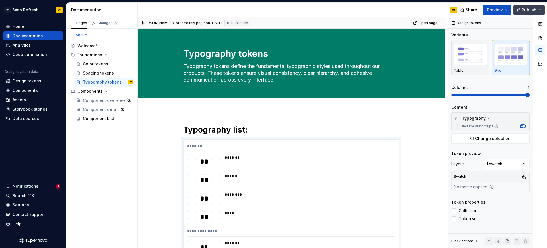
click at [525, 9] on span "Publish" at bounding box center [529, 10] width 15 height 6
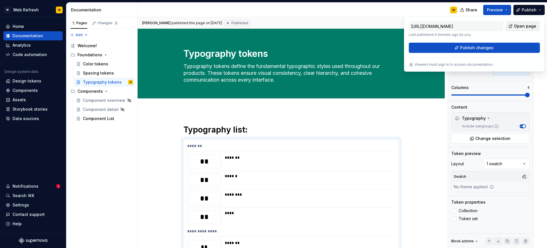
click at [522, 27] on span "Open page" at bounding box center [525, 26] width 22 height 6
click at [101, 77] on div "Spacing tokens" at bounding box center [108, 73] width 50 height 8
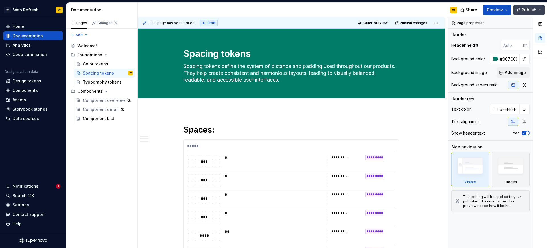
click at [522, 10] on button "Publish" at bounding box center [528, 10] width 31 height 10
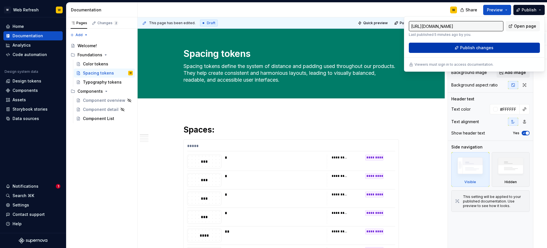
click at [470, 46] on span "Publish changes" at bounding box center [476, 48] width 33 height 6
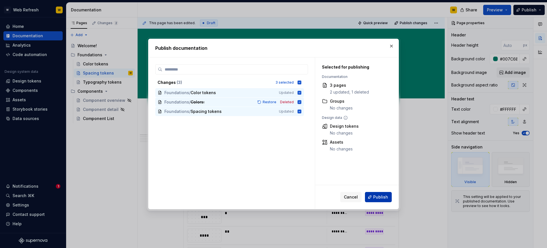
click at [376, 198] on span "Publish" at bounding box center [380, 198] width 15 height 6
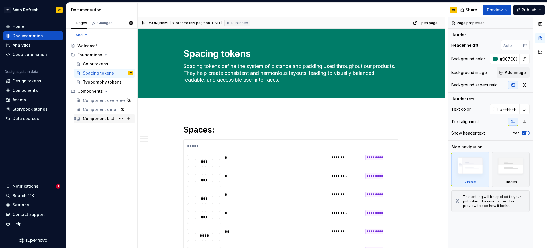
click at [97, 117] on div "Component List" at bounding box center [98, 119] width 31 height 6
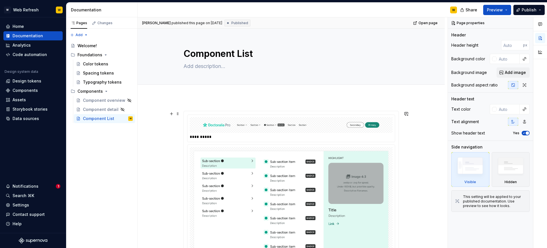
scroll to position [24, 0]
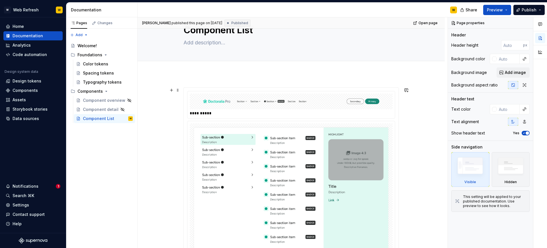
click at [205, 113] on div "**********" at bounding box center [291, 114] width 203 height 6
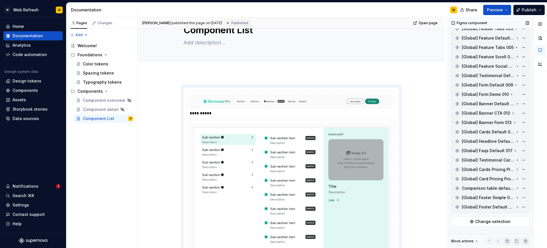
scroll to position [0, 0]
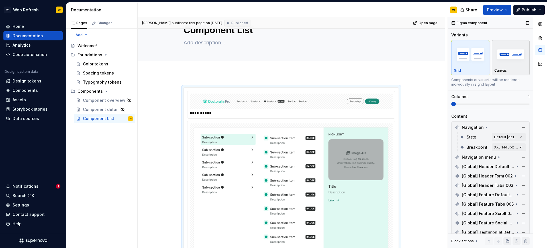
click at [517, 65] on div "button" at bounding box center [510, 54] width 33 height 23
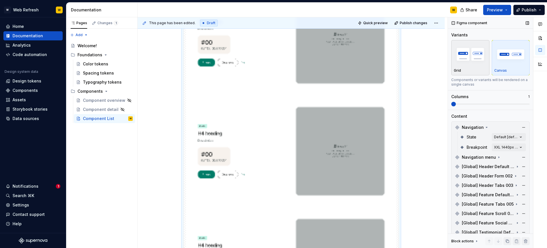
click at [466, 52] on img "button" at bounding box center [470, 54] width 33 height 21
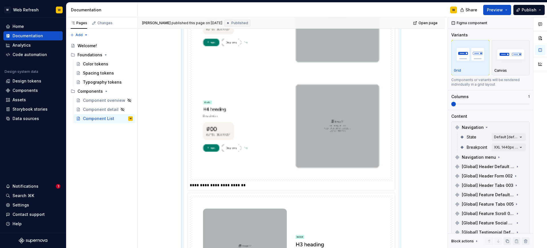
scroll to position [1646, 0]
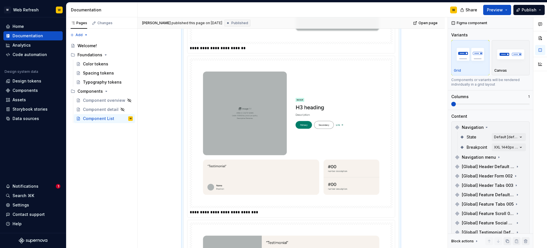
click at [227, 49] on div "**********" at bounding box center [291, 48] width 203 height 6
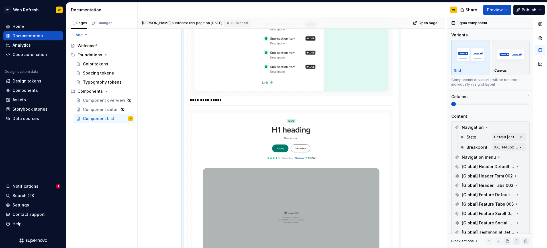
scroll to position [0, 0]
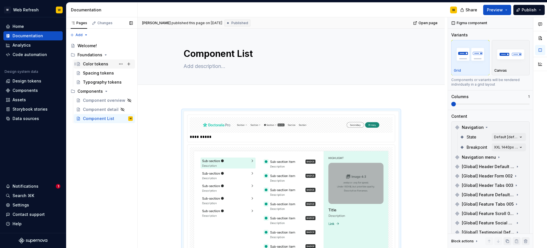
click at [101, 63] on div "Color tokens" at bounding box center [95, 64] width 25 height 6
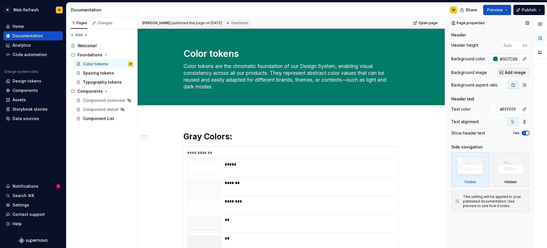
click at [504, 59] on input "#007C68" at bounding box center [509, 59] width 22 height 10
click at [93, 121] on div "Component List" at bounding box center [98, 119] width 31 height 6
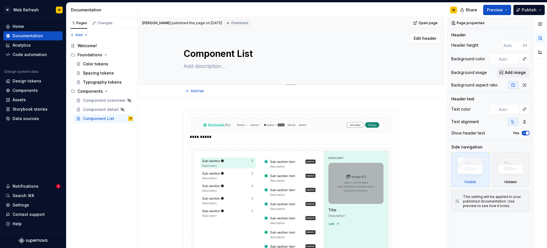
click at [366, 44] on div "Component List" at bounding box center [290, 57] width 215 height 56
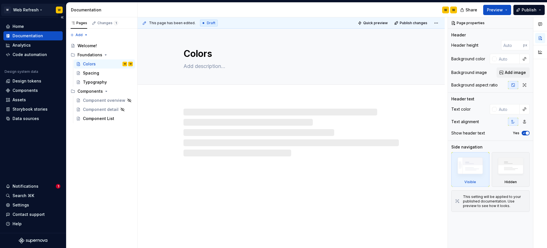
click at [36, 11] on html "W Web Refresh W Home Documentation Analytics Code automation Design system data…" at bounding box center [273, 124] width 547 height 248
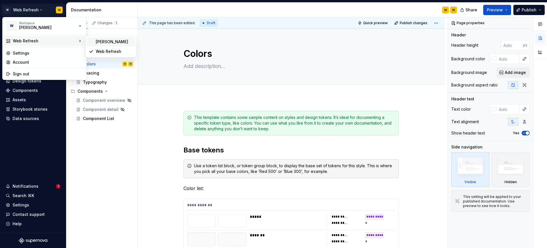
click at [100, 40] on div "[PERSON_NAME]" at bounding box center [114, 42] width 37 height 6
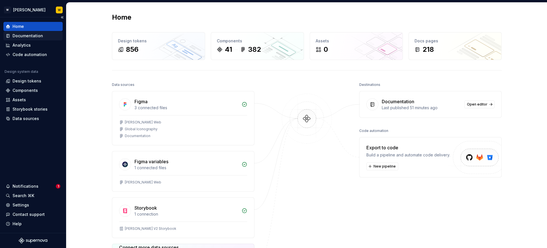
click at [32, 35] on div "Documentation" at bounding box center [28, 36] width 30 height 6
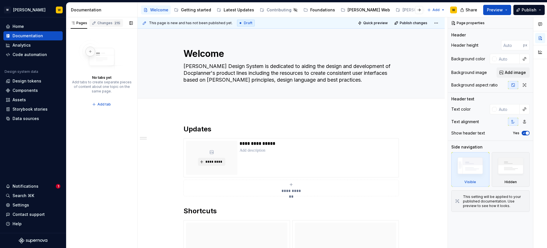
click at [104, 23] on div "Changes 215" at bounding box center [108, 23] width 23 height 5
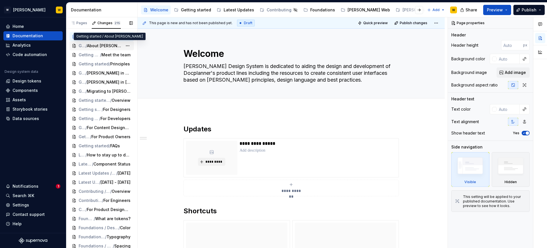
click at [85, 44] on span "Getting started" at bounding box center [82, 46] width 7 height 6
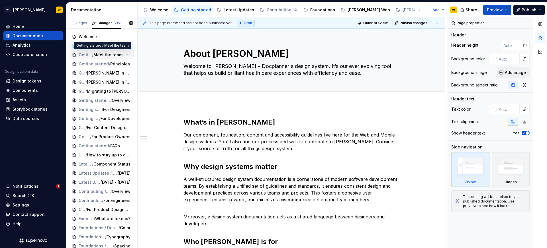
click at [90, 54] on span "Getting started" at bounding box center [85, 55] width 13 height 6
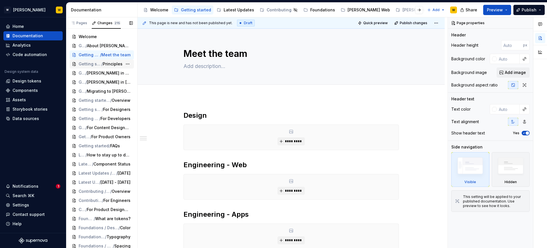
click at [101, 66] on span "/" at bounding box center [101, 64] width 1 height 6
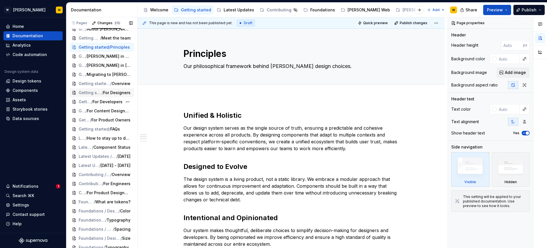
scroll to position [18, 0]
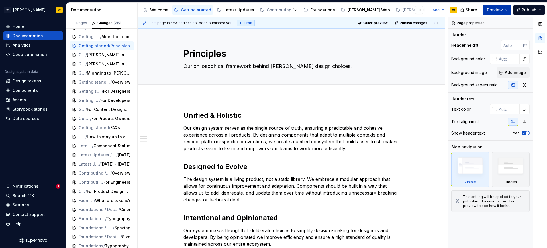
click at [491, 11] on span "Preview" at bounding box center [495, 10] width 16 height 6
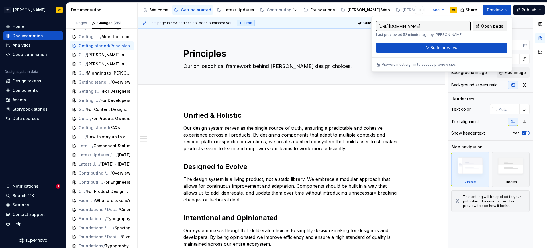
click at [483, 25] on span "Open page" at bounding box center [492, 26] width 22 height 6
type textarea "*"
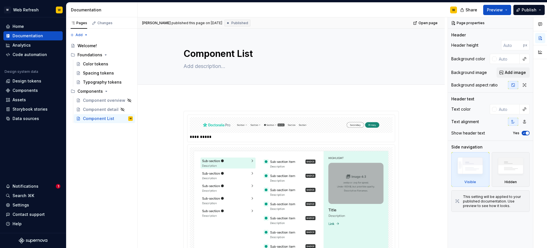
click at [506, 59] on div "Comments Open comments No comments yet Select ‘Comment’ from the block context …" at bounding box center [497, 132] width 99 height 231
click at [506, 59] on input "text" at bounding box center [508, 59] width 23 height 10
paste input "#007C68"
type input "#007C68"
click at [493, 111] on div at bounding box center [494, 109] width 5 height 5
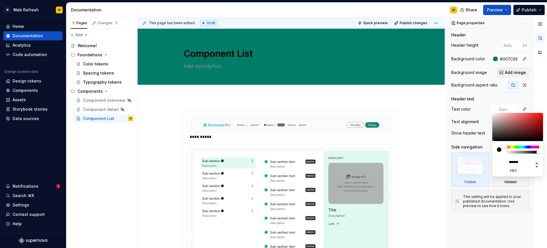
type textarea "*"
type input "#D1C7C7"
type input "*******"
type input "#FFFFFF"
type input "*******"
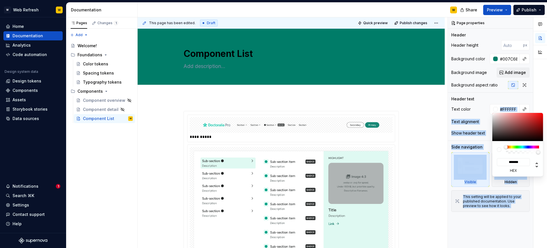
drag, startPoint x: 495, startPoint y: 118, endPoint x: 489, endPoint y: 107, distance: 12.1
click at [489, 107] on body "**********" at bounding box center [273, 124] width 547 height 248
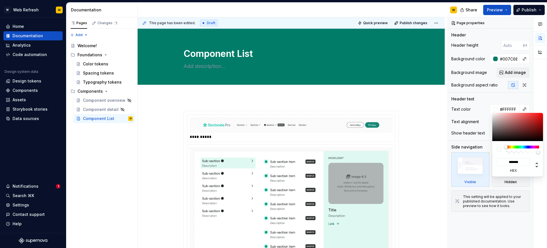
click at [470, 64] on div "Comments Open comments No comments yet Select ‘Comment’ from the block context …" at bounding box center [497, 132] width 99 height 231
type textarea "*"
click at [217, 70] on html "**********" at bounding box center [273, 124] width 547 height 248
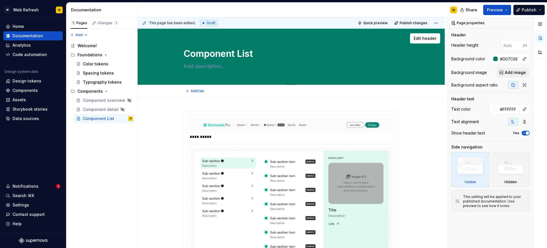
click at [215, 66] on textarea at bounding box center [289, 66] width 215 height 9
paste textarea "This section presents the core building blocks of our user interface: the UI co…"
type textarea "This section presents the core building blocks of our user interface: the UI co…"
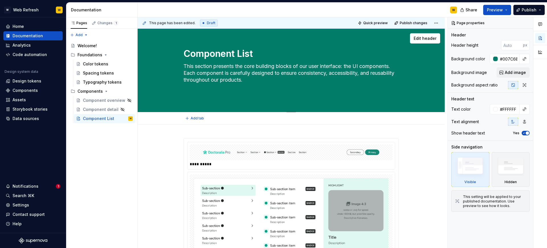
type textarea "*"
type textarea "This section presents the core building blocks of our user interface: the UI co…"
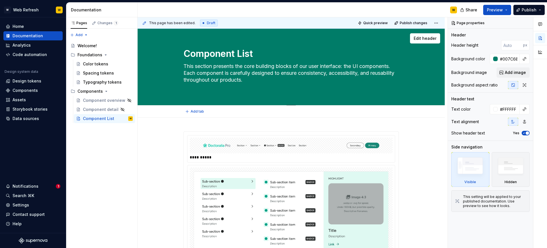
type textarea "*"
type textarea "This section presents the core building blocks of our user interface: the UI co…"
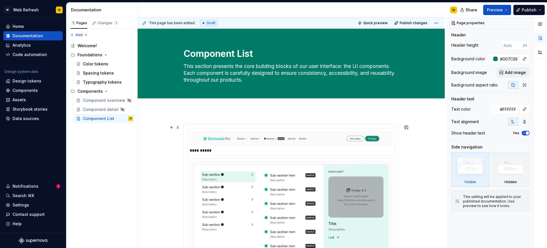
type textarea "*"
type textarea "This section presents the core building blocks of our user interface: the UI co…"
click at [165, 145] on div "**********" at bounding box center [293, 132] width 310 height 231
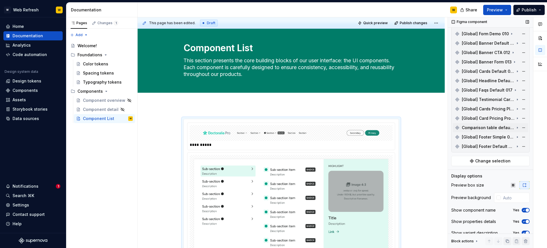
scroll to position [224, 0]
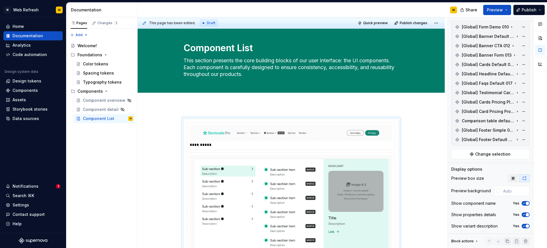
click at [515, 179] on icon "button" at bounding box center [513, 179] width 4 height 4
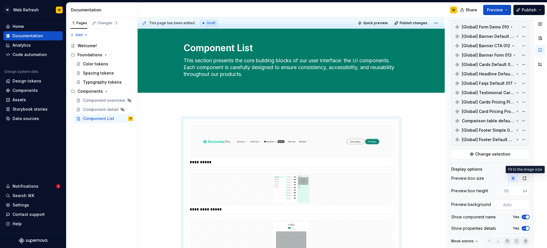
click at [526, 178] on icon "button" at bounding box center [524, 178] width 5 height 5
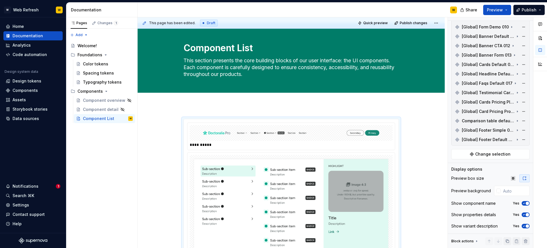
click at [524, 204] on icon "button" at bounding box center [524, 203] width 5 height 3
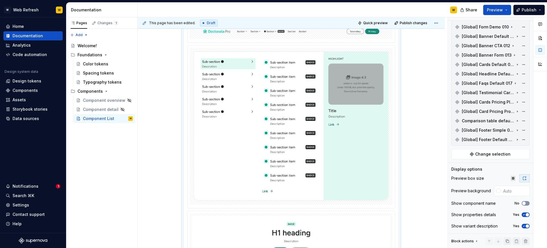
click at [524, 204] on span "button" at bounding box center [523, 203] width 3 height 3
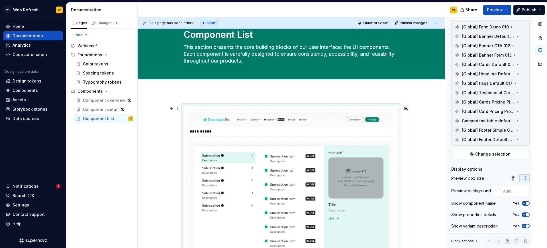
scroll to position [0, 0]
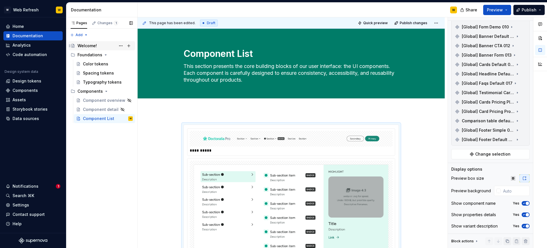
click at [93, 46] on div "Welcome!" at bounding box center [86, 46] width 19 height 6
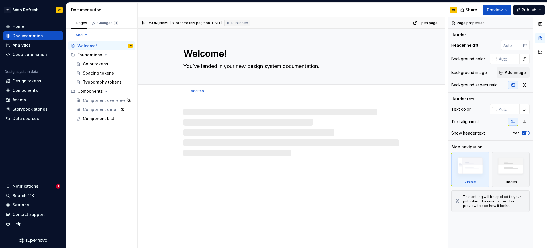
click at [267, 50] on textarea "Welcome!" at bounding box center [289, 54] width 215 height 14
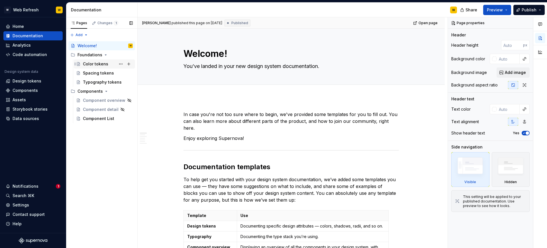
click at [91, 63] on div "Color tokens" at bounding box center [95, 64] width 25 height 6
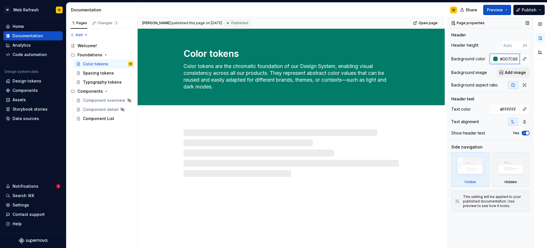
click at [509, 56] on input "#007C68" at bounding box center [509, 59] width 22 height 10
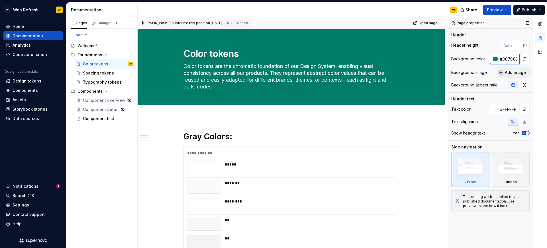
click at [509, 56] on input "#007C68" at bounding box center [509, 59] width 22 height 10
click at [91, 44] on div "Welcome!" at bounding box center [86, 46] width 19 height 6
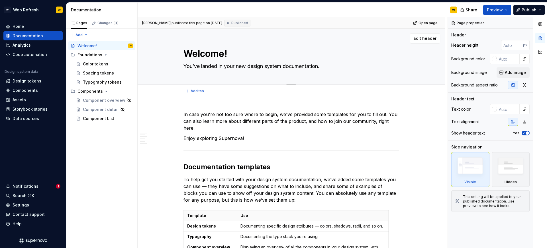
click at [383, 45] on div "Welcome! You’ve landed in your new design system documentation." at bounding box center [290, 57] width 215 height 56
type textarea "*"
click at [496, 59] on div at bounding box center [494, 59] width 5 height 5
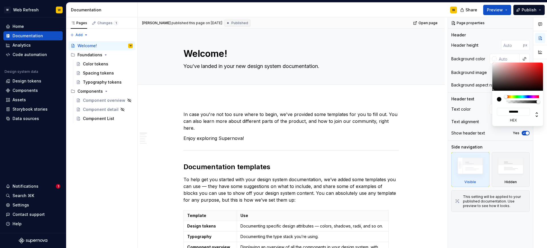
type input "#007C68"
type input "*******"
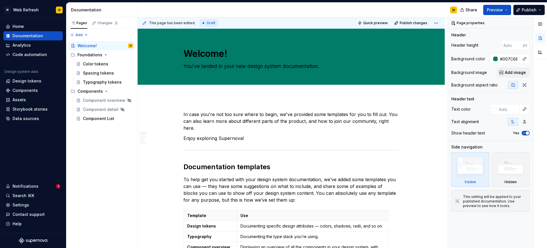
click at [479, 94] on div "Comments Open comments No comments yet Select ‘Comment’ from the block context …" at bounding box center [497, 132] width 99 height 231
click at [497, 111] on input "text" at bounding box center [508, 109] width 23 height 10
click at [495, 110] on div at bounding box center [494, 109] width 5 height 5
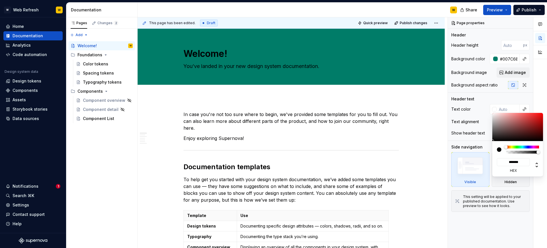
type textarea "*"
type input "#908787"
type input "*******"
type input "#BFB8B8"
type input "*******"
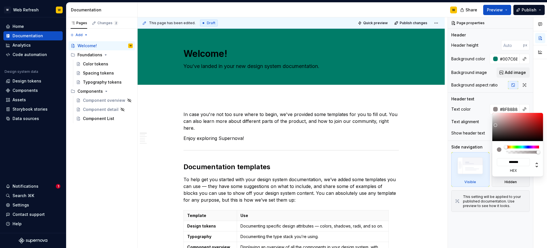
type input "#F0EEEE"
type input "*******"
type input "#FAFAFA"
type input "*******"
type input "#FFFFFF"
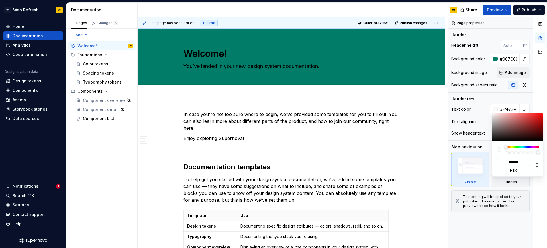
type input "*******"
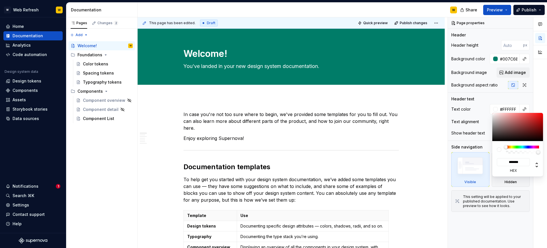
drag, startPoint x: 496, startPoint y: 125, endPoint x: 491, endPoint y: 113, distance: 13.8
click at [491, 113] on body "W Web Refresh W Home Documentation Analytics Code automation Design system data…" at bounding box center [273, 124] width 547 height 248
click at [429, 91] on html "W Web Refresh W Home Documentation Analytics Code automation Design system data…" at bounding box center [273, 124] width 547 height 248
click at [422, 122] on html "W Web Refresh W Home Documentation Analytics Code automation Design system data…" at bounding box center [273, 124] width 547 height 248
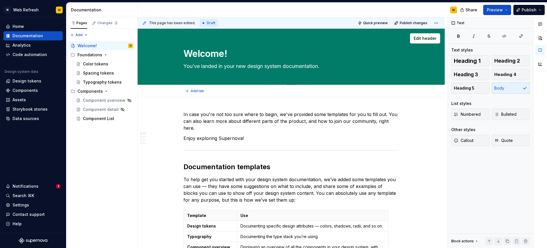
click at [231, 64] on textarea "You’ve landed in your new design system documentation." at bounding box center [289, 66] width 215 height 9
paste textarea "at the central source of truth for our product’s design language. This document…"
type textarea "*"
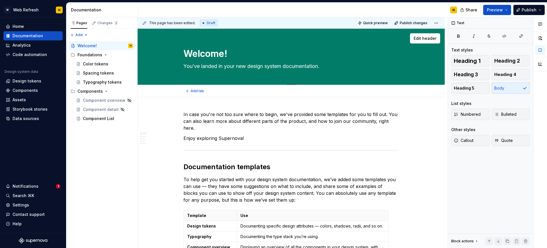
type textarea "You’ve landed at the central source of truth for our product’s design language.…"
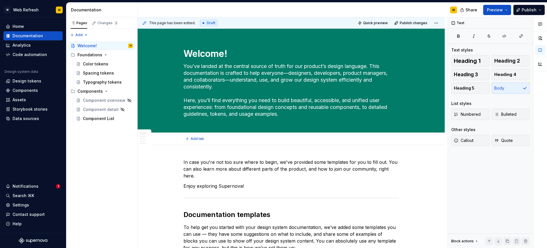
type textarea "*"
type textarea "You’ve landed at the central source of truth for our product’s design language.…"
click at [209, 52] on textarea "Welcome!" at bounding box center [289, 54] width 215 height 14
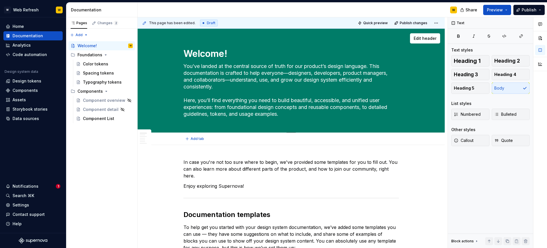
paste textarea "to Our Design System"
type textarea "*"
type textarea "Welcome to Our Design System"
type textarea "*"
type textarea "Welcome to Our Design System"
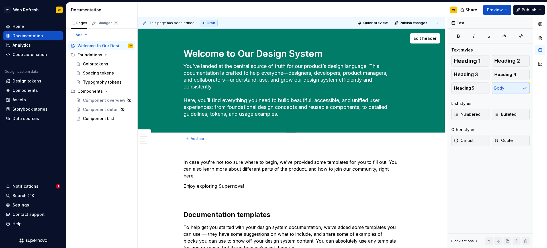
click at [245, 105] on textarea "You’ve landed at the central source of truth for our product’s design language.…" at bounding box center [289, 90] width 215 height 57
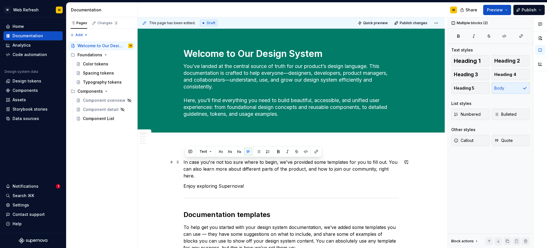
drag, startPoint x: 250, startPoint y: 182, endPoint x: 185, endPoint y: 164, distance: 67.9
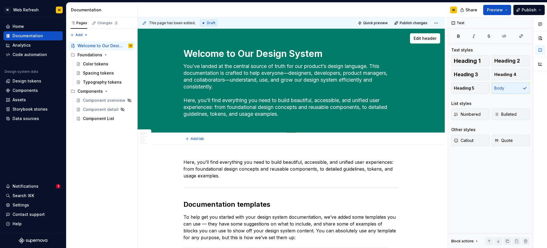
click at [244, 108] on textarea "You’ve landed at the central source of truth for our product’s design language.…" at bounding box center [289, 90] width 215 height 57
type textarea "*"
type textarea "You’ve landed at the central source of truth for our product’s design language.…"
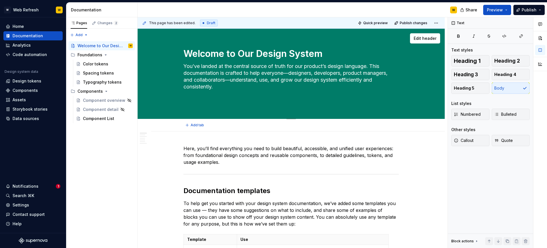
type textarea "*"
type textarea "You’ve landed at the central source of truth for our product’s design language.…"
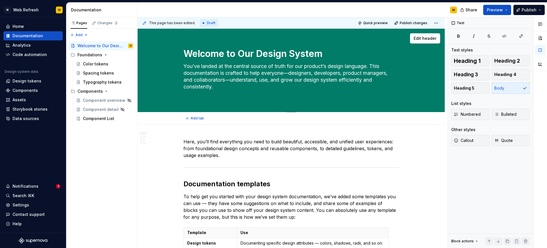
type textarea "*"
type textarea "You’ve landed at the central source of truth for our product’s design language.…"
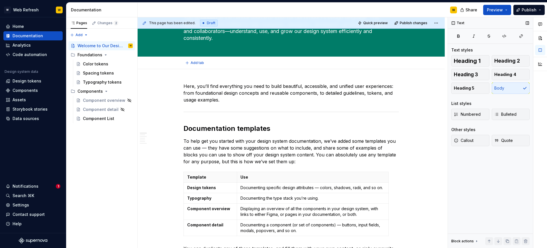
type textarea "*"
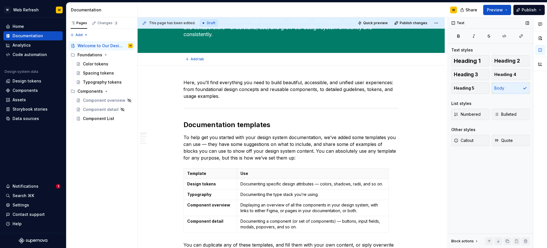
scroll to position [53, 0]
type textarea "You’ve landed at the central source of truth for our product’s design language.…"
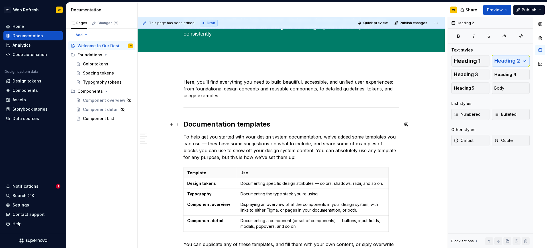
click at [211, 125] on h2 "Documentation templates" at bounding box center [290, 124] width 215 height 9
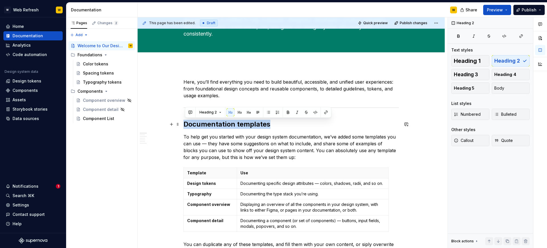
click at [211, 125] on h2 "Documentation templates" at bounding box center [290, 124] width 215 height 9
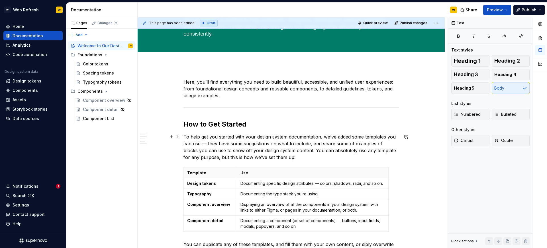
click at [228, 144] on p "To help get you started with your design system documentation, we’ve added some…" at bounding box center [290, 147] width 215 height 27
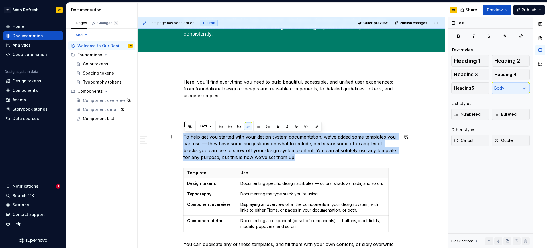
click at [228, 144] on p "To help get you started with your design system documentation, we’ve added some…" at bounding box center [290, 147] width 215 height 27
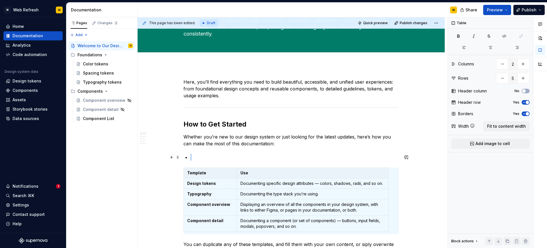
click at [230, 159] on p at bounding box center [294, 157] width 209 height 7
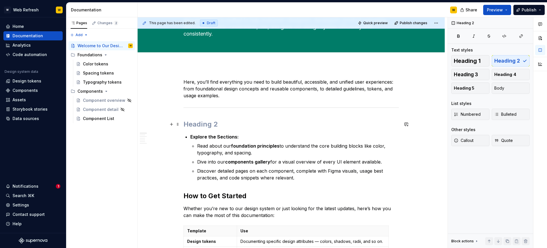
click at [210, 123] on h2 at bounding box center [290, 124] width 215 height 9
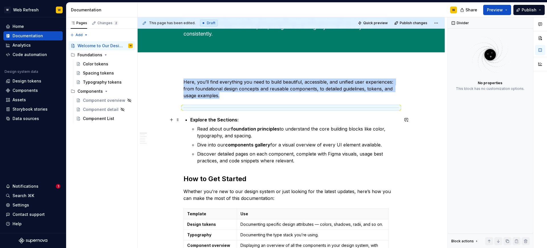
click at [245, 121] on p "Explore the Sections:" at bounding box center [294, 120] width 209 height 7
click at [253, 132] on p "Read about our foundation principles to understand the core building blocks lik…" at bounding box center [298, 133] width 202 height 14
click at [257, 144] on strong "components gallery" at bounding box center [247, 145] width 45 height 6
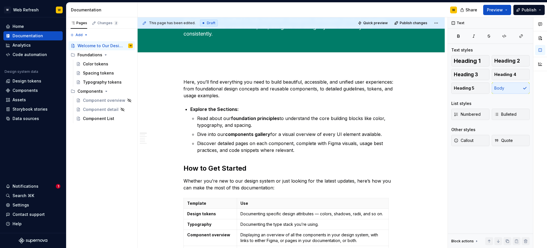
type textarea "*"
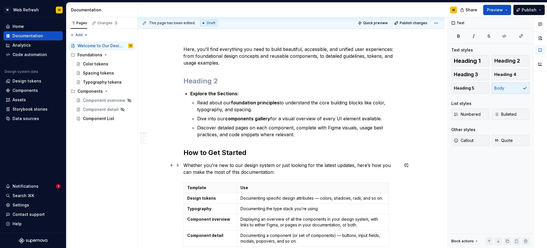
scroll to position [94, 0]
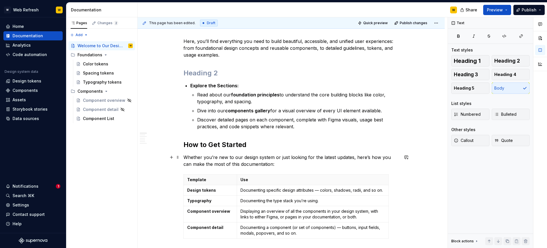
click at [268, 166] on p "Whether you’re new to our design system or just looking for the latest updates,…" at bounding box center [290, 161] width 215 height 14
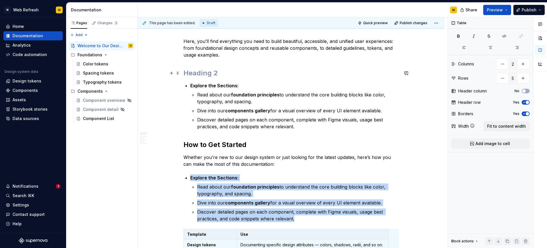
drag, startPoint x: 309, startPoint y: 126, endPoint x: 194, endPoint y: 72, distance: 127.4
drag, startPoint x: 297, startPoint y: 127, endPoint x: 184, endPoint y: 78, distance: 123.5
click at [259, 107] on ul "Read about our foundation principles to understand the core building blocks lik…" at bounding box center [298, 110] width 202 height 39
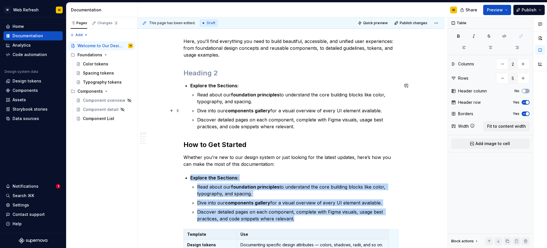
click at [259, 107] on ul "Read about our foundation principles to understand the core building blocks lik…" at bounding box center [298, 110] width 202 height 39
click at [286, 124] on p "Discover detailed pages on each component, complete with Figma visuals, usage b…" at bounding box center [298, 124] width 202 height 14
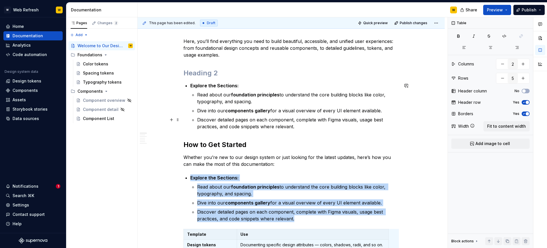
click at [300, 126] on p "Discover detailed pages on each component, complete with Figma visuals, usage b…" at bounding box center [298, 124] width 202 height 14
click at [265, 75] on h2 at bounding box center [290, 73] width 215 height 9
click at [291, 103] on p "Read about our foundation principles to understand the core building blocks lik…" at bounding box center [298, 98] width 202 height 14
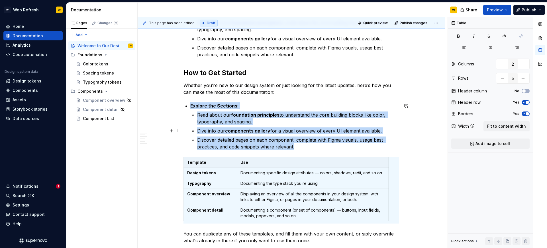
click at [311, 132] on p "Dive into our components gallery for a visual overview of every UI element avai…" at bounding box center [298, 131] width 202 height 7
click at [309, 172] on p "Documenting specific design attributes — colors, shadows, radii, and so on." at bounding box center [312, 173] width 144 height 6
click at [391, 131] on p "Dive into our components gallery for a visual overview of every UI element avai…" at bounding box center [298, 131] width 202 height 7
click at [300, 126] on ul "Read about our foundation principles to understand the core building blocks lik…" at bounding box center [298, 131] width 202 height 39
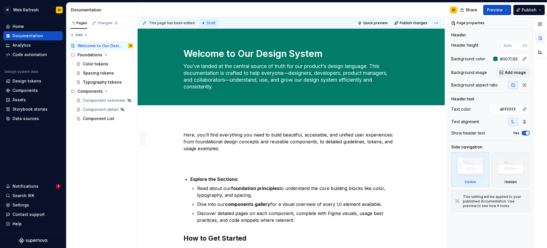
type textarea "*"
click at [213, 164] on h2 at bounding box center [290, 166] width 215 height 9
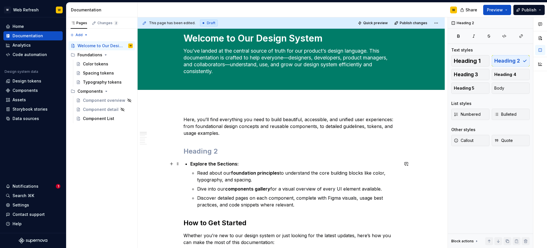
scroll to position [19, 0]
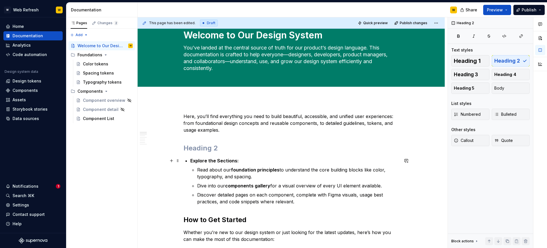
click at [228, 167] on p "Read about our foundation principles to understand the core building blocks lik…" at bounding box center [298, 174] width 202 height 14
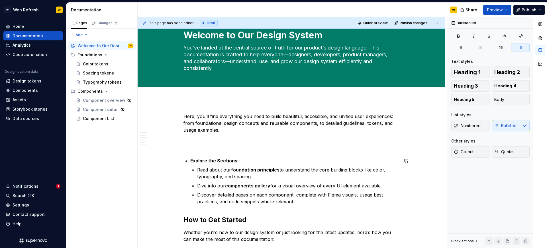
scroll to position [18, 0]
click at [175, 160] on button "button" at bounding box center [171, 162] width 8 height 8
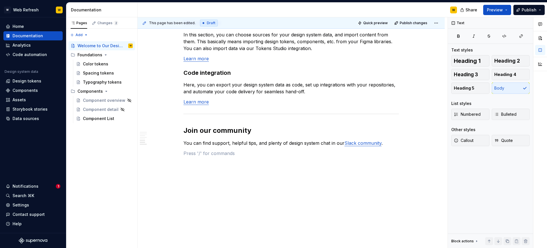
scroll to position [2, 0]
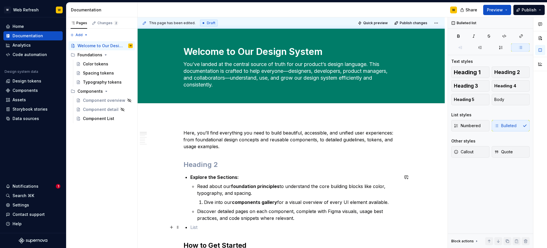
click at [193, 225] on p at bounding box center [294, 227] width 209 height 7
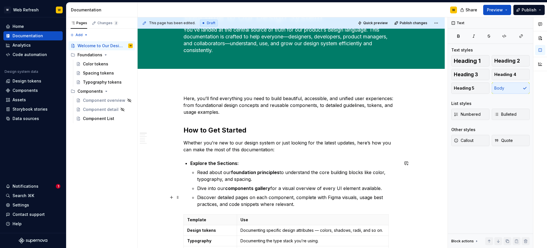
scroll to position [52, 0]
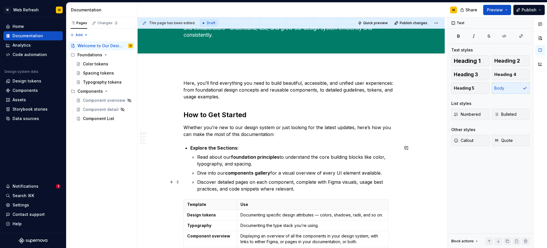
click at [301, 190] on p "Discover detailed pages on each component, complete with Figma visuals, usage b…" at bounding box center [298, 186] width 202 height 14
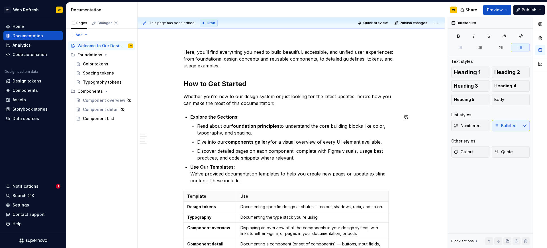
scroll to position [83, 0]
type textarea "*"
click at [271, 207] on p "Documenting specific design attributes — colors, shadows, radii, and so on." at bounding box center [312, 207] width 144 height 6
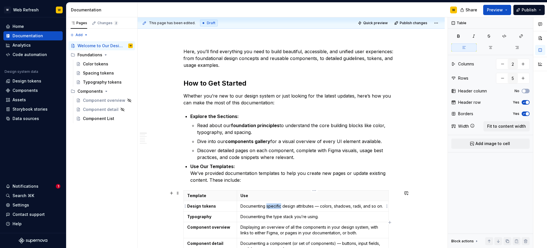
type textarea "********"
click at [271, 207] on p "Documenting specific design attributes — colors, shadows, radii, and so on." at bounding box center [312, 207] width 144 height 6
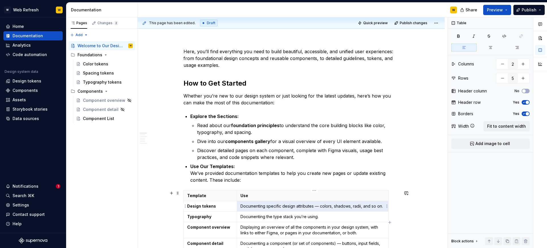
click at [271, 207] on p "Documenting specific design attributes — colors, shadows, radii, and so on." at bounding box center [312, 207] width 144 height 6
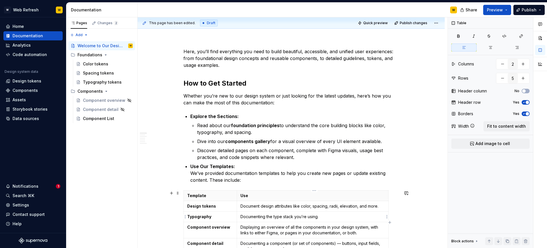
click at [284, 219] on p "Documenting the type stack you’re using." at bounding box center [312, 217] width 144 height 6
click at [284, 220] on p "Documenting the type stack you’re using." at bounding box center [312, 217] width 144 height 6
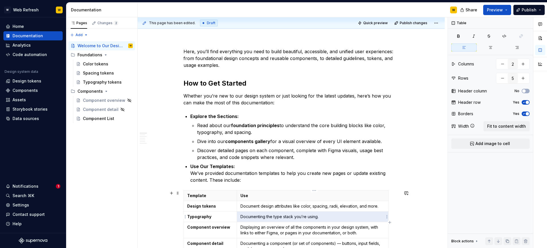
click at [284, 220] on p "Documenting the type stack you’re using." at bounding box center [312, 217] width 144 height 6
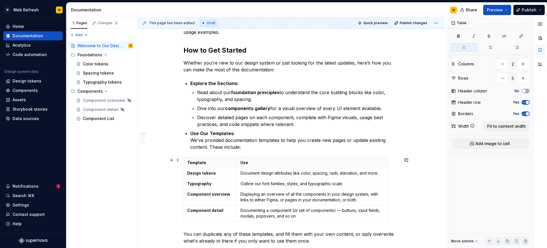
scroll to position [146, 0]
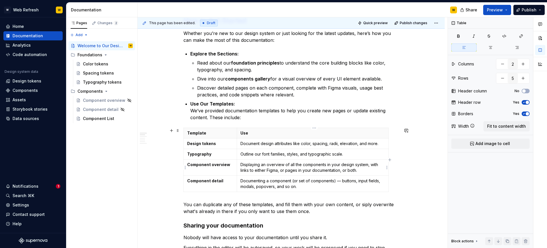
click at [255, 167] on p "Displaying an overview of all the components in your design system, with links …" at bounding box center [312, 167] width 144 height 11
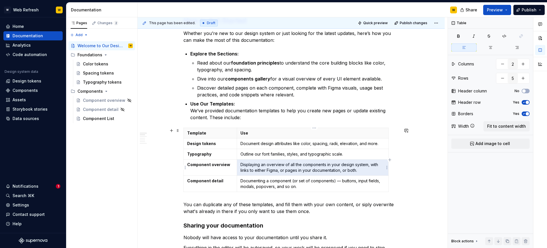
click at [255, 167] on p "Displaying an overview of all the components in your design system, with links …" at bounding box center [312, 167] width 144 height 11
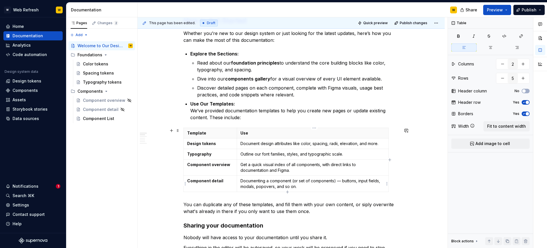
click at [283, 181] on p "Documenting a component (or set of components) — buttons, input fields, modals,…" at bounding box center [312, 183] width 144 height 11
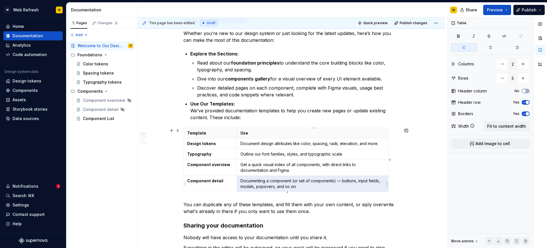
click at [283, 181] on p "Documenting a component (or set of components) — buttons, input fields, modals,…" at bounding box center [312, 183] width 144 height 11
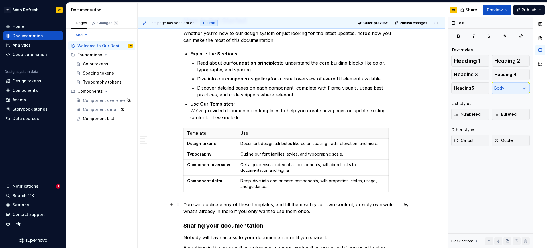
click at [338, 214] on p "You can duplicate any of these templates, and fill them with your own content, …" at bounding box center [290, 208] width 215 height 14
type textarea "*"
